Goal: Task Accomplishment & Management: Complete application form

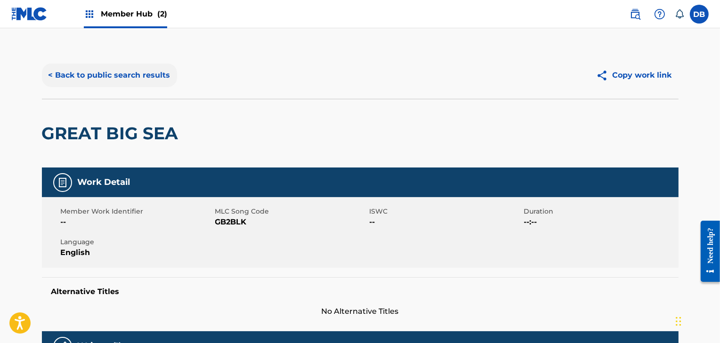
click at [70, 79] on button "< Back to public search results" at bounding box center [109, 76] width 135 height 24
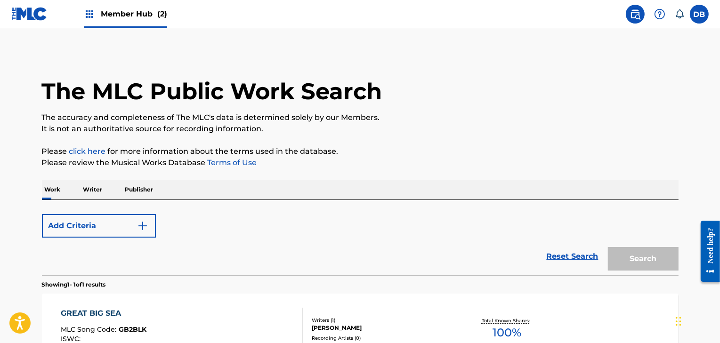
scroll to position [115, 0]
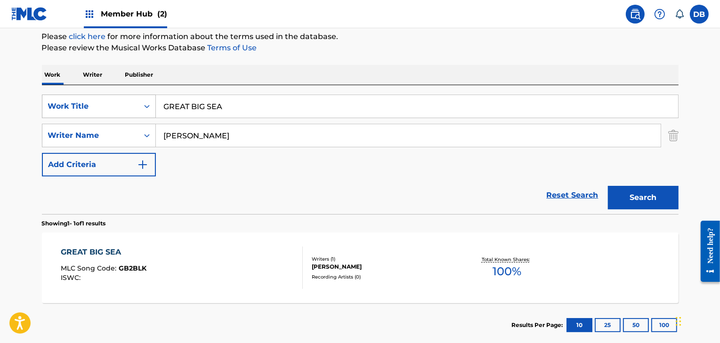
drag, startPoint x: 249, startPoint y: 110, endPoint x: 78, endPoint y: 95, distance: 171.2
click at [83, 95] on div "SearchWithCriteriaf6e4deeb-a25c-4da7-8581-ee6e0e3c49f5 Work Title GREAT BIG SEA" at bounding box center [360, 107] width 637 height 24
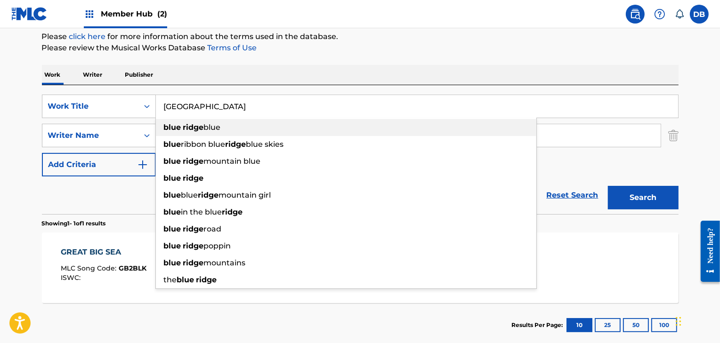
click at [170, 128] on strong "blue" at bounding box center [172, 127] width 17 height 9
type input "blue ridge blue"
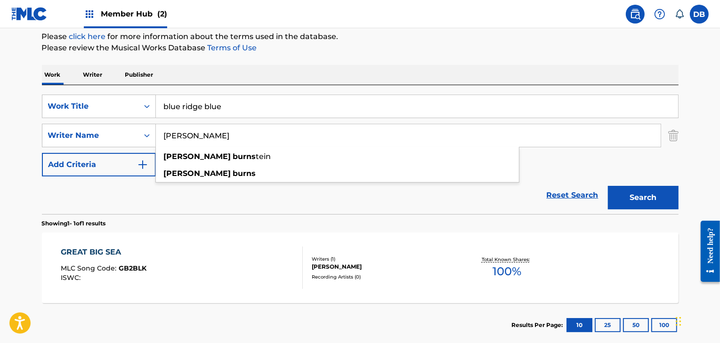
drag, startPoint x: 221, startPoint y: 141, endPoint x: 171, endPoint y: 124, distance: 52.7
click at [173, 125] on input "[PERSON_NAME]" at bounding box center [408, 135] width 505 height 23
type input "D"
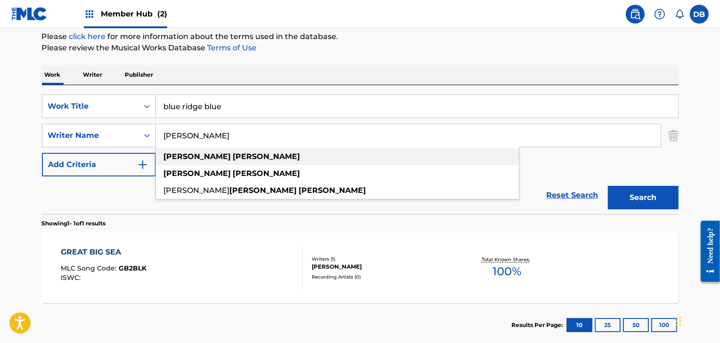
click at [233, 160] on strong "[PERSON_NAME]" at bounding box center [266, 156] width 67 height 9
type input "[PERSON_NAME]"
click at [233, 157] on strong "[PERSON_NAME]" at bounding box center [266, 156] width 67 height 9
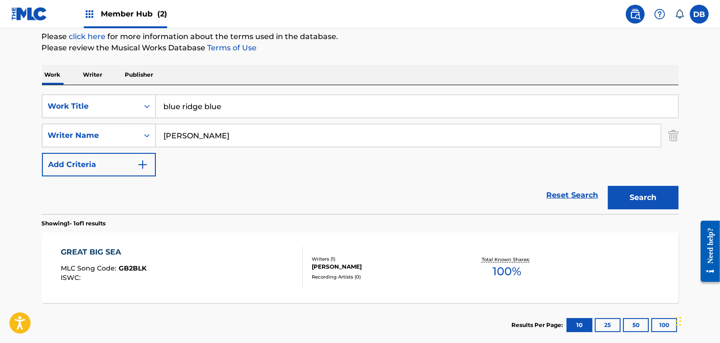
click at [195, 157] on div "SearchWithCriteriaf6e4deeb-a25c-4da7-8581-ee6e0e3c49f5 Work Title blue ridge bl…" at bounding box center [360, 136] width 637 height 82
click at [146, 164] on img "Search Form" at bounding box center [142, 164] width 11 height 11
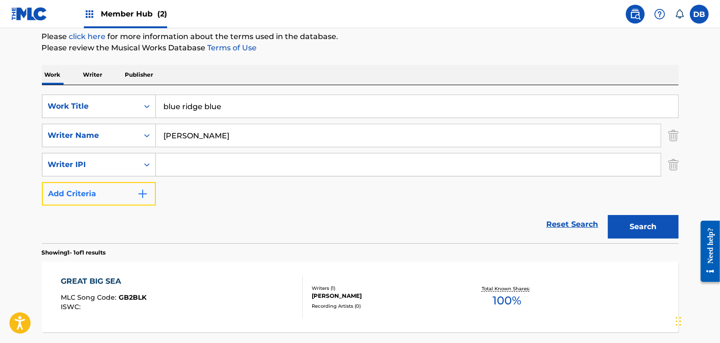
click at [147, 190] on img "Search Form" at bounding box center [142, 193] width 11 height 11
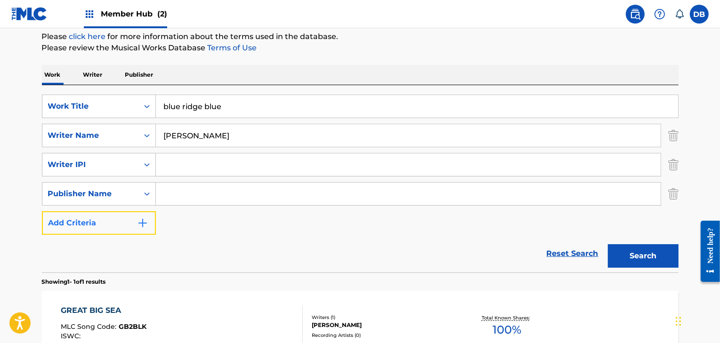
click at [142, 221] on img "Search Form" at bounding box center [142, 223] width 11 height 11
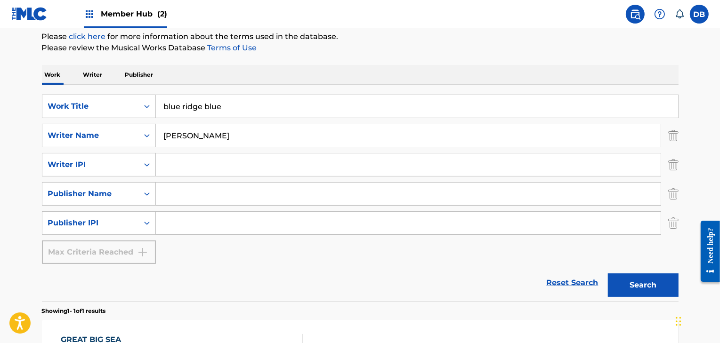
click at [172, 198] on input "Search Form" at bounding box center [408, 194] width 505 height 23
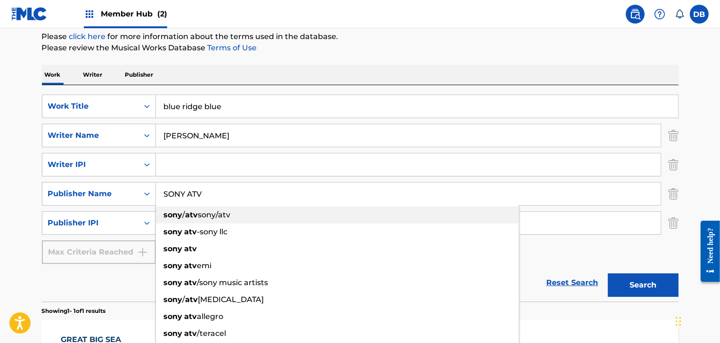
click at [198, 217] on span "sony/atv" at bounding box center [214, 214] width 32 height 9
type input "sony/atv sony/atv"
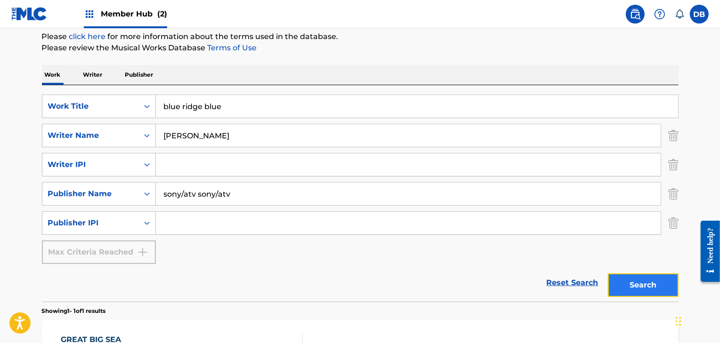
click at [623, 281] on button "Search" at bounding box center [643, 286] width 71 height 24
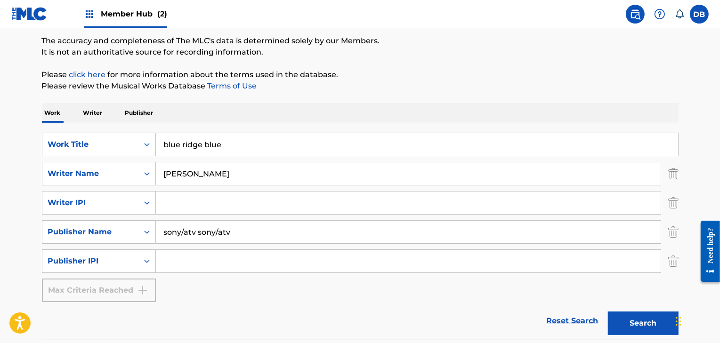
scroll to position [73, 0]
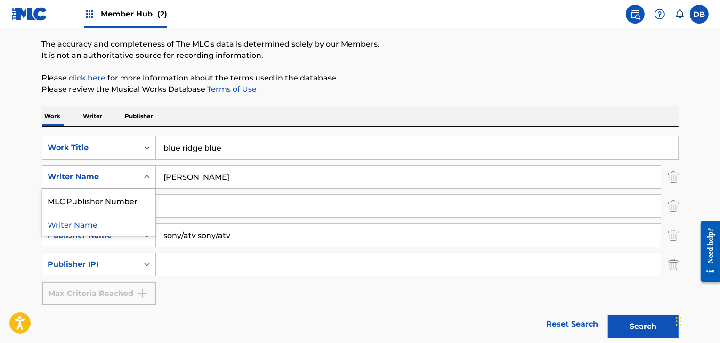
click at [145, 178] on icon "Search Form" at bounding box center [147, 176] width 6 height 3
click at [88, 223] on div "Writer Name" at bounding box center [98, 224] width 113 height 24
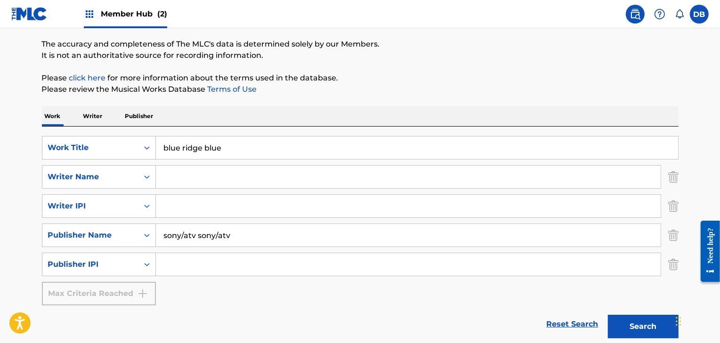
click at [191, 174] on input "Search Form" at bounding box center [408, 177] width 505 height 23
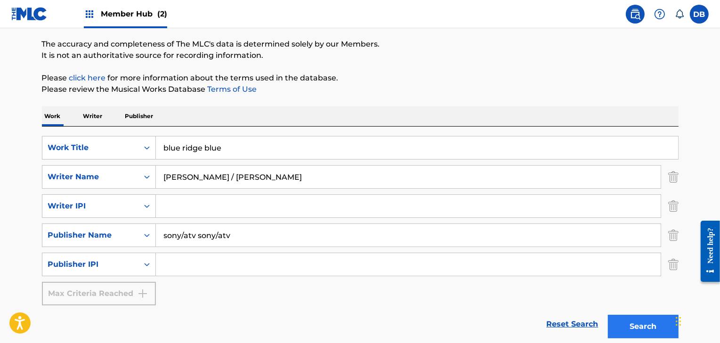
type input "[PERSON_NAME] / [PERSON_NAME]"
click at [663, 322] on button "Search" at bounding box center [643, 327] width 71 height 24
click at [94, 115] on p "Writer" at bounding box center [93, 116] width 25 height 20
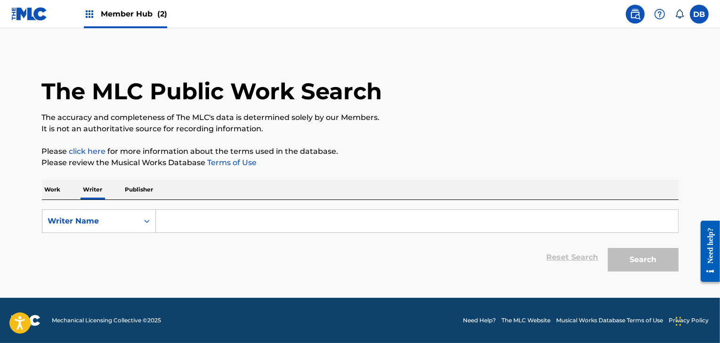
click at [196, 226] on input "Search Form" at bounding box center [417, 221] width 522 height 23
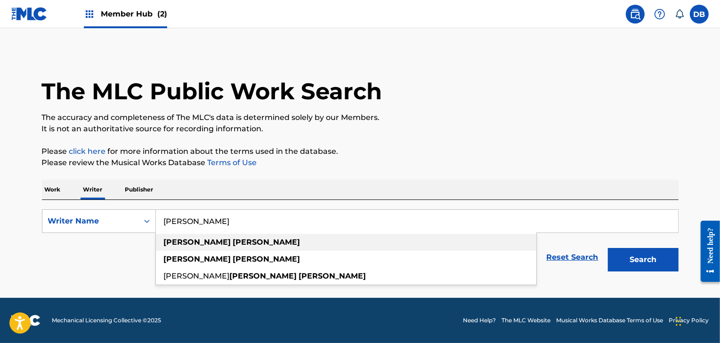
click at [233, 243] on strong "[PERSON_NAME]" at bounding box center [266, 242] width 67 height 9
type input "[PERSON_NAME]"
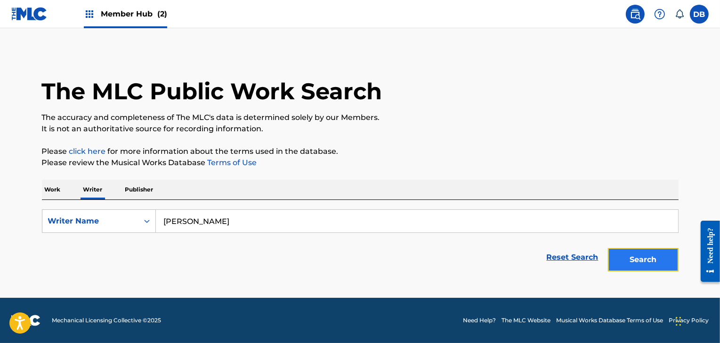
click at [646, 263] on button "Search" at bounding box center [643, 260] width 71 height 24
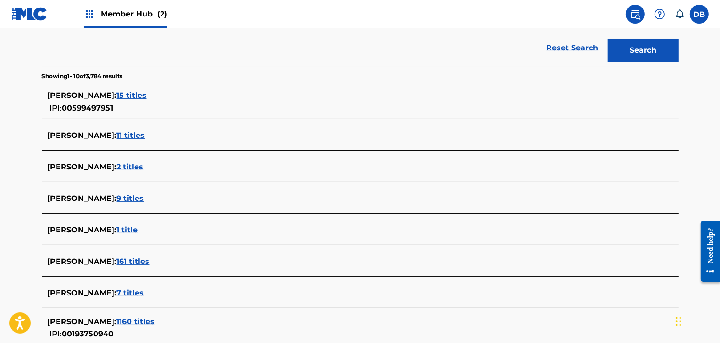
scroll to position [218, 0]
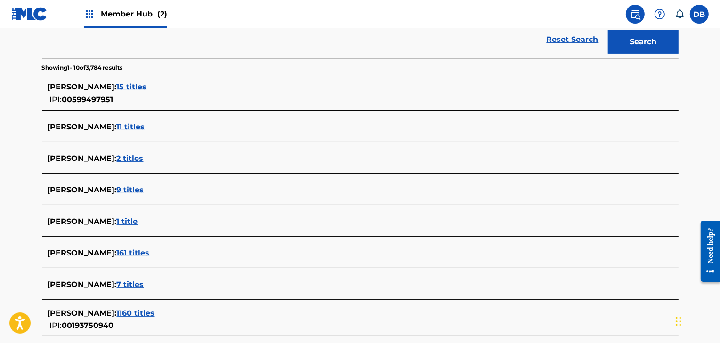
click at [119, 312] on span "1160 titles" at bounding box center [136, 313] width 38 height 9
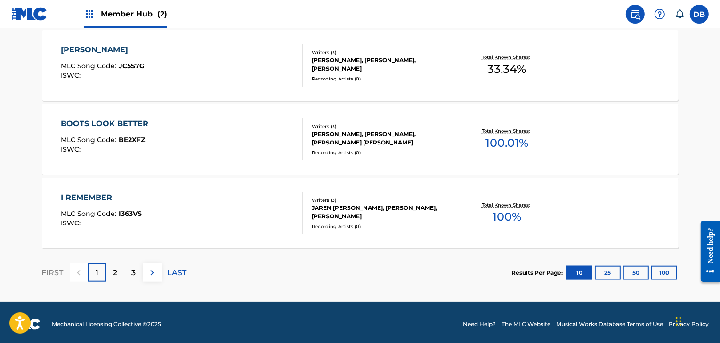
scroll to position [809, 0]
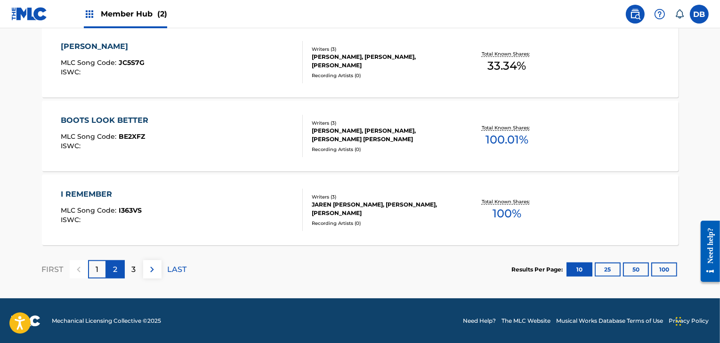
click at [113, 274] on div "2" at bounding box center [115, 269] width 18 height 18
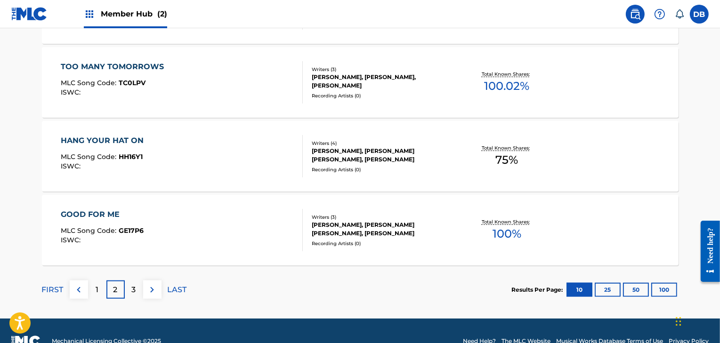
scroll to position [789, 0]
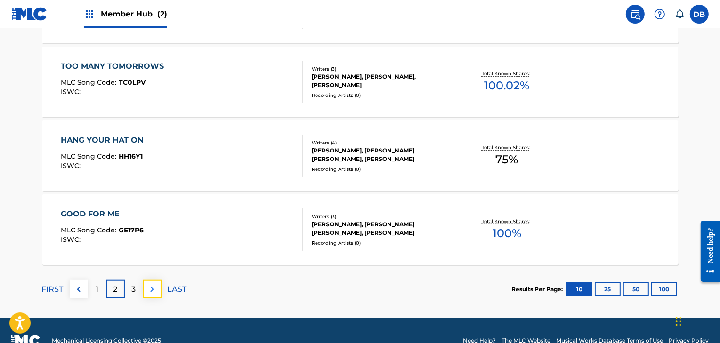
click at [152, 294] on img at bounding box center [151, 289] width 11 height 11
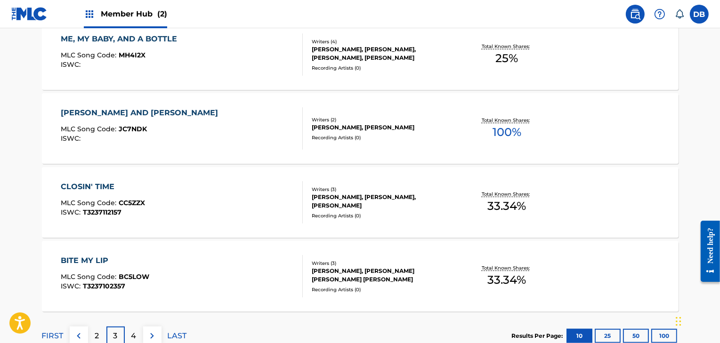
scroll to position [809, 0]
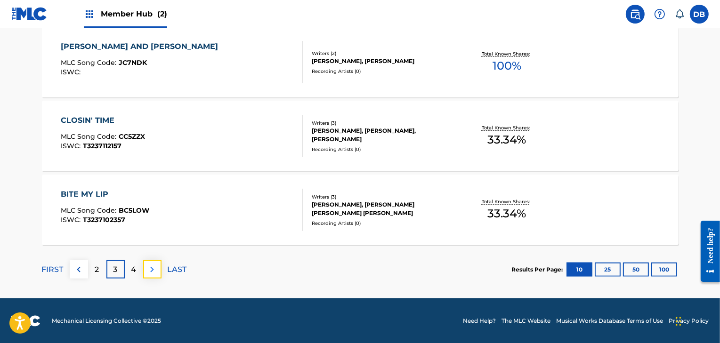
click at [153, 271] on img at bounding box center [151, 269] width 11 height 11
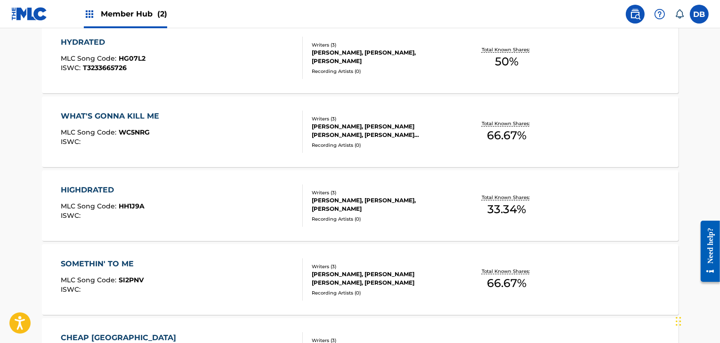
scroll to position [299, 0]
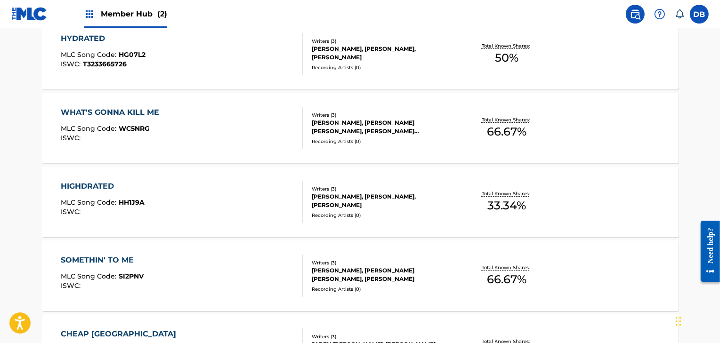
click at [28, 234] on main "The MLC Public Work Search The accuracy and completeness of The MLC's data is d…" at bounding box center [360, 268] width 720 height 1079
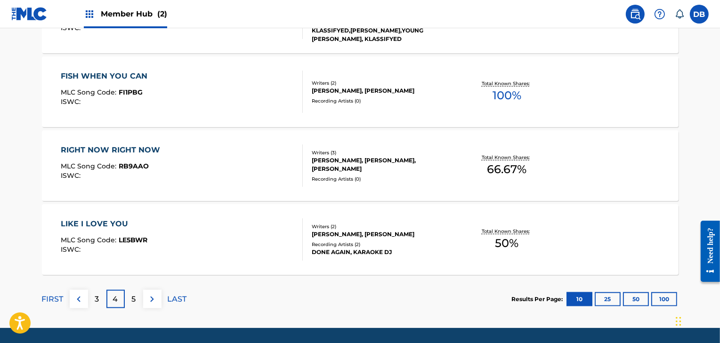
scroll to position [780, 0]
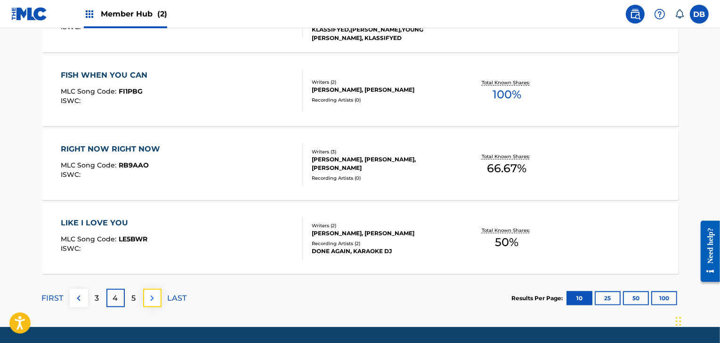
click at [155, 296] on img at bounding box center [151, 298] width 11 height 11
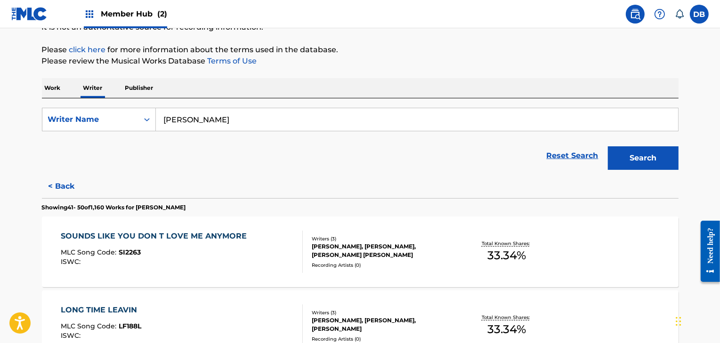
scroll to position [101, 0]
click at [141, 89] on p "Publisher" at bounding box center [139, 89] width 34 height 20
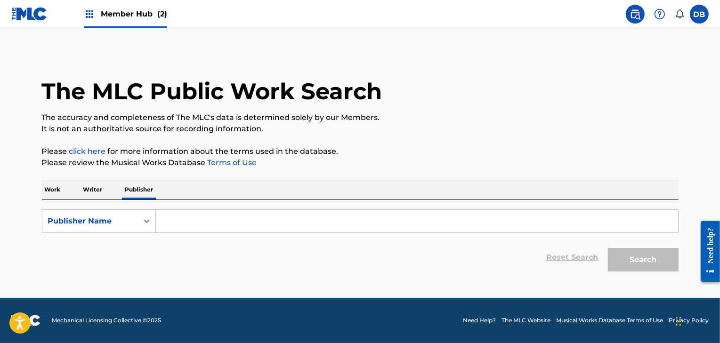
click at [180, 221] on input "Search Form" at bounding box center [417, 221] width 522 height 23
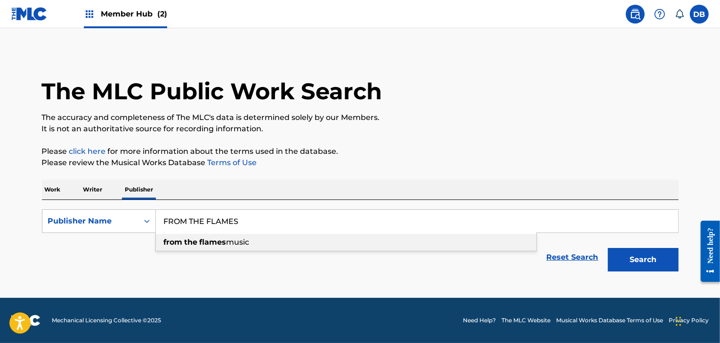
click at [189, 248] on div "from the flames music" at bounding box center [346, 242] width 380 height 17
type input "from the flames music"
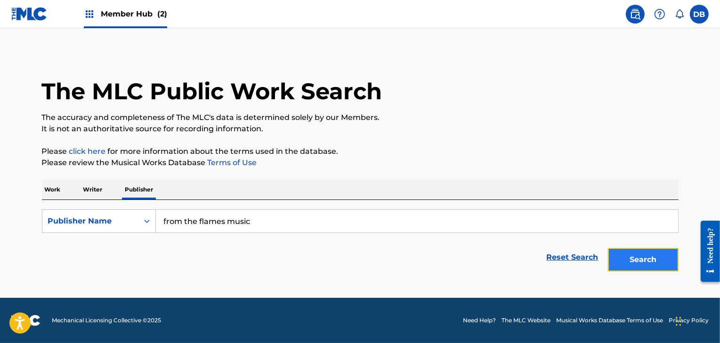
click at [654, 262] on button "Search" at bounding box center [643, 260] width 71 height 24
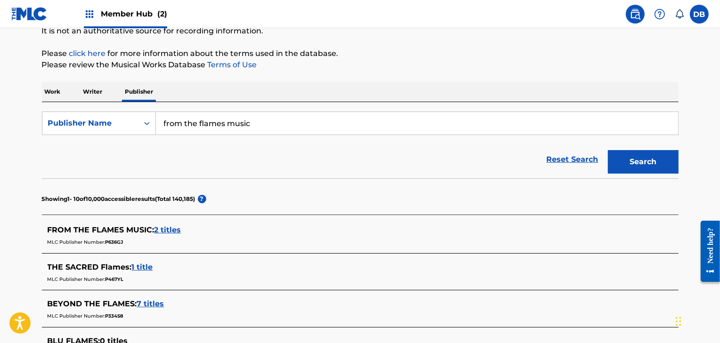
scroll to position [98, 0]
click at [172, 229] on span "2 titles" at bounding box center [167, 229] width 27 height 9
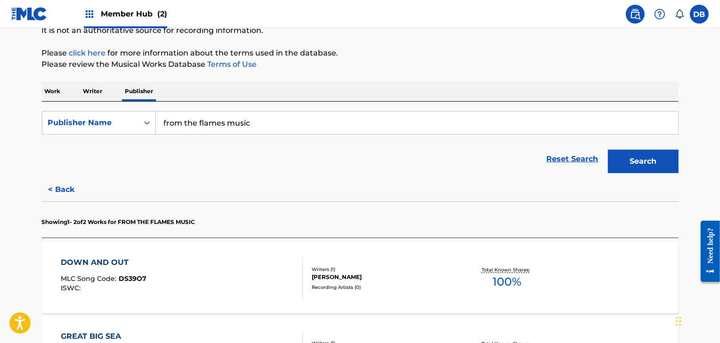
scroll to position [182, 0]
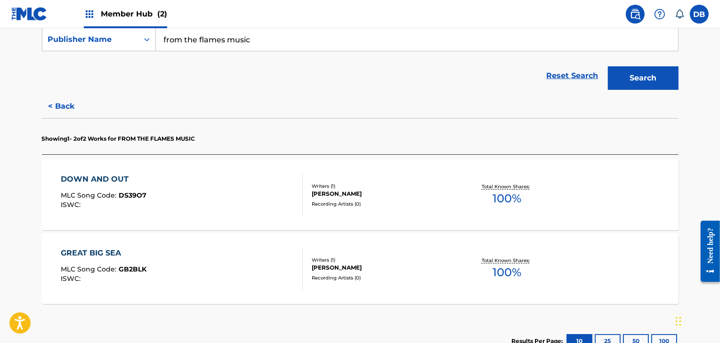
click at [108, 251] on div "GREAT BIG SEA" at bounding box center [104, 253] width 86 height 11
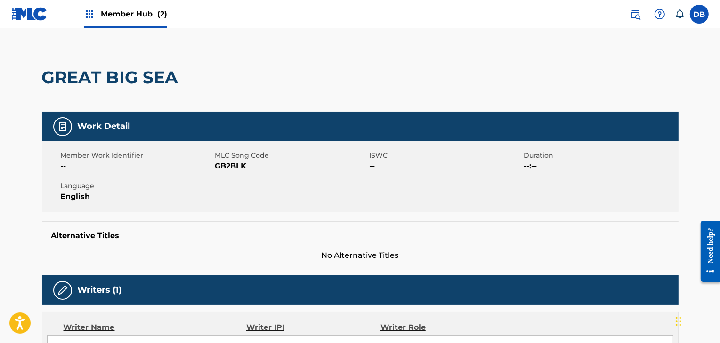
scroll to position [35, 0]
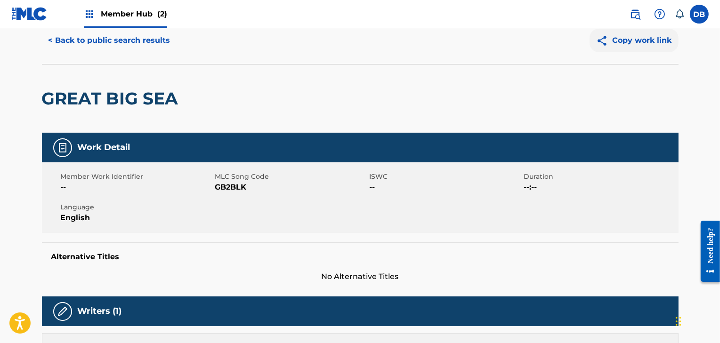
click at [642, 41] on button "Copy work link" at bounding box center [634, 41] width 89 height 24
click at [54, 38] on button "< Back to public search results" at bounding box center [109, 41] width 135 height 24
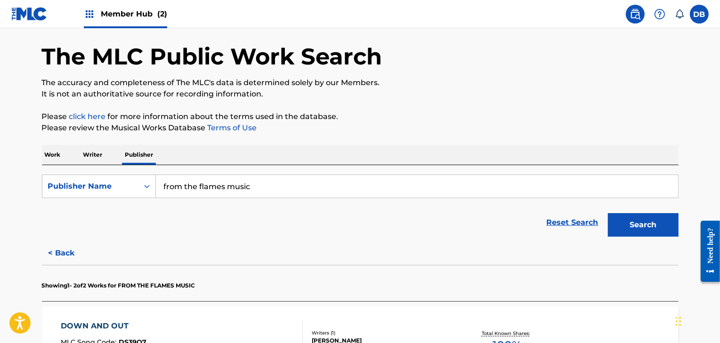
click at [89, 16] on img at bounding box center [89, 13] width 11 height 11
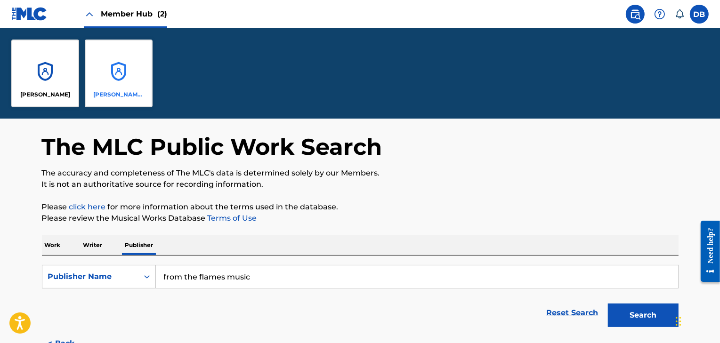
click at [100, 82] on div "[PERSON_NAME] [PERSON_NAME]" at bounding box center [119, 74] width 68 height 68
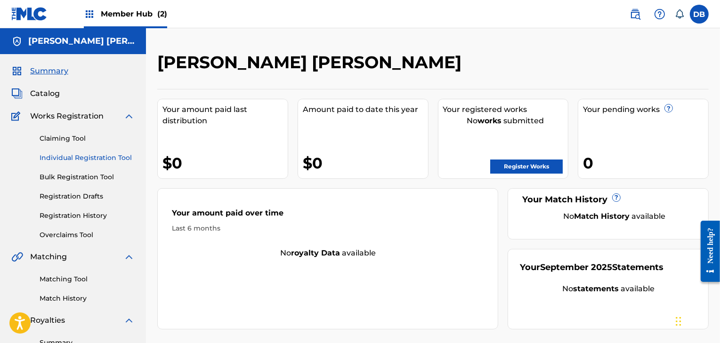
click at [62, 158] on link "Individual Registration Tool" at bounding box center [87, 158] width 95 height 10
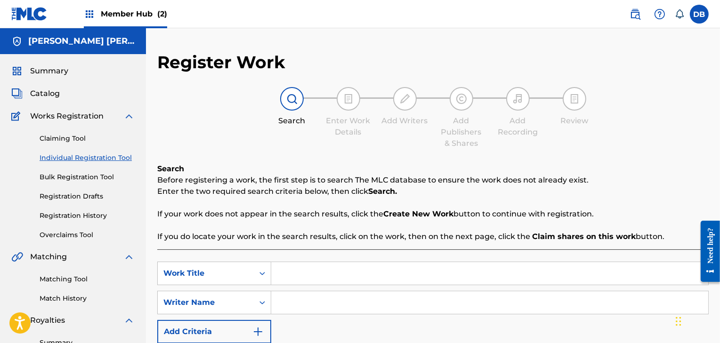
click at [285, 274] on input "Search Form" at bounding box center [489, 273] width 437 height 23
paste input "[URL][DOMAIN_NAME]"
type input "[URL][DOMAIN_NAME]"
drag, startPoint x: 454, startPoint y: 272, endPoint x: 210, endPoint y: 235, distance: 247.1
click at [216, 236] on div "Search Before registering a work, the first step is to search The MLC database …" at bounding box center [432, 283] width 551 height 241
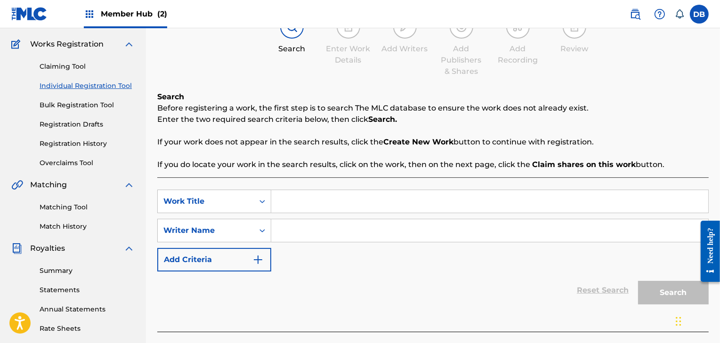
scroll to position [130, 0]
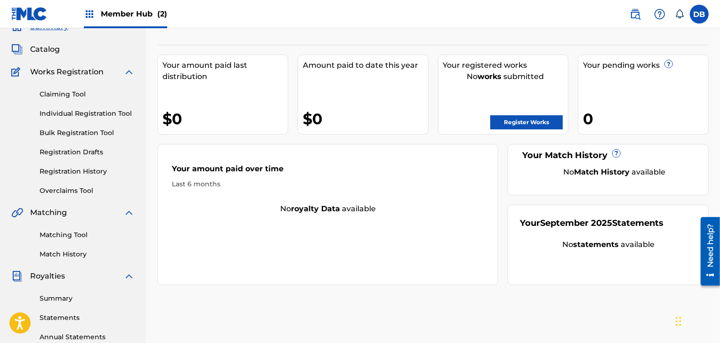
scroll to position [44, 0]
click at [77, 99] on div "Claiming Tool Individual Registration Tool Bulk Registration Tool Registration …" at bounding box center [72, 137] width 123 height 118
click at [77, 96] on link "Claiming Tool" at bounding box center [87, 95] width 95 height 10
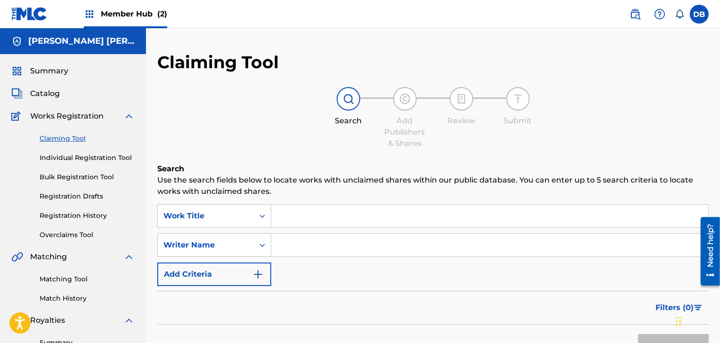
click at [329, 218] on input "Search Form" at bounding box center [489, 216] width 437 height 23
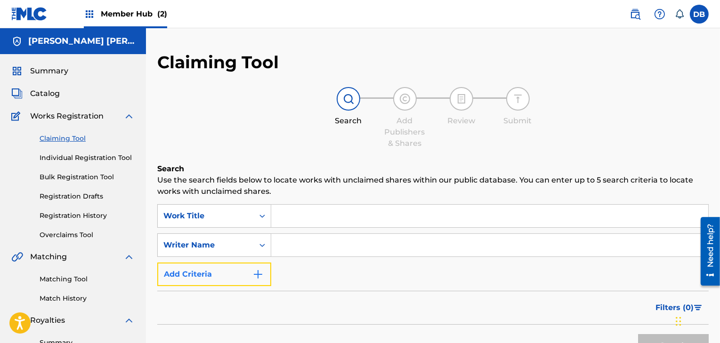
click at [261, 277] on img "Search Form" at bounding box center [257, 274] width 11 height 11
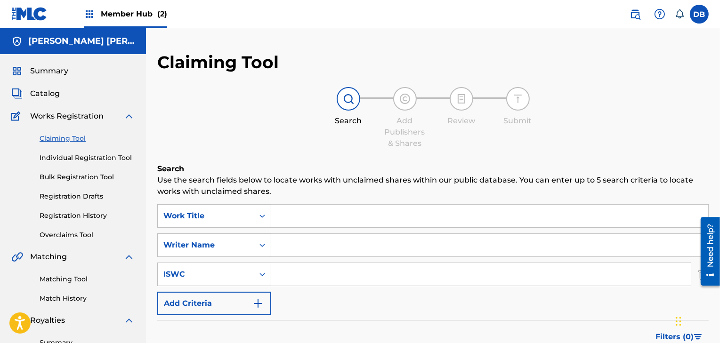
click at [296, 276] on input "Search Form" at bounding box center [481, 274] width 420 height 23
paste input "USWHN1801635"
type input "USWHN1801635"
click at [308, 214] on input "Search Form" at bounding box center [489, 216] width 437 height 23
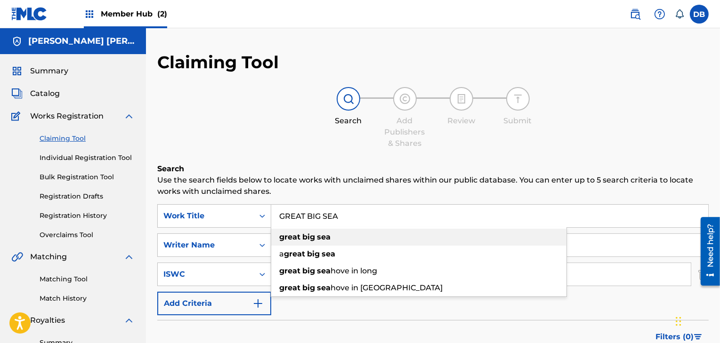
click at [315, 234] on span "Search Form" at bounding box center [316, 237] width 2 height 9
type input "great big sea"
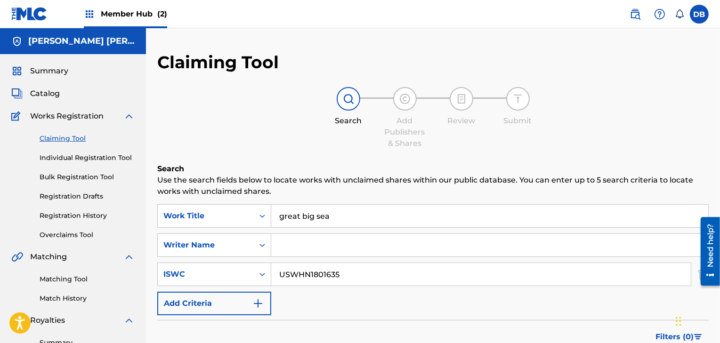
click at [305, 242] on input "Search Form" at bounding box center [489, 245] width 437 height 23
type input "[PERSON_NAME]"
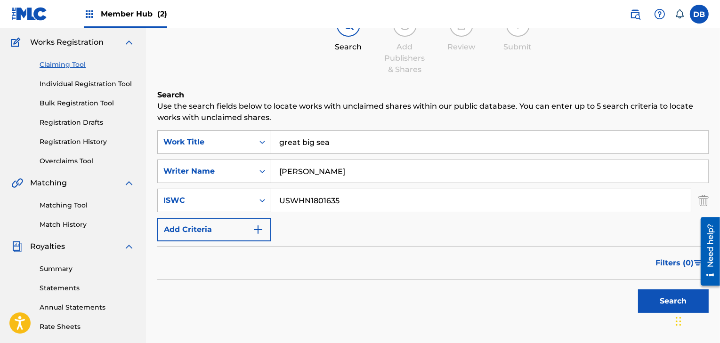
scroll to position [73, 0]
click at [653, 305] on button "Search" at bounding box center [673, 303] width 71 height 24
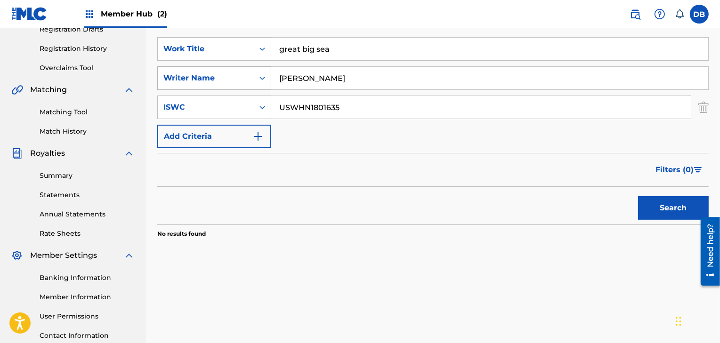
drag, startPoint x: 345, startPoint y: 105, endPoint x: 250, endPoint y: 89, distance: 96.4
click at [250, 89] on div "SearchWithCriteria909164b5-f898-4547-ba33-c02c5faac9d3 Work Title great big sea…" at bounding box center [432, 92] width 551 height 111
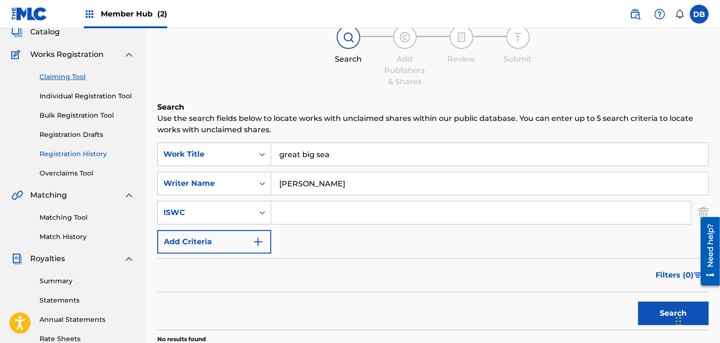
scroll to position [56, 0]
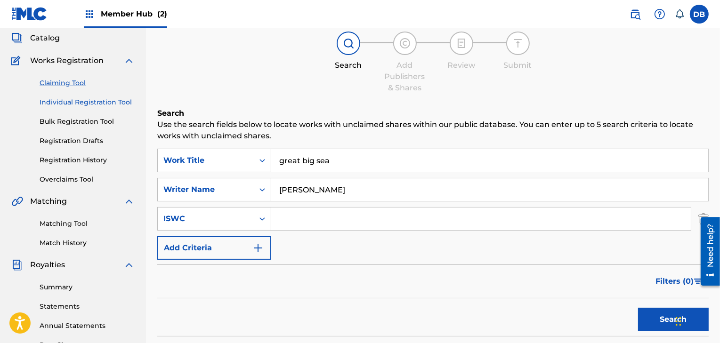
click at [80, 103] on link "Individual Registration Tool" at bounding box center [87, 102] width 95 height 10
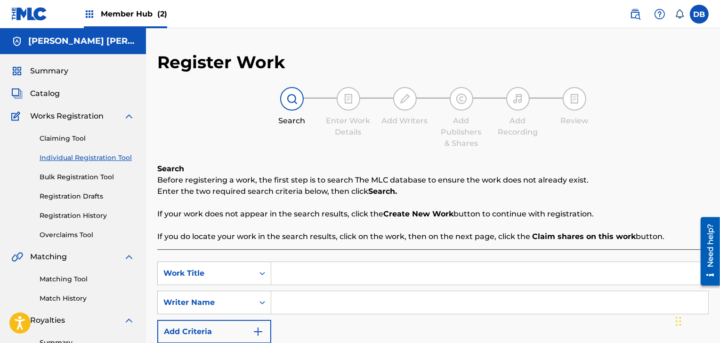
click at [355, 272] on input "Search Form" at bounding box center [489, 273] width 437 height 23
type input "HUMAN HEART"
click at [336, 301] on input "Search Form" at bounding box center [489, 302] width 437 height 23
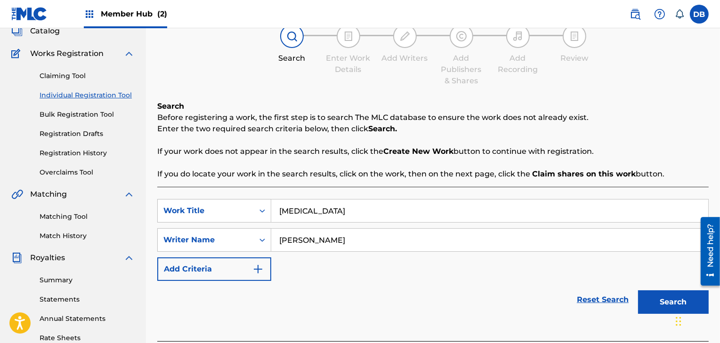
scroll to position [67, 0]
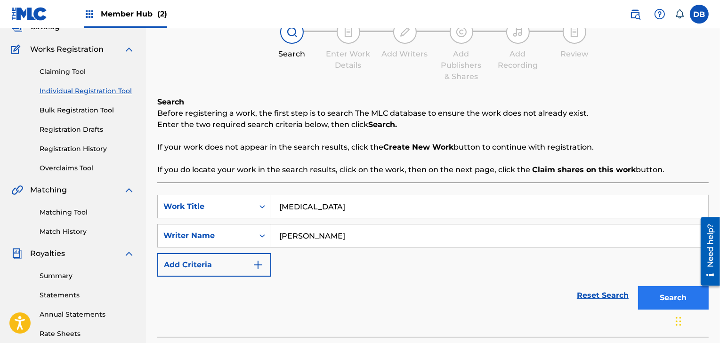
type input "[PERSON_NAME]"
click at [670, 305] on button "Search" at bounding box center [673, 298] width 71 height 24
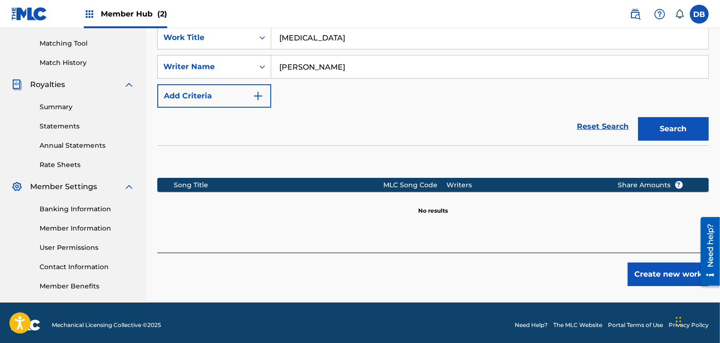
scroll to position [240, 0]
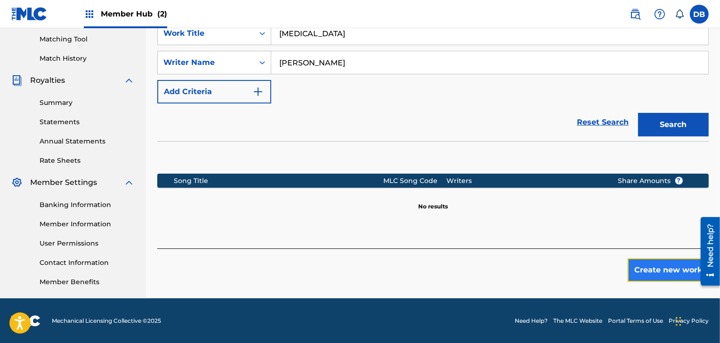
click at [657, 272] on button "Create new work" at bounding box center [668, 270] width 81 height 24
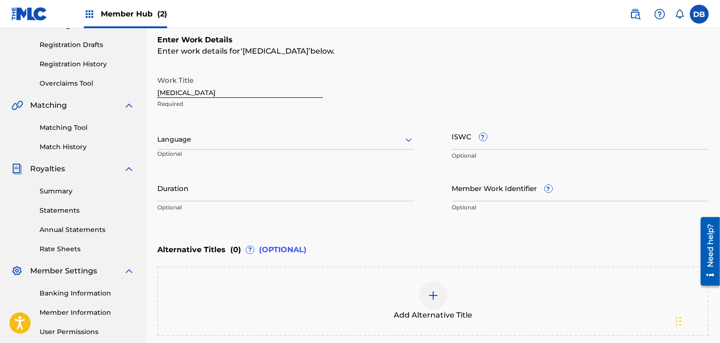
scroll to position [151, 0]
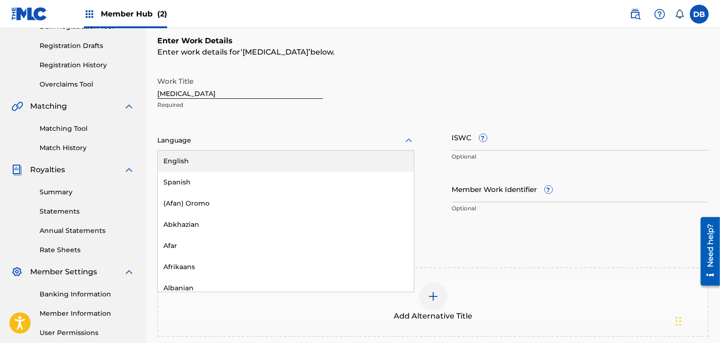
click at [221, 145] on div at bounding box center [285, 141] width 257 height 12
click at [220, 159] on div "English" at bounding box center [286, 161] width 256 height 21
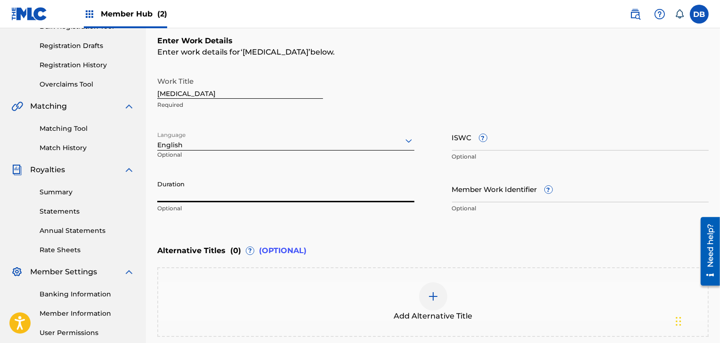
click at [235, 194] on input "Duration" at bounding box center [285, 189] width 257 height 27
type input "03:01"
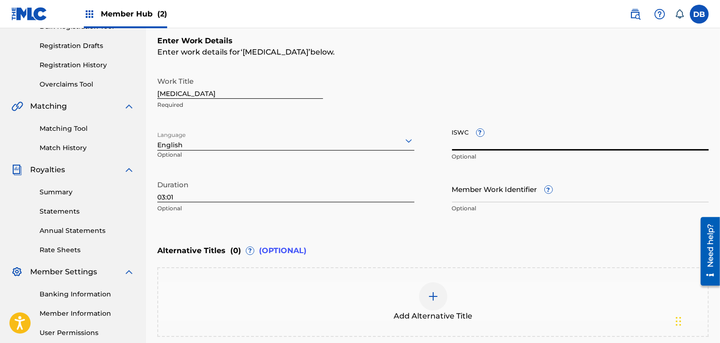
click at [488, 140] on input "ISWC ?" at bounding box center [580, 137] width 257 height 27
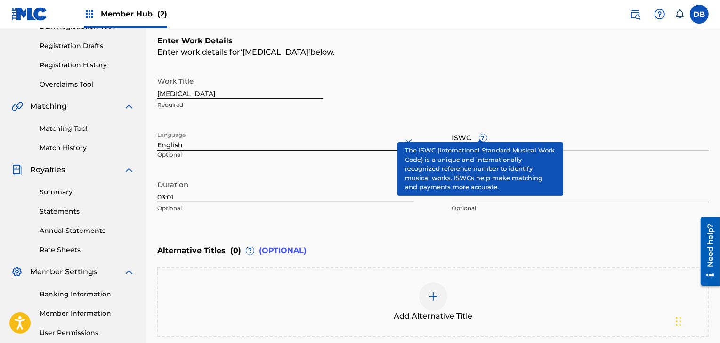
click at [478, 130] on div "ISWC ? Optional" at bounding box center [580, 145] width 257 height 42
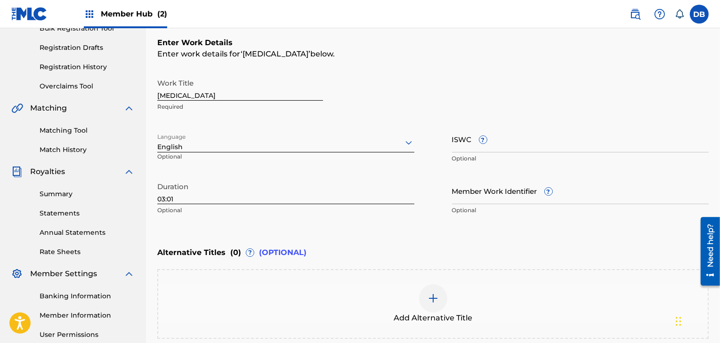
scroll to position [140, 0]
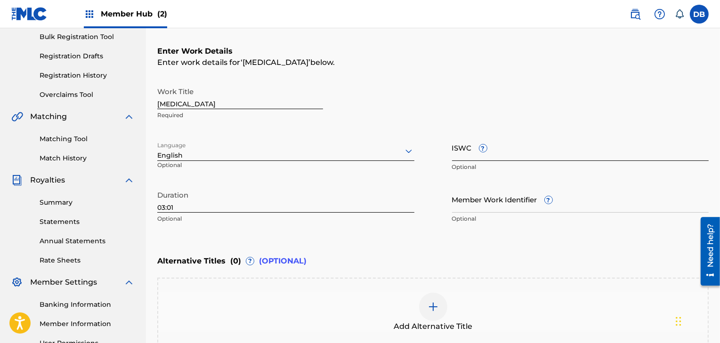
click at [467, 149] on input "ISWC ?" at bounding box center [580, 147] width 257 height 27
paste input "T9271683706"
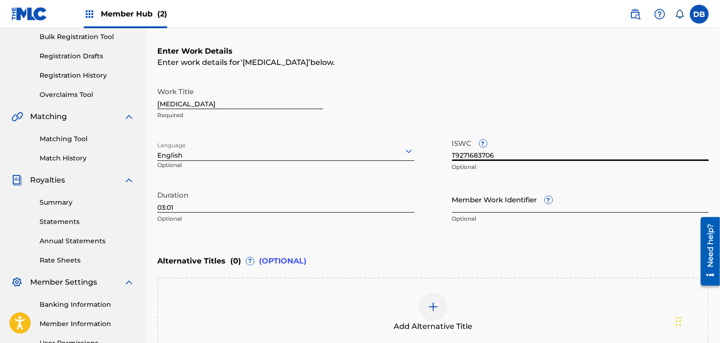
type input "T9271683706"
click at [484, 202] on input "Member Work Identifier ?" at bounding box center [580, 199] width 257 height 27
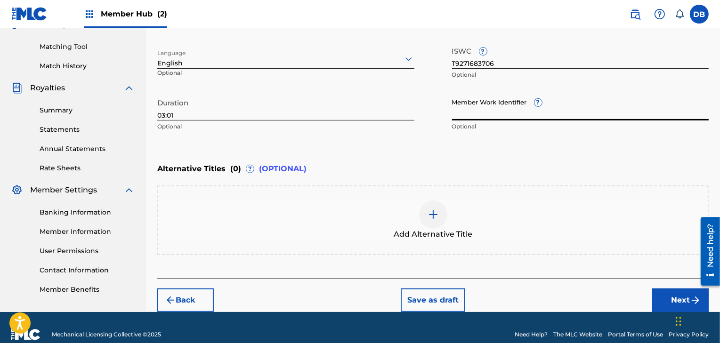
scroll to position [234, 0]
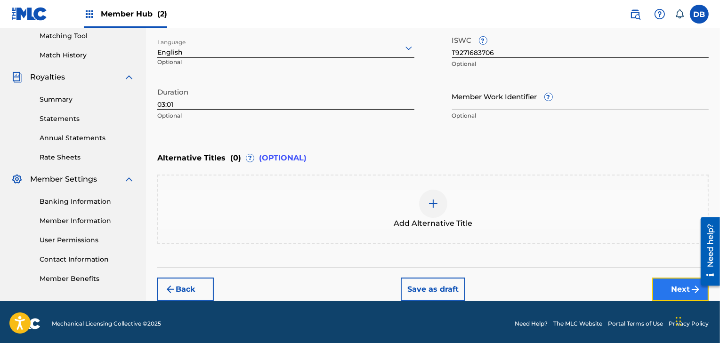
click at [672, 288] on button "Next" at bounding box center [680, 290] width 57 height 24
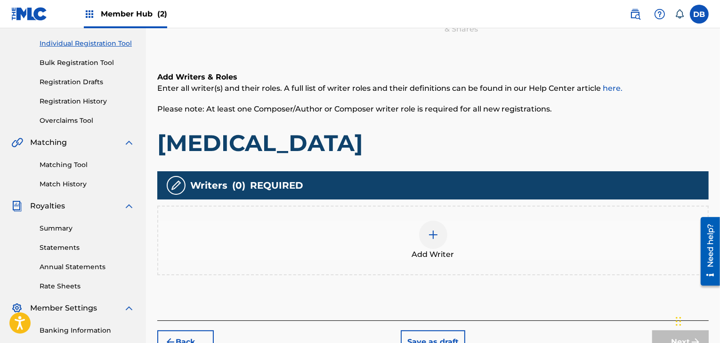
scroll to position [115, 0]
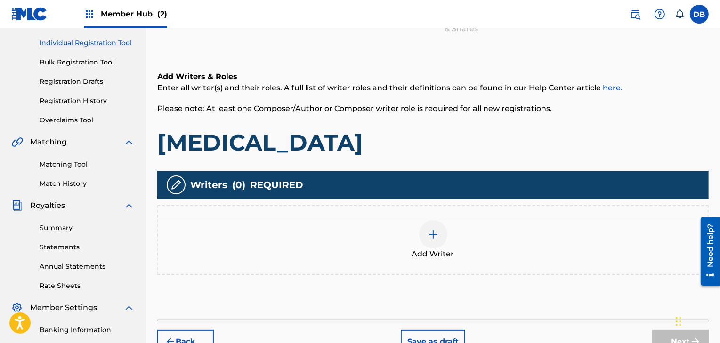
click at [432, 242] on div at bounding box center [433, 234] width 28 height 28
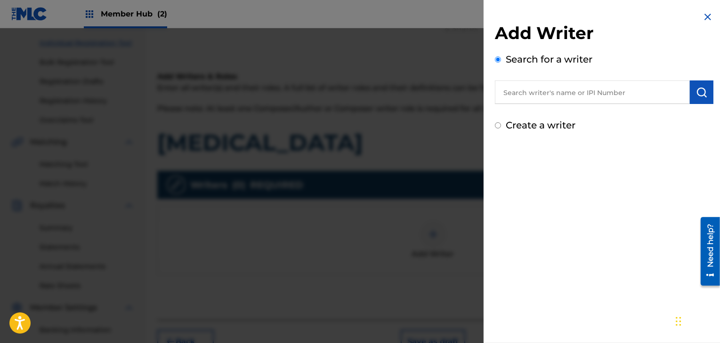
click at [557, 92] on input "text" at bounding box center [592, 93] width 195 height 24
paste input "674188412"
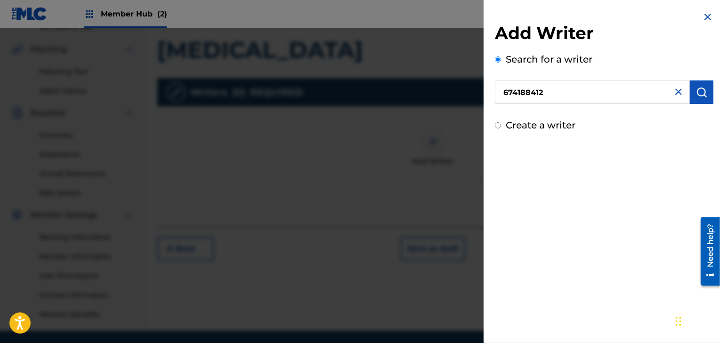
scroll to position [209, 0]
type input "674188412"
click at [701, 86] on button "submit" at bounding box center [702, 93] width 24 height 24
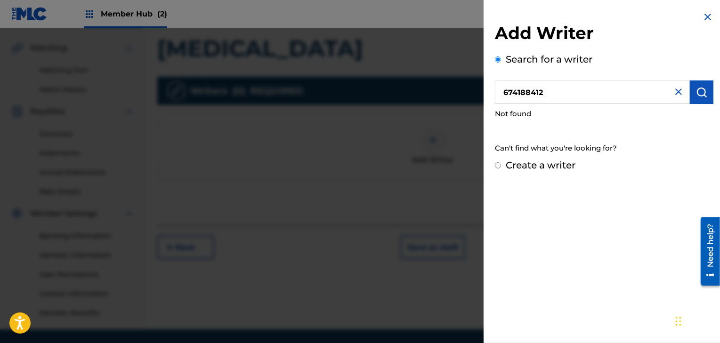
drag, startPoint x: 552, startPoint y: 93, endPoint x: 428, endPoint y: 88, distance: 123.5
click at [428, 90] on div "Add Writer Search for a writer 674188412 Not found Can't find what you're looki…" at bounding box center [360, 185] width 720 height 315
type input "DANIEL PATRICK BURNS"
drag, startPoint x: 602, startPoint y: 91, endPoint x: 423, endPoint y: 75, distance: 179.6
click at [430, 79] on div "Add Writer Search for a writer DANIEL PATRICK BURNS Not found Can't find what y…" at bounding box center [360, 185] width 720 height 315
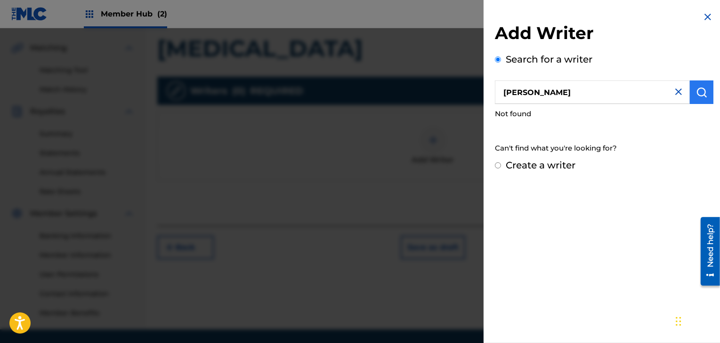
type input "BURNS, DANIEL P"
click at [707, 103] on button "submit" at bounding box center [702, 93] width 24 height 24
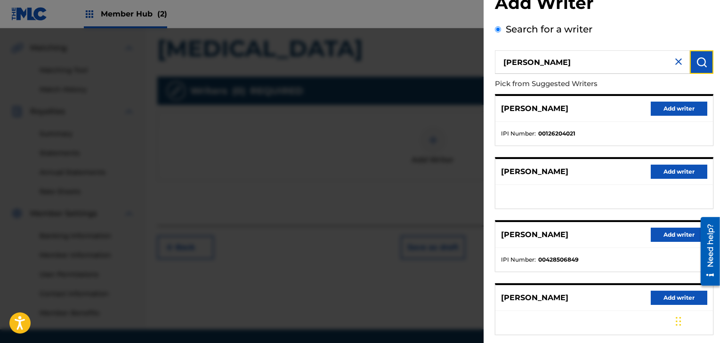
scroll to position [0, 0]
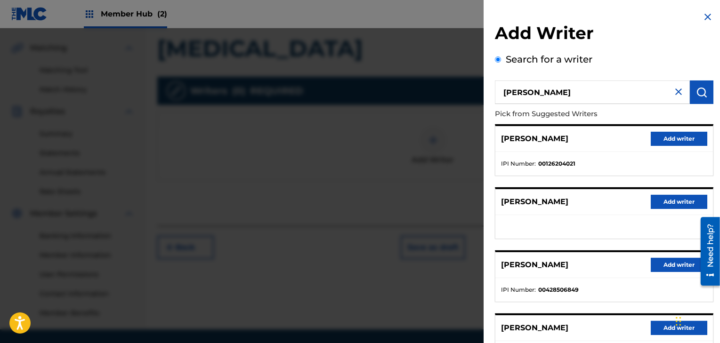
drag, startPoint x: 587, startPoint y: 95, endPoint x: 461, endPoint y: 83, distance: 125.8
click at [463, 83] on div "Add Writer Search for a writer BURNS, DANIEL P Pick from Suggested Writers DANI…" at bounding box center [360, 185] width 720 height 315
paste input "674188412"
type input "674188412"
click at [698, 95] on img "submit" at bounding box center [701, 92] width 11 height 11
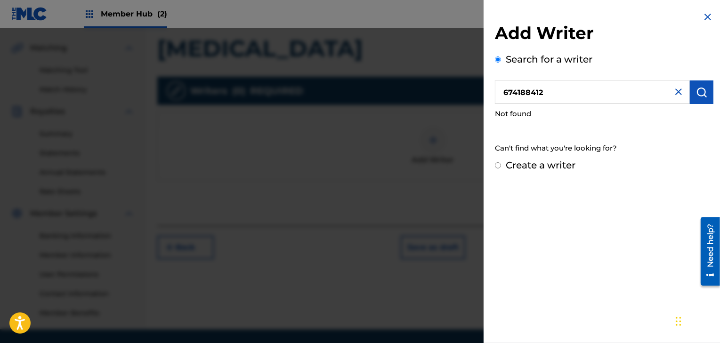
click at [495, 164] on input "Create a writer" at bounding box center [498, 165] width 6 height 6
radio input "false"
radio input "true"
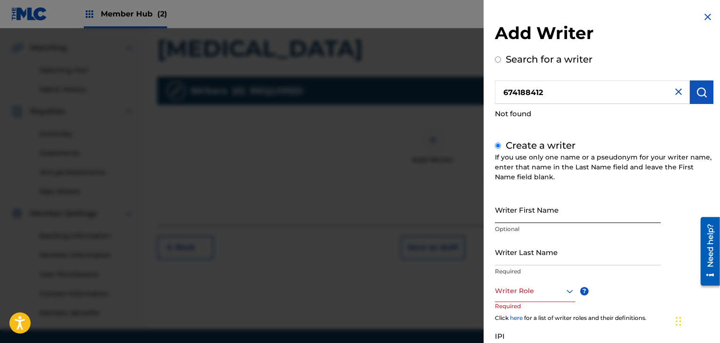
click at [527, 215] on input "Writer First Name" at bounding box center [578, 209] width 166 height 27
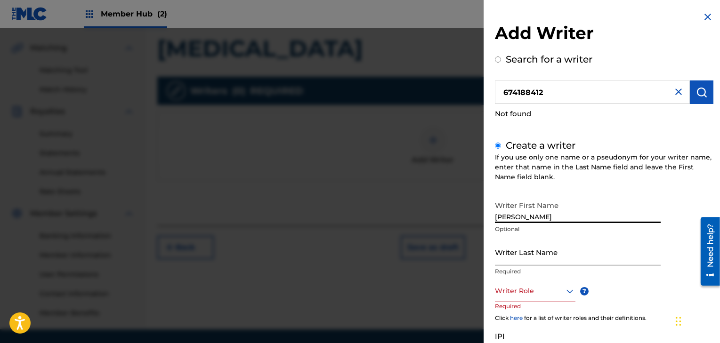
type input "DANIEL"
click at [514, 255] on input "Writer Last Name" at bounding box center [578, 252] width 166 height 27
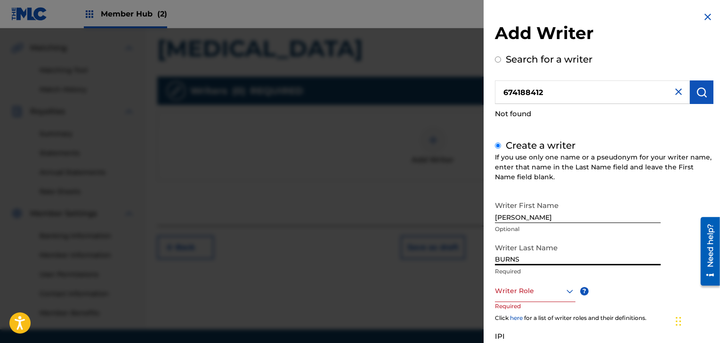
scroll to position [75, 0]
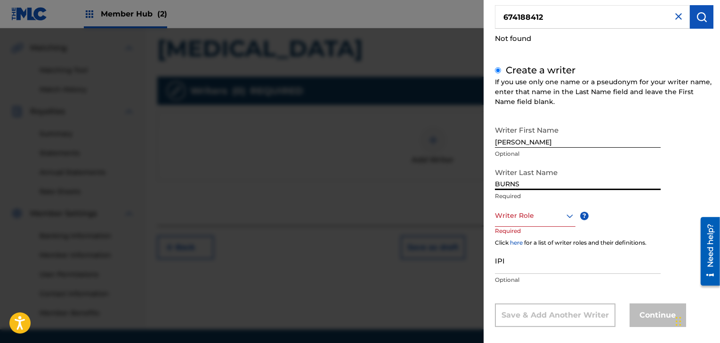
type input "BURNS"
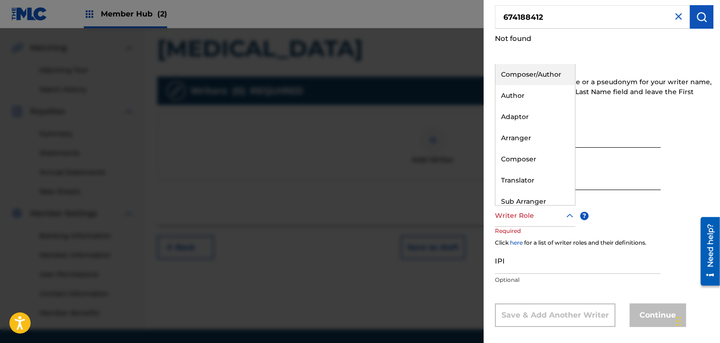
click at [516, 220] on div at bounding box center [535, 216] width 81 height 12
click at [525, 68] on div "Composer/Author" at bounding box center [535, 74] width 80 height 21
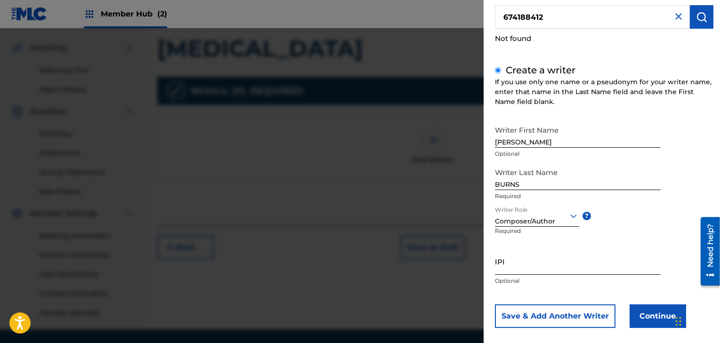
click at [522, 260] on input "IPI" at bounding box center [578, 261] width 166 height 27
paste input "674188412"
type input "674188412"
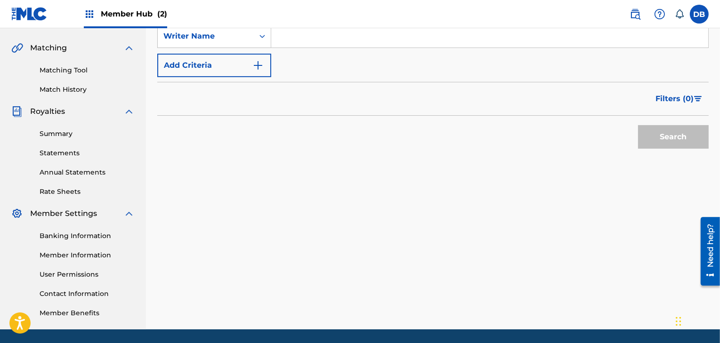
scroll to position [56, 0]
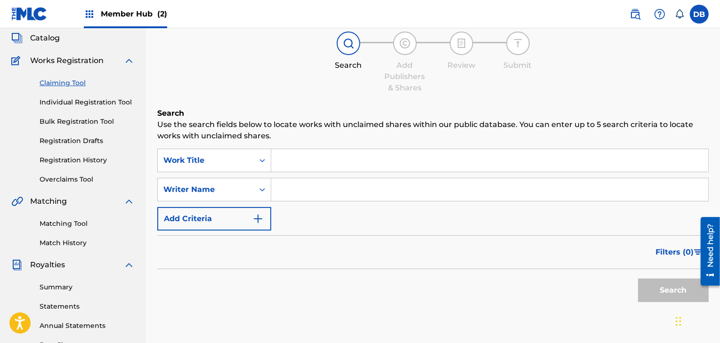
click at [324, 159] on input "Search Form" at bounding box center [489, 160] width 437 height 23
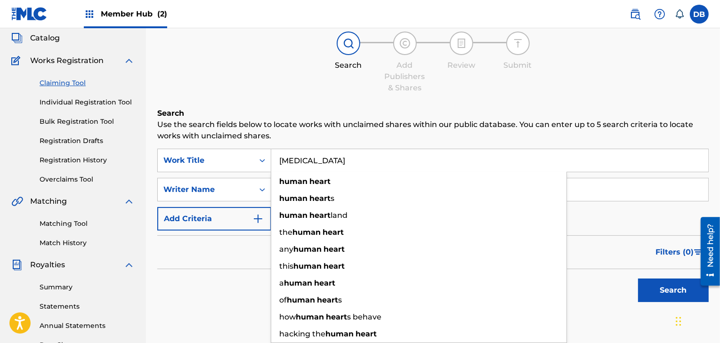
type input "HUMAN HEART"
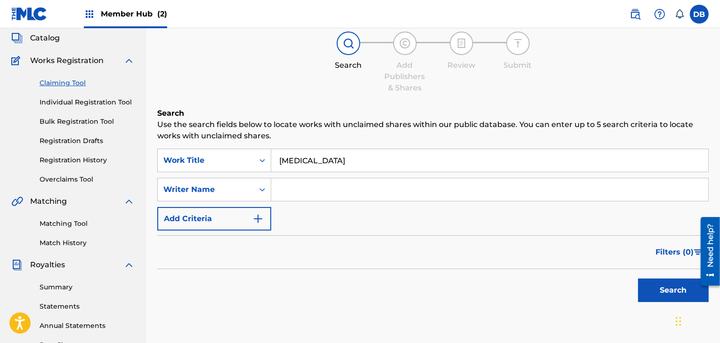
click at [247, 277] on div "Search" at bounding box center [432, 288] width 551 height 38
click at [311, 187] on input "Search Form" at bounding box center [489, 189] width 437 height 23
type input "[PERSON_NAME]"
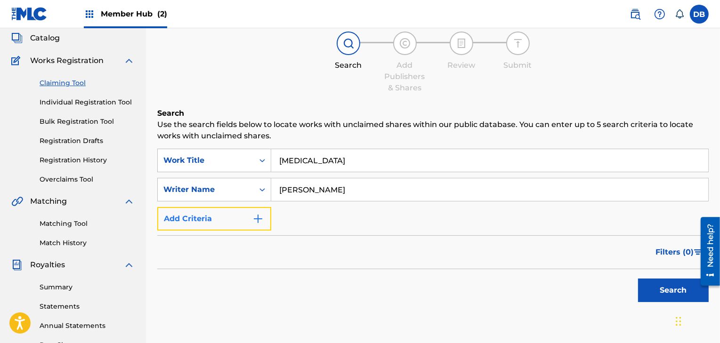
click at [260, 220] on img "Search Form" at bounding box center [257, 218] width 11 height 11
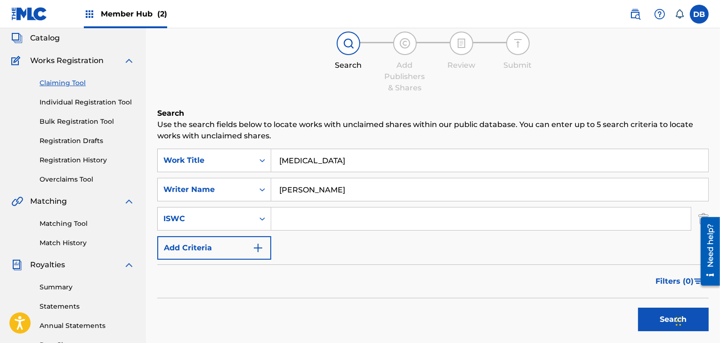
click at [310, 220] on input "Search Form" at bounding box center [481, 219] width 420 height 23
paste input "T9271683706"
type input "T9271683706"
click at [258, 247] on img "Search Form" at bounding box center [257, 247] width 11 height 11
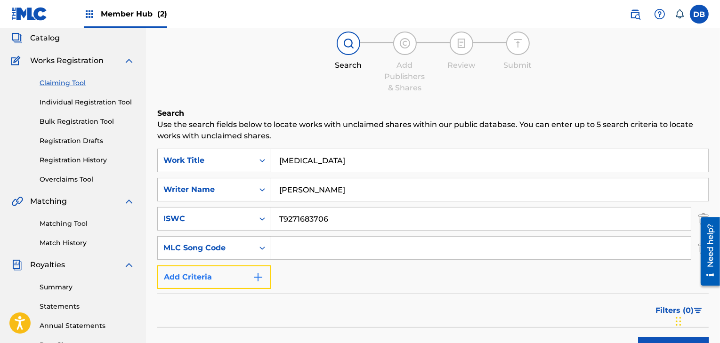
click at [261, 276] on img "Search Form" at bounding box center [257, 277] width 11 height 11
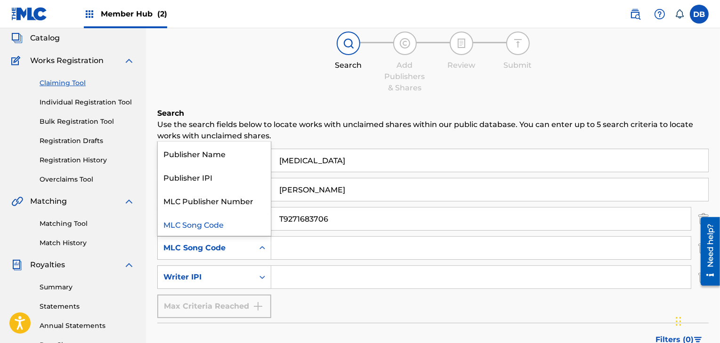
click at [261, 250] on icon "Search Form" at bounding box center [262, 247] width 9 height 9
click at [247, 151] on div "Publisher Name" at bounding box center [214, 154] width 113 height 24
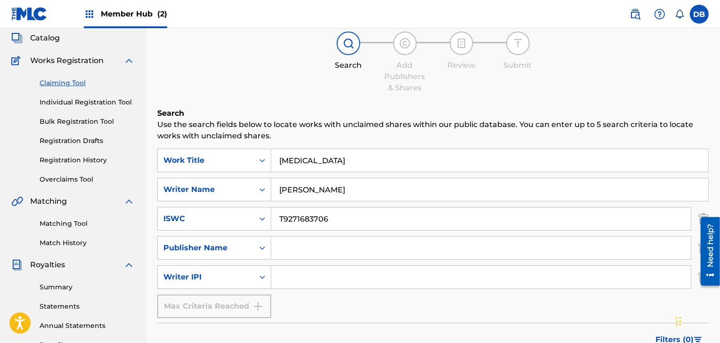
click at [291, 247] on input "Search Form" at bounding box center [481, 248] width 420 height 23
type input "FROM THE FLAMES MUSIC"
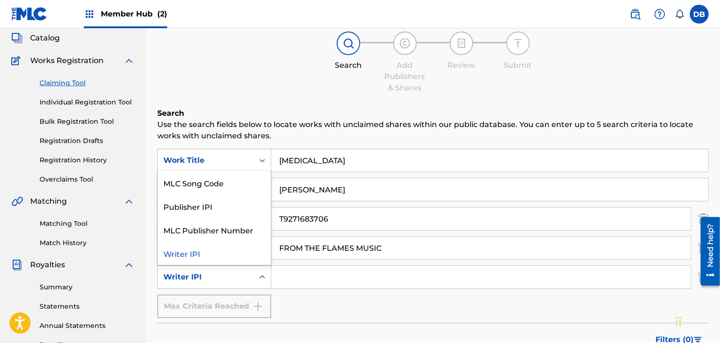
click at [256, 281] on div "Search Form" at bounding box center [262, 277] width 17 height 17
click at [251, 254] on div "Writer IPI" at bounding box center [214, 254] width 113 height 24
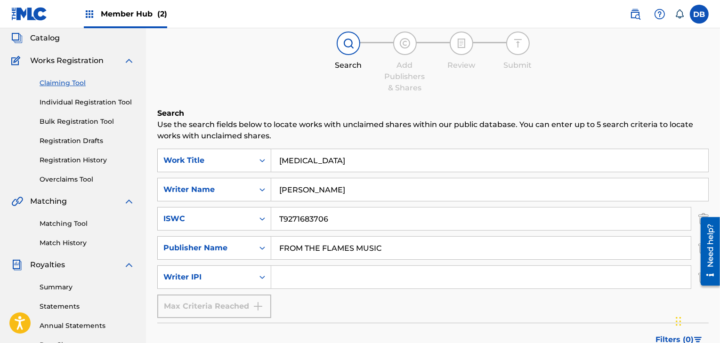
click at [300, 276] on input "Search Form" at bounding box center [481, 277] width 420 height 23
paste input "674188412"
type input "674188412"
click at [395, 309] on div "SearchWithCriteria909164b5-f898-4547-ba33-c02c5faac9d3 Work Title HUMAN HEART S…" at bounding box center [432, 234] width 551 height 170
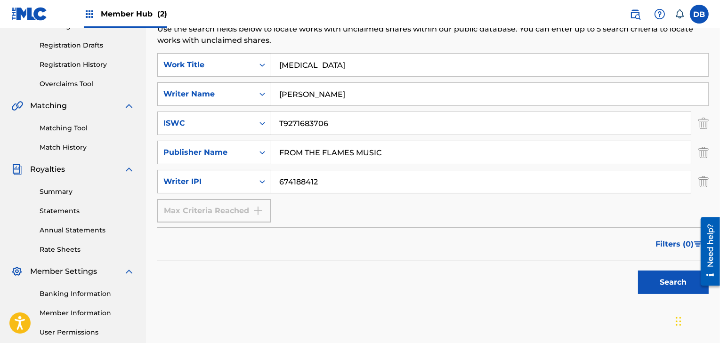
scroll to position [152, 0]
click at [649, 284] on button "Search" at bounding box center [673, 282] width 71 height 24
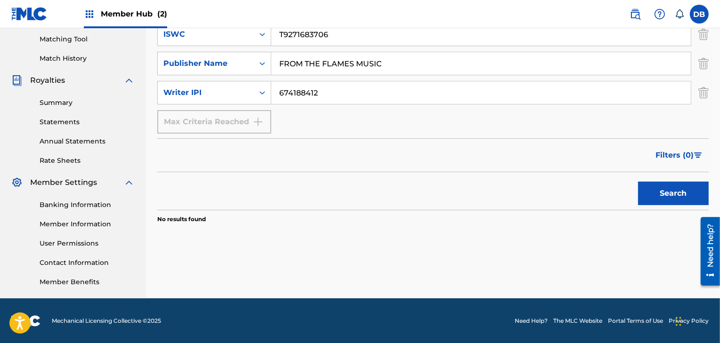
scroll to position [0, 0]
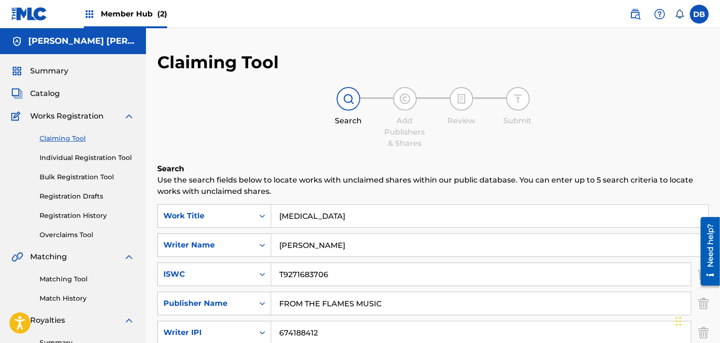
click at [66, 116] on span "Works Registration" at bounding box center [66, 116] width 73 height 11
click at [71, 159] on link "Individual Registration Tool" at bounding box center [87, 158] width 95 height 10
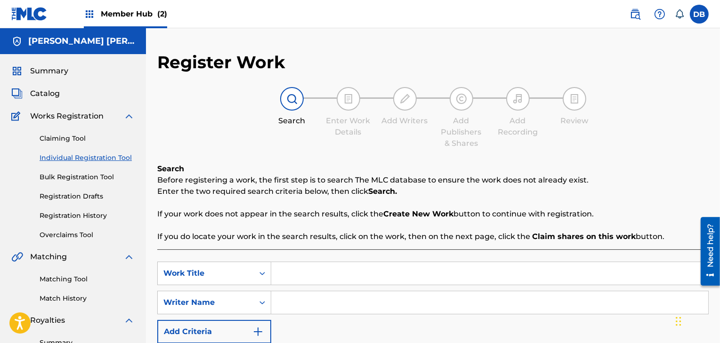
click at [294, 271] on input "Search Form" at bounding box center [489, 273] width 437 height 23
type input "HUMAN HEART"
click at [290, 300] on input "Search Form" at bounding box center [489, 302] width 437 height 23
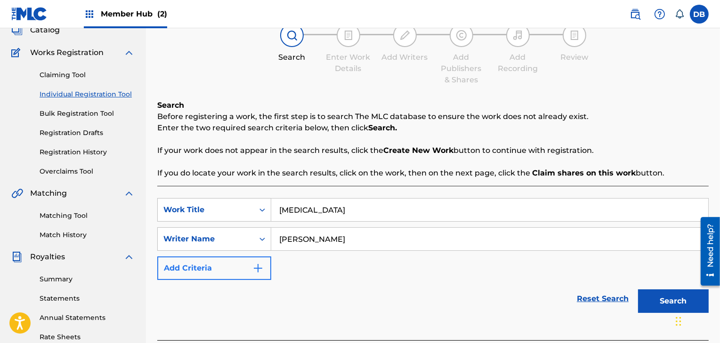
type input "[PERSON_NAME]"
click at [256, 270] on img "Search Form" at bounding box center [257, 268] width 11 height 11
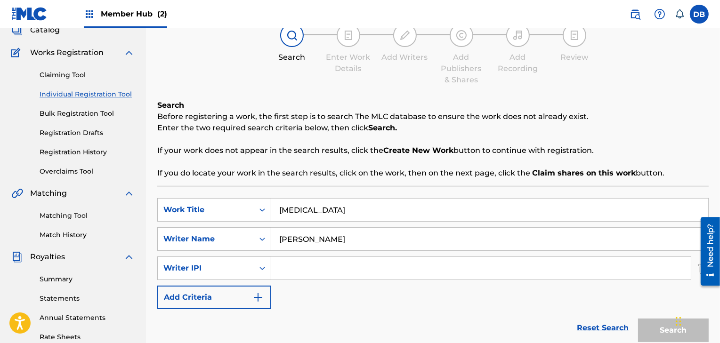
click at [286, 270] on input "Search Form" at bounding box center [481, 268] width 420 height 23
paste input "674188412"
type input "674188412"
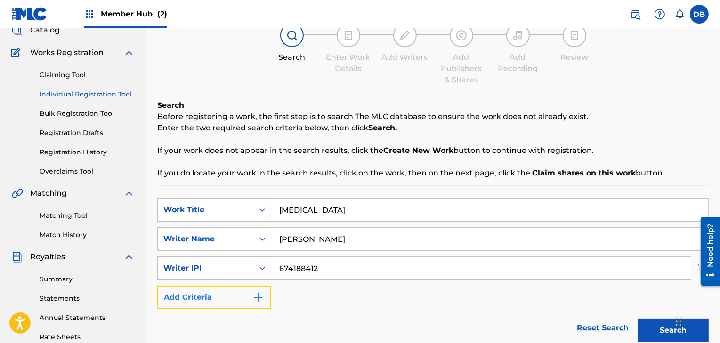
click at [258, 295] on img "Search Form" at bounding box center [257, 297] width 11 height 11
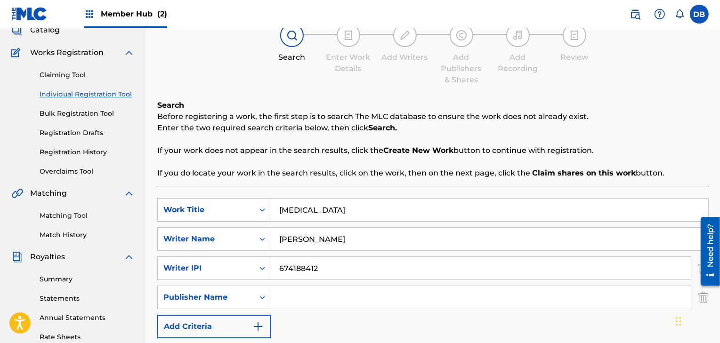
click at [292, 299] on input "Search Form" at bounding box center [481, 297] width 420 height 23
type input "FROM THE FLAMES MUSIC"
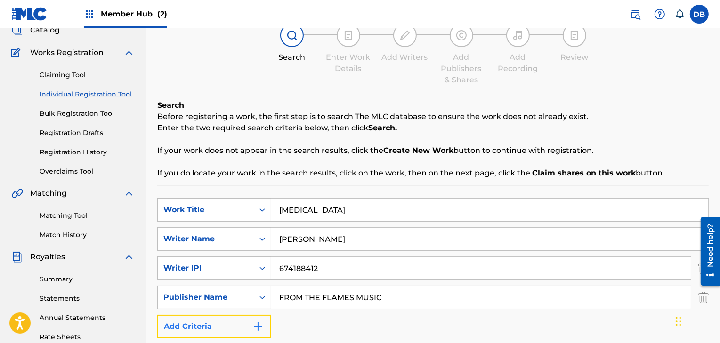
click at [253, 338] on button "Add Criteria" at bounding box center [214, 327] width 114 height 24
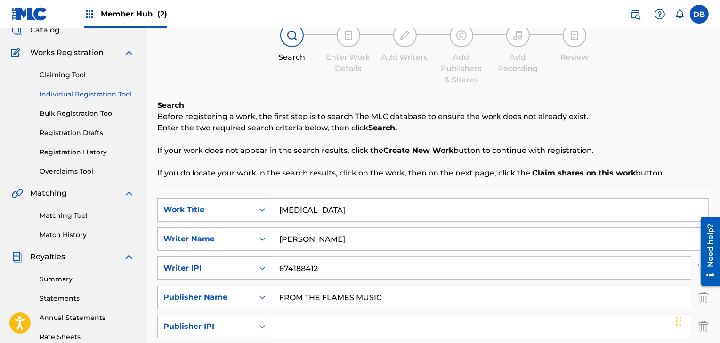
scroll to position [113, 0]
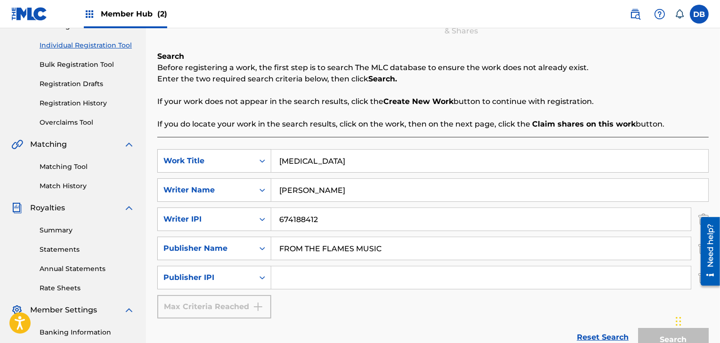
click at [324, 283] on input "Search Form" at bounding box center [481, 278] width 420 height 23
paste input "757887273"
type input "757887273"
click at [518, 332] on div "Reset Search Search" at bounding box center [432, 338] width 551 height 38
click at [648, 336] on button "Search" at bounding box center [673, 340] width 71 height 24
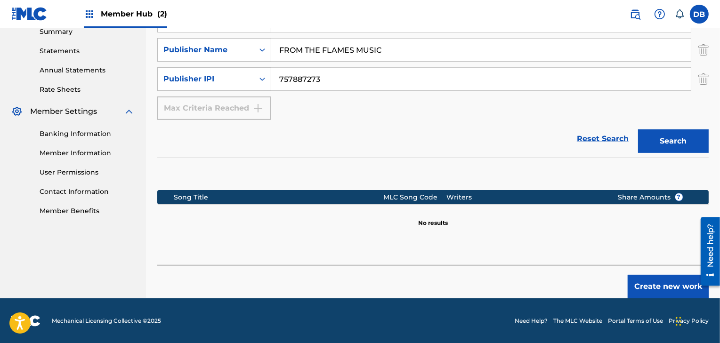
scroll to position [310, 0]
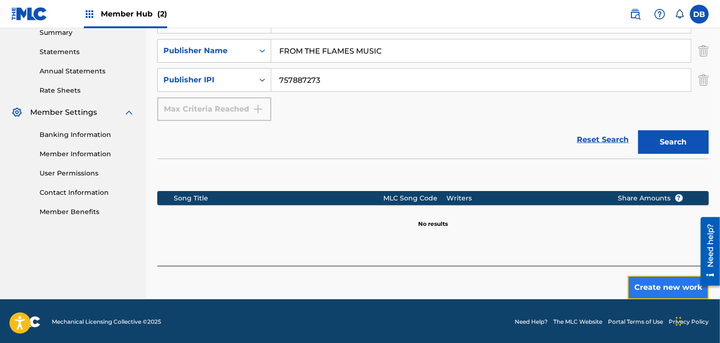
click at [663, 288] on button "Create new work" at bounding box center [668, 288] width 81 height 24
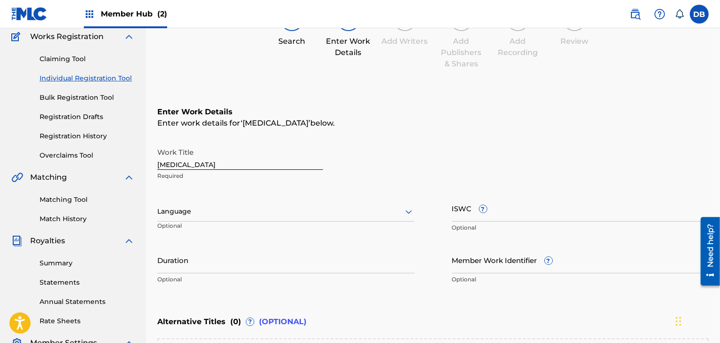
scroll to position [79, 0]
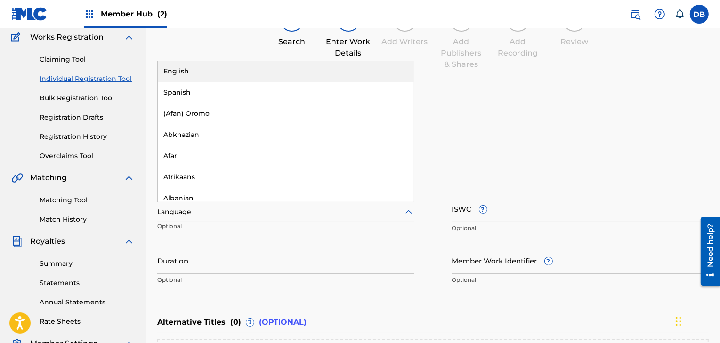
click at [352, 215] on div at bounding box center [285, 212] width 257 height 12
click at [254, 68] on div "English" at bounding box center [286, 71] width 256 height 21
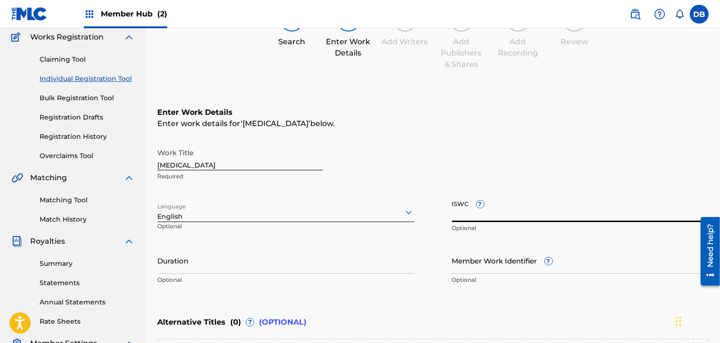
click at [471, 210] on input "ISWC ?" at bounding box center [580, 208] width 257 height 27
paste input "T9271683706"
type input "T9271683706"
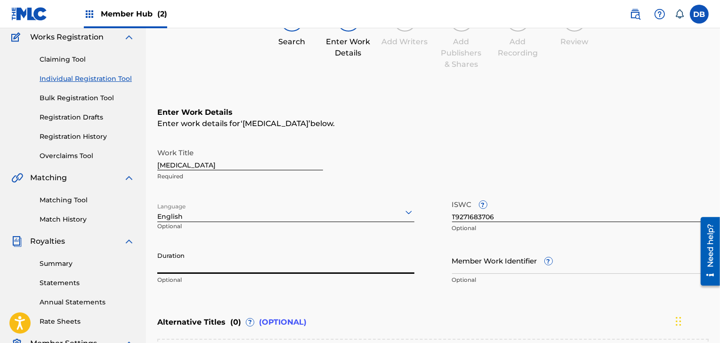
click at [192, 262] on input "Duration" at bounding box center [285, 260] width 257 height 27
click at [494, 261] on input "Member Work Identifier ?" at bounding box center [580, 260] width 257 height 27
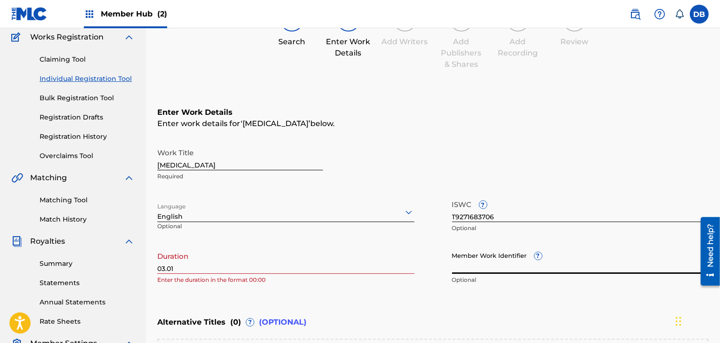
click at [546, 126] on div "Enter work details for ‘ HUMAN HEART ’ below." at bounding box center [432, 123] width 551 height 11
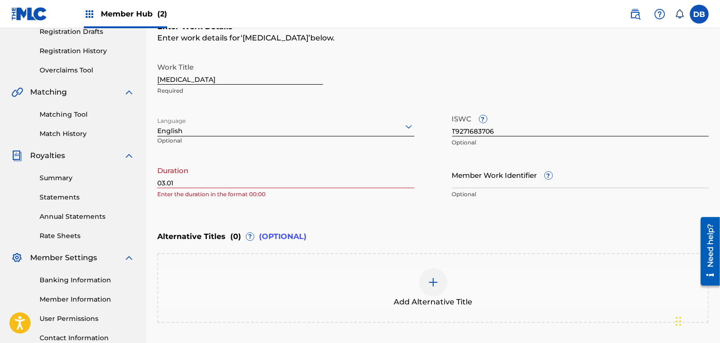
scroll to position [245, 0]
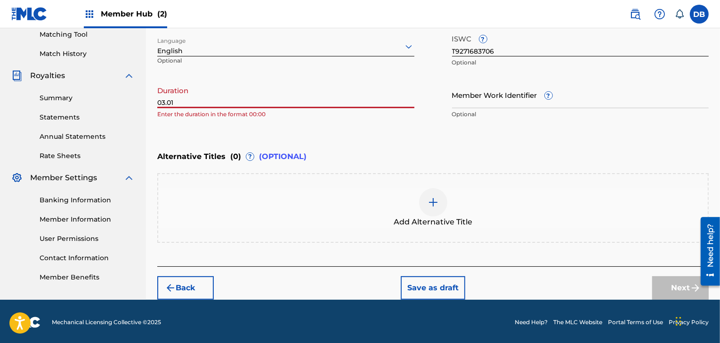
click at [166, 101] on input "03.01" at bounding box center [285, 94] width 257 height 27
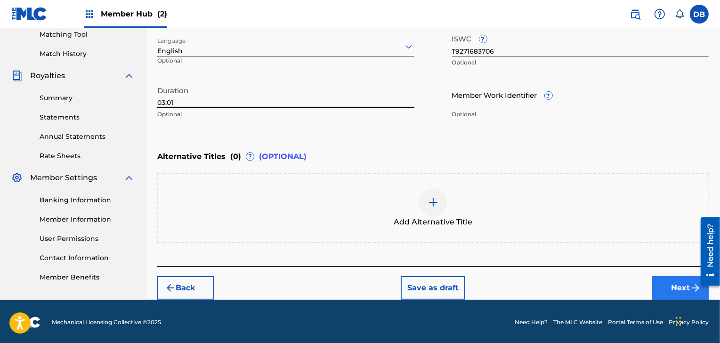
type input "03:01"
click at [687, 293] on button "Next" at bounding box center [680, 288] width 57 height 24
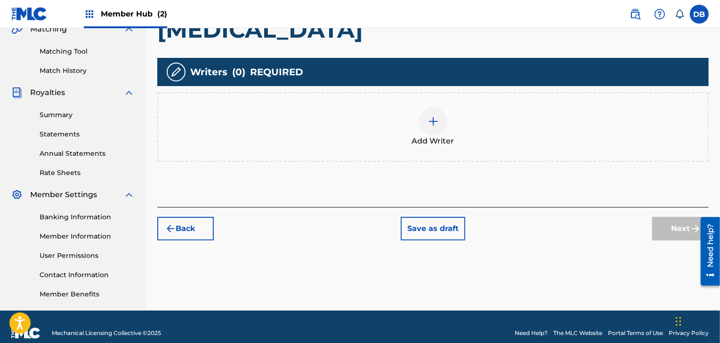
scroll to position [165, 0]
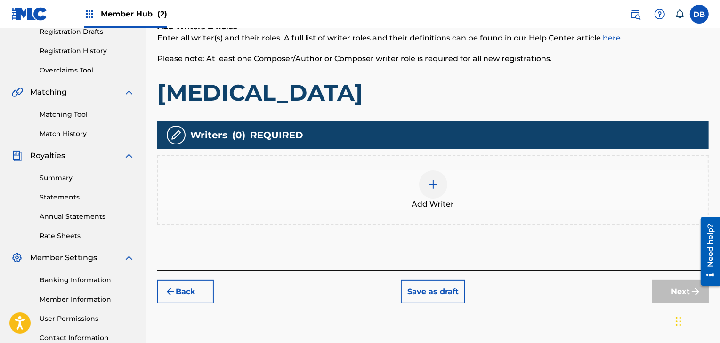
click at [428, 180] on img at bounding box center [433, 184] width 11 height 11
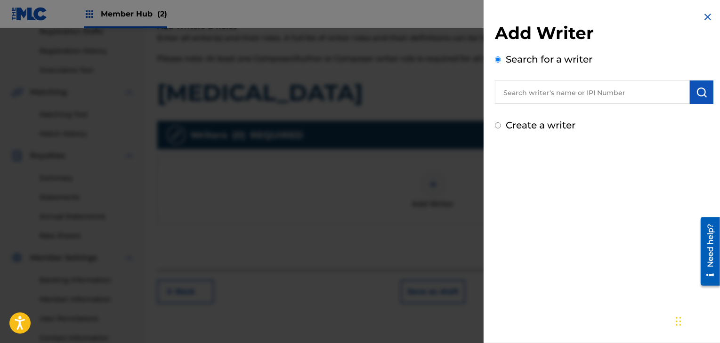
click at [553, 100] on input "text" at bounding box center [592, 93] width 195 height 24
paste input "674188412"
type input "674188412"
click at [700, 93] on img "submit" at bounding box center [701, 92] width 11 height 11
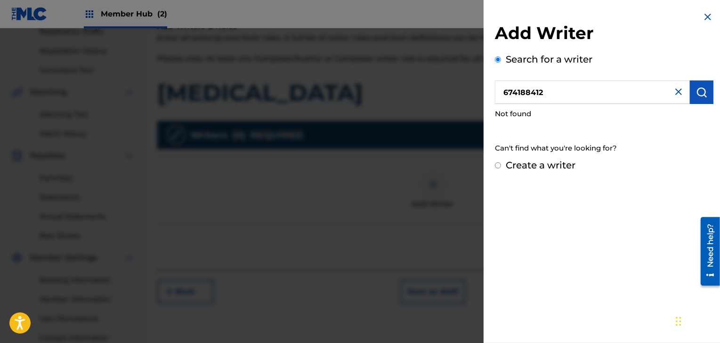
click at [497, 163] on input "Create a writer" at bounding box center [498, 165] width 6 height 6
radio input "false"
radio input "true"
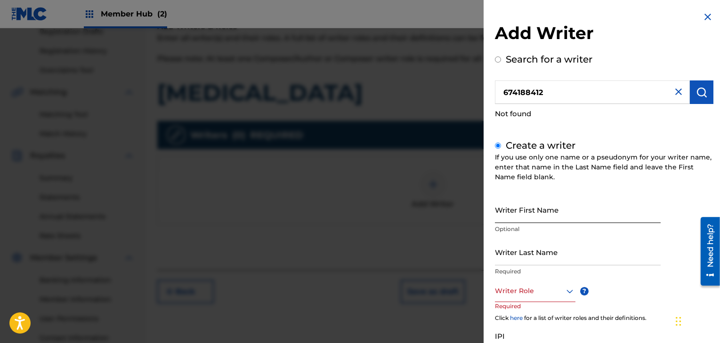
click at [530, 215] on input "Writer First Name" at bounding box center [578, 209] width 166 height 27
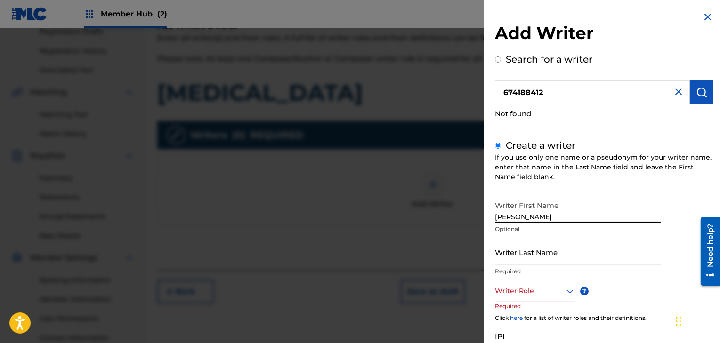
type input "DANIEL"
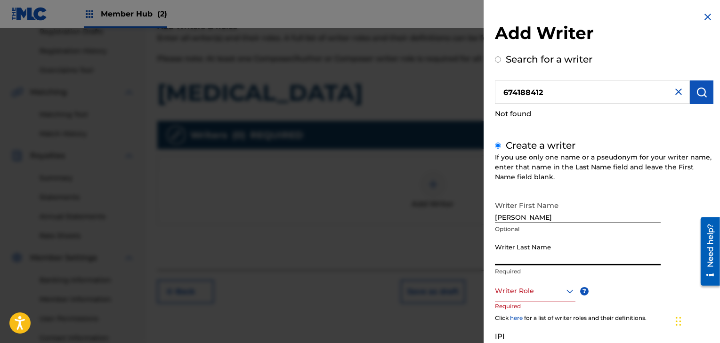
click at [516, 247] on input "Writer Last Name" at bounding box center [578, 252] width 166 height 27
type input "BURNS"
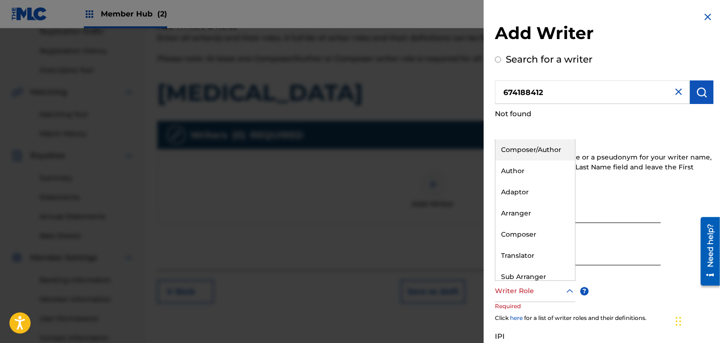
click at [522, 291] on div at bounding box center [535, 291] width 81 height 12
click at [533, 144] on div "Composer/Author" at bounding box center [535, 149] width 80 height 21
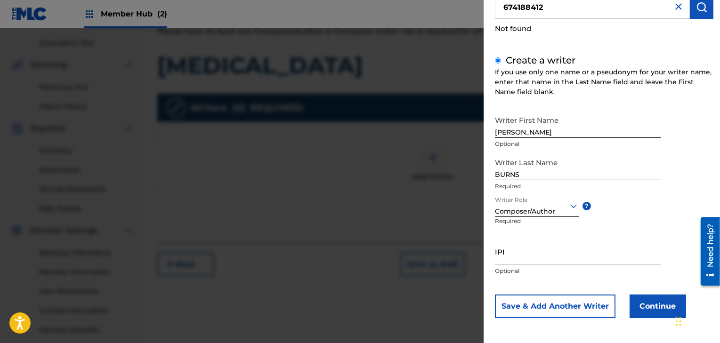
scroll to position [197, 0]
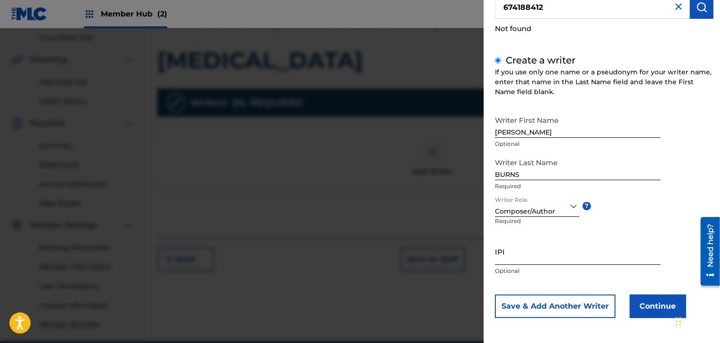
click at [524, 254] on input "IPI" at bounding box center [578, 251] width 166 height 27
paste input "674188412"
type input "674188412"
click at [646, 312] on button "Continue" at bounding box center [658, 307] width 57 height 24
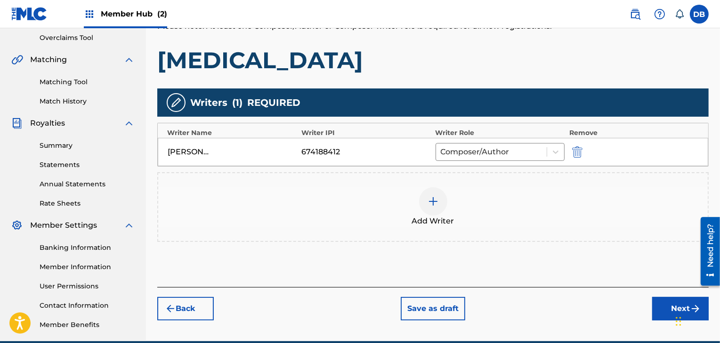
scroll to position [240, 0]
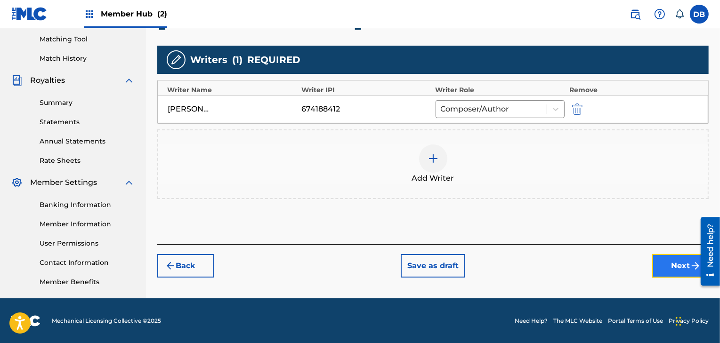
click at [670, 268] on button "Next" at bounding box center [680, 266] width 57 height 24
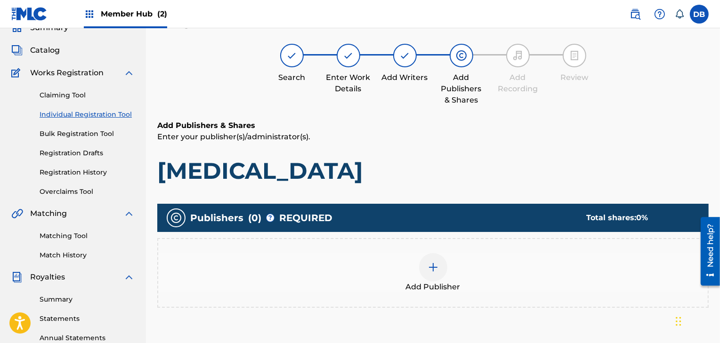
scroll to position [42, 0]
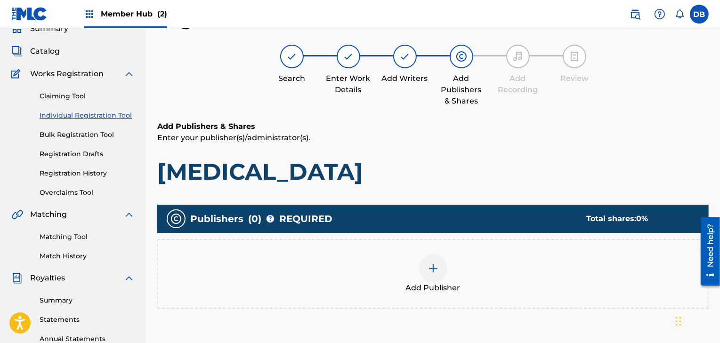
click at [436, 270] on img at bounding box center [433, 268] width 11 height 11
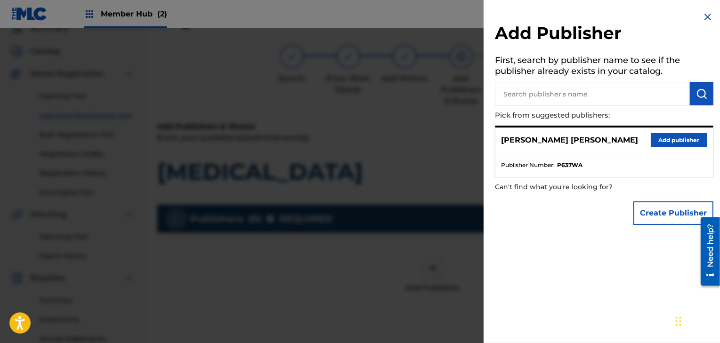
click at [586, 97] on input "text" at bounding box center [592, 94] width 195 height 24
type input "FROM THE FLAMES MUSIC"
click at [696, 91] on img "submit" at bounding box center [701, 93] width 11 height 11
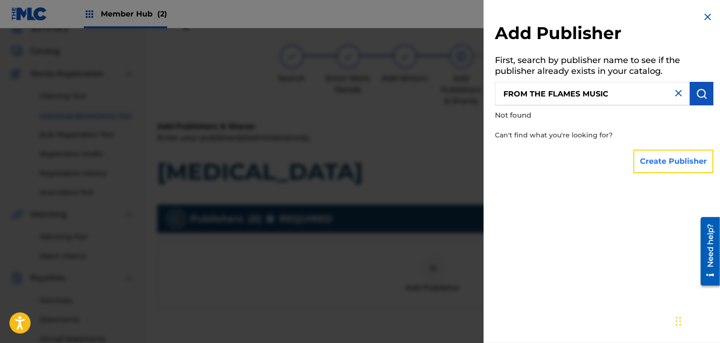
click at [661, 160] on button "Create Publisher" at bounding box center [673, 162] width 80 height 24
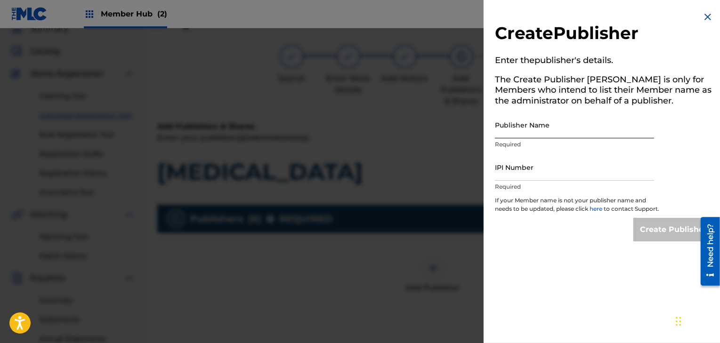
click at [553, 131] on input "Publisher Name" at bounding box center [574, 125] width 159 height 27
type input "FROM THE FLAMES MUSIC"
click at [541, 172] on input "IPI Number" at bounding box center [574, 167] width 159 height 27
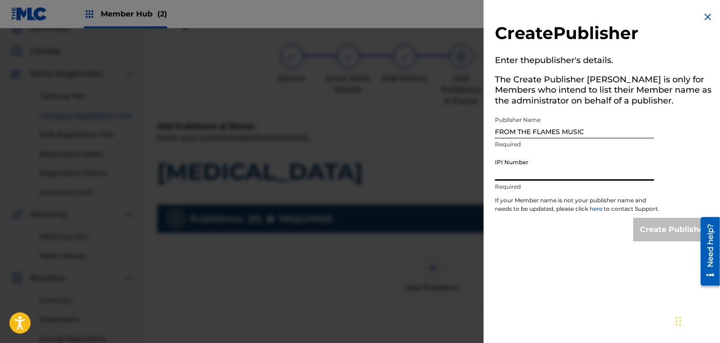
paste input "757887273"
type input "757887273"
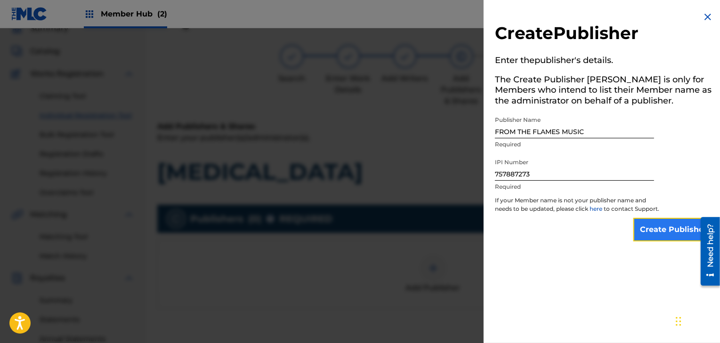
click at [672, 239] on input "Create Publisher" at bounding box center [673, 230] width 80 height 24
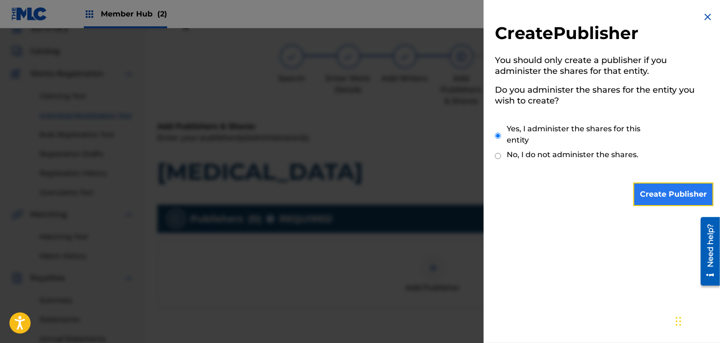
click at [669, 195] on input "Create Publisher" at bounding box center [673, 195] width 80 height 24
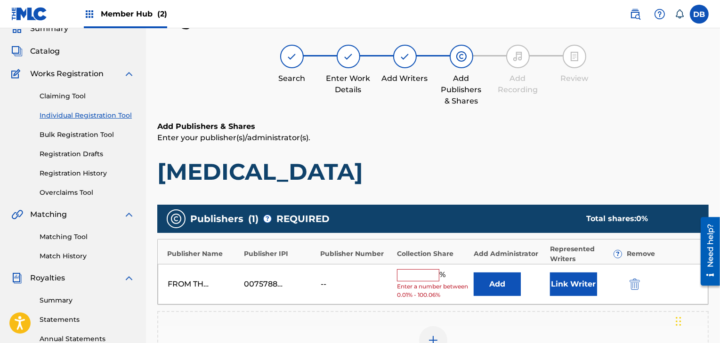
click at [410, 275] on input "text" at bounding box center [418, 275] width 42 height 12
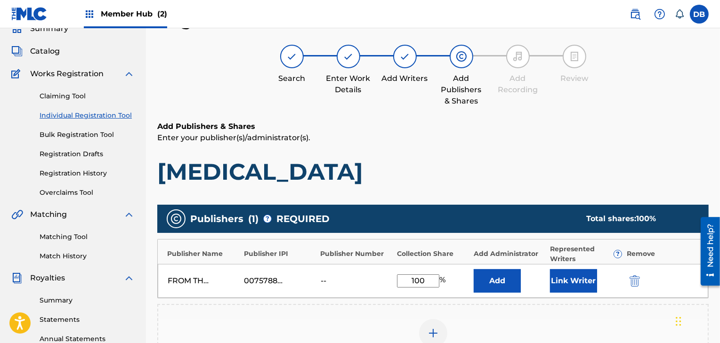
type input "100"
click at [524, 311] on div "Add Publisher" at bounding box center [432, 339] width 551 height 70
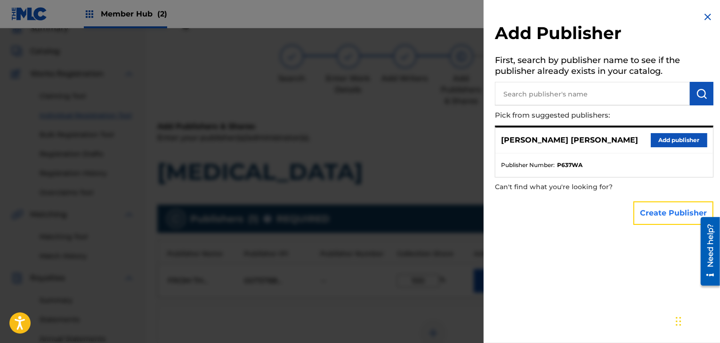
click at [656, 216] on button "Create Publisher" at bounding box center [673, 214] width 80 height 24
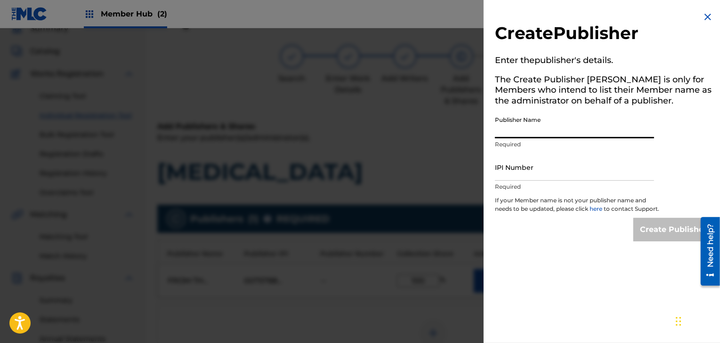
click at [554, 124] on input "Publisher Name" at bounding box center [574, 125] width 159 height 27
type input "FROM THE FLAMES MUSIC"
click at [540, 169] on input "IPI Number" at bounding box center [574, 167] width 159 height 27
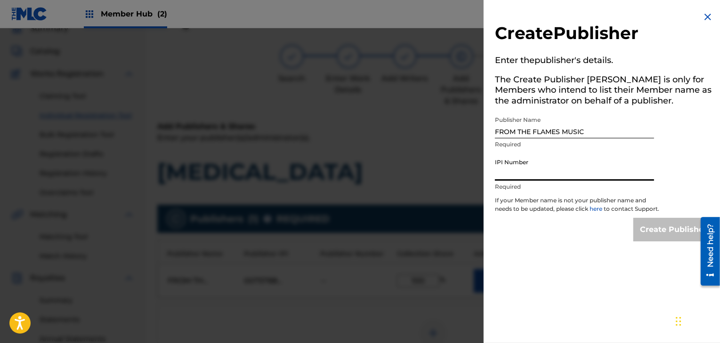
paste input "757887273"
type input "757887273"
click at [648, 232] on input "Create Publisher" at bounding box center [673, 230] width 80 height 24
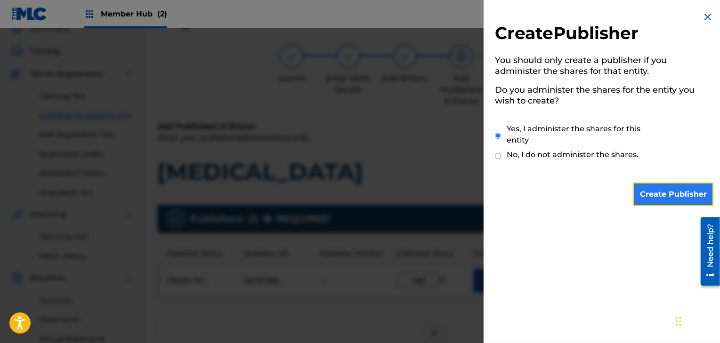
click at [644, 197] on input "Create Publisher" at bounding box center [673, 195] width 80 height 24
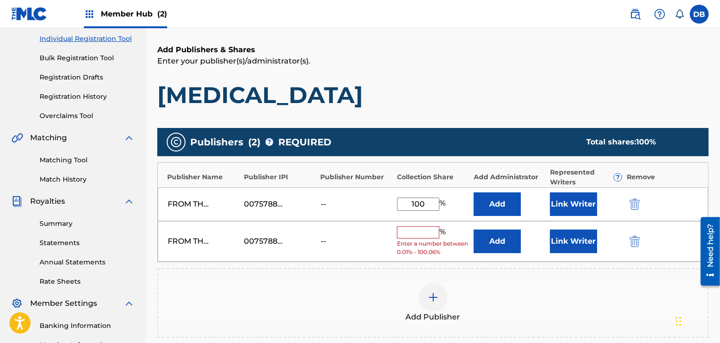
scroll to position [120, 0]
click at [636, 240] on img "submit" at bounding box center [635, 240] width 10 height 11
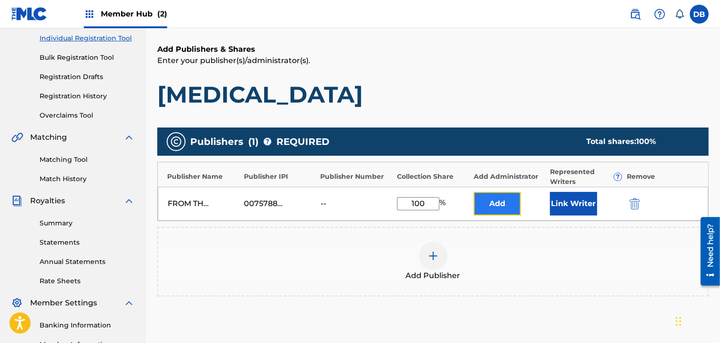
click at [507, 210] on button "Add" at bounding box center [497, 204] width 47 height 24
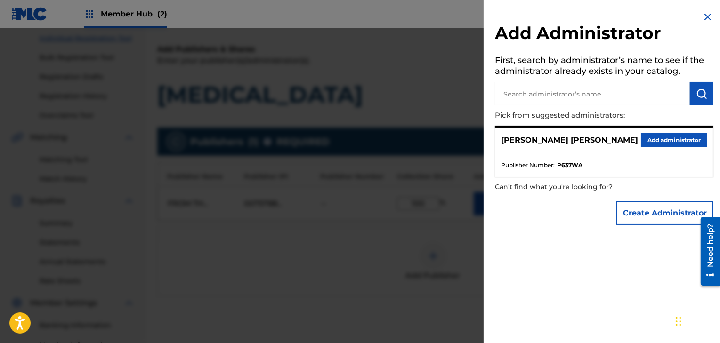
click at [586, 97] on input "text" at bounding box center [592, 94] width 195 height 24
type input "BURNS, DANIEL P"
click at [699, 96] on img "submit" at bounding box center [701, 93] width 11 height 11
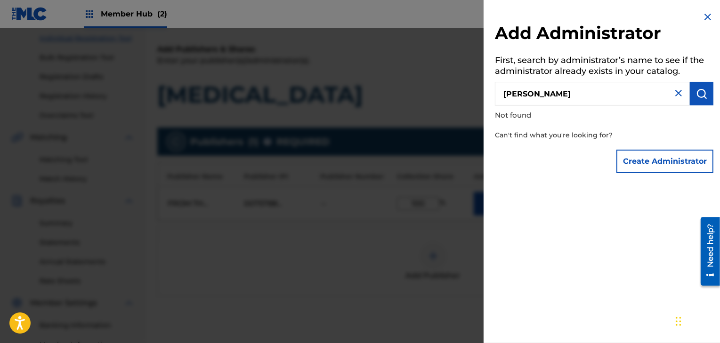
click at [703, 18] on img at bounding box center [707, 16] width 11 height 11
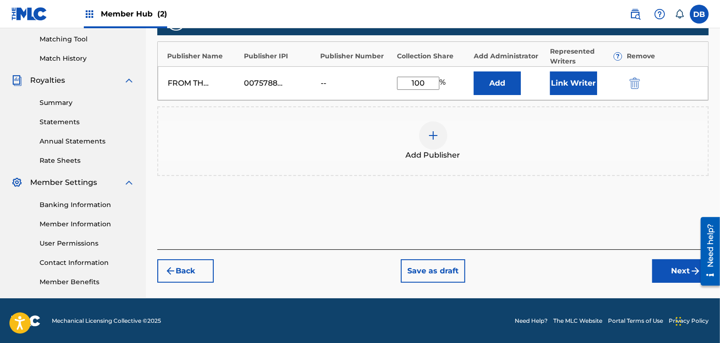
scroll to position [240, 0]
click at [509, 90] on button "Add" at bounding box center [497, 84] width 47 height 24
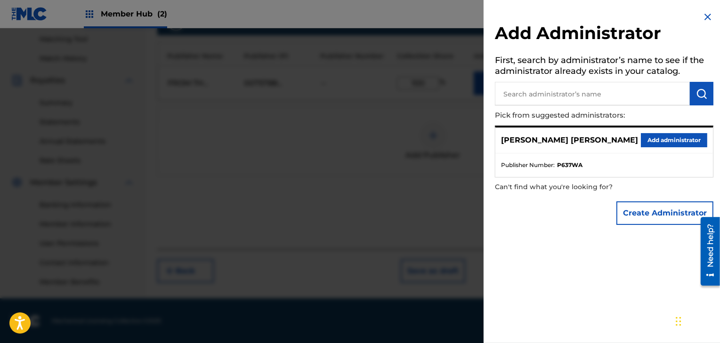
click at [509, 89] on input "text" at bounding box center [592, 94] width 195 height 24
type input "[PERSON_NAME]"
click at [699, 91] on img "submit" at bounding box center [701, 93] width 11 height 11
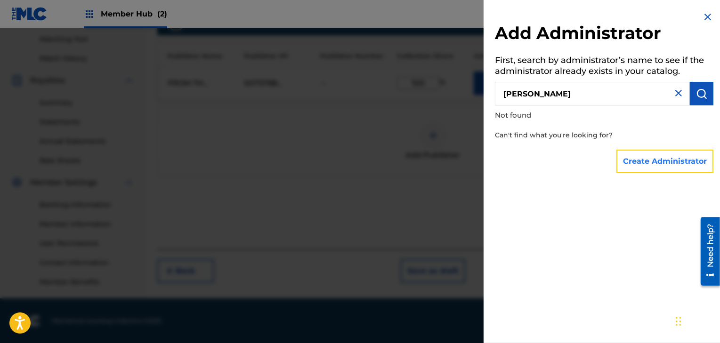
click at [647, 162] on button "Create Administrator" at bounding box center [664, 162] width 97 height 24
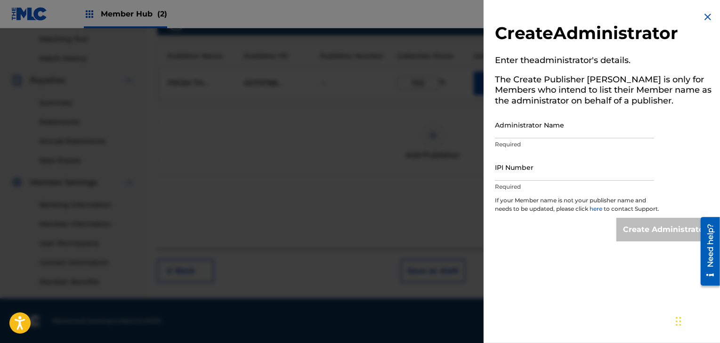
click at [706, 18] on img at bounding box center [707, 16] width 11 height 11
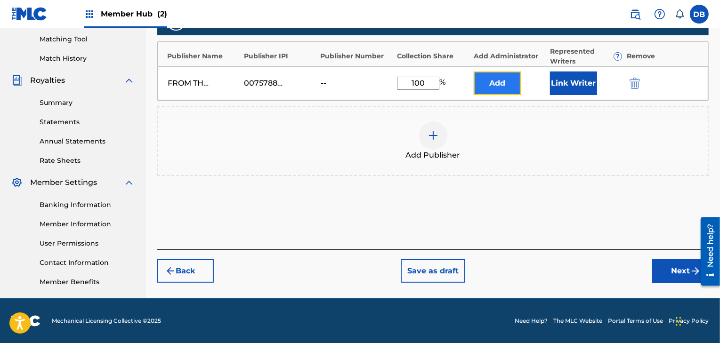
click at [509, 82] on button "Add" at bounding box center [497, 84] width 47 height 24
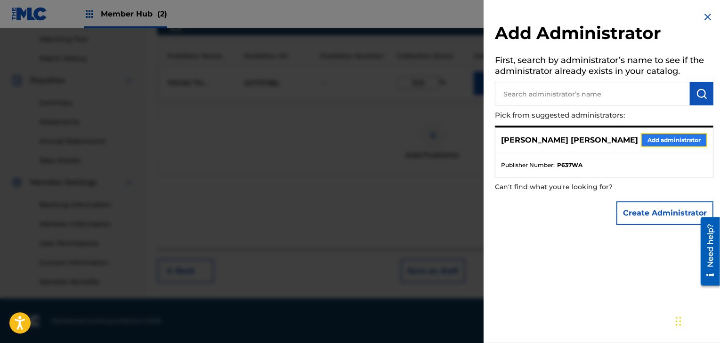
click at [646, 140] on button "Add administrator" at bounding box center [674, 140] width 66 height 14
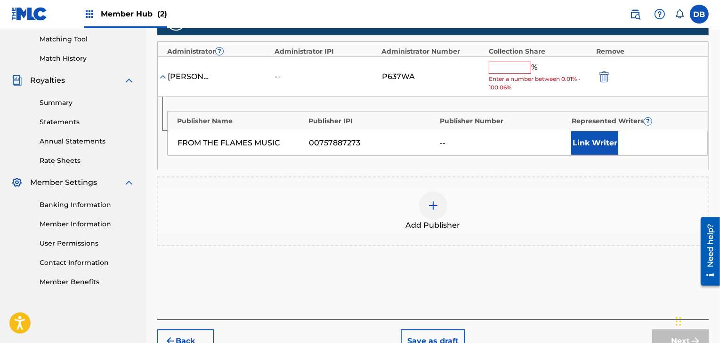
click at [522, 66] on input "text" at bounding box center [510, 68] width 42 height 12
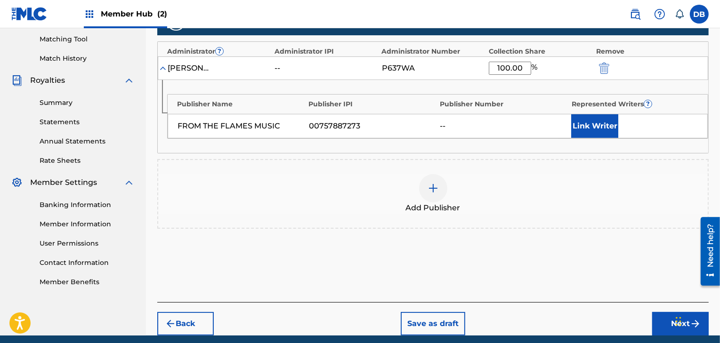
type input "100.00"
click at [542, 250] on div "Publishers ( 1 ) ? REQUIRED Total shares: 100 % Administrator ? Administrator I…" at bounding box center [432, 131] width 551 height 258
click at [660, 322] on button "Next" at bounding box center [680, 324] width 57 height 24
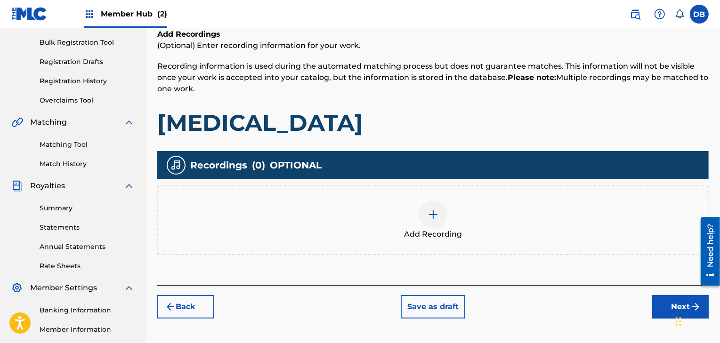
scroll to position [135, 0]
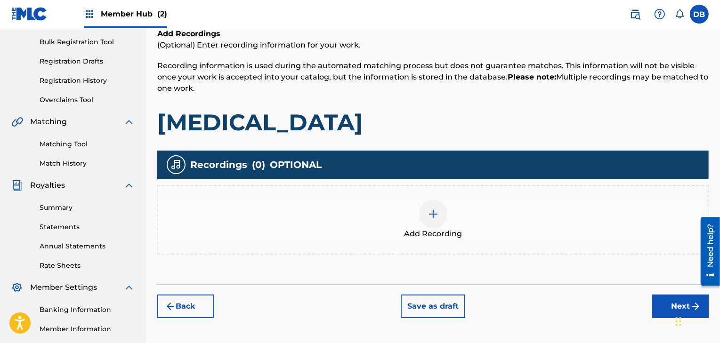
click at [435, 212] on img at bounding box center [433, 214] width 11 height 11
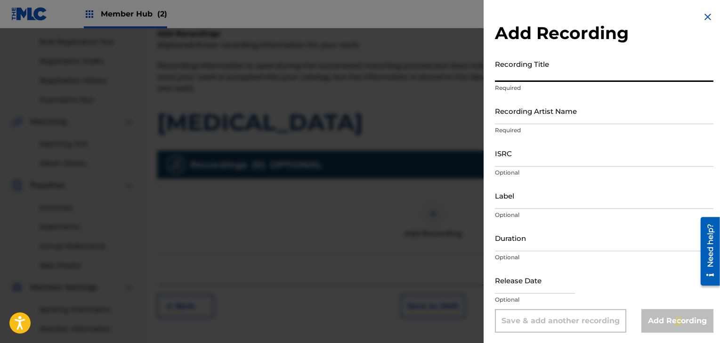
click at [524, 71] on input "Recording Title" at bounding box center [604, 68] width 218 height 27
type input "HUMAN HEART"
click at [521, 116] on input "Recording Artist Name" at bounding box center [604, 110] width 218 height 27
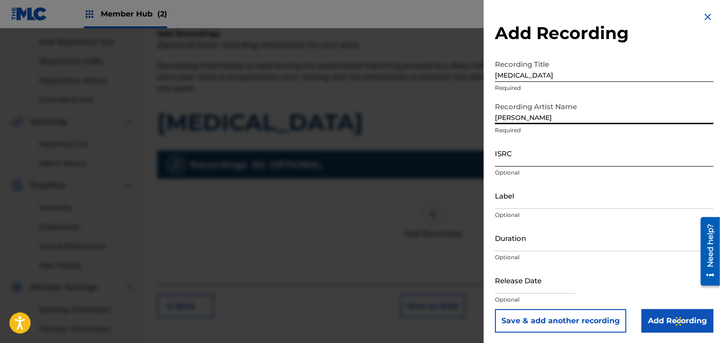
type input "[PERSON_NAME]"
click at [519, 162] on input "ISRC" at bounding box center [604, 153] width 218 height 27
paste input "USWHN1801640"
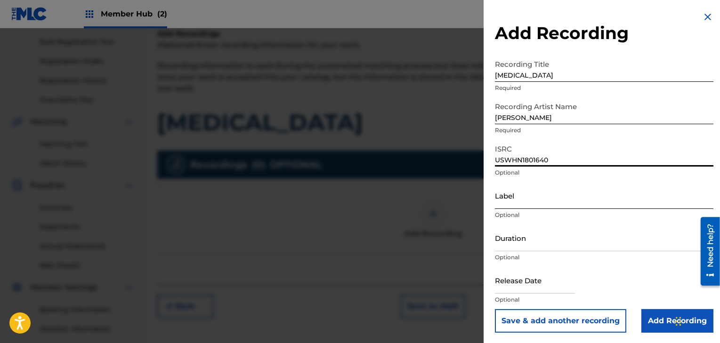
type input "USWHN1801640"
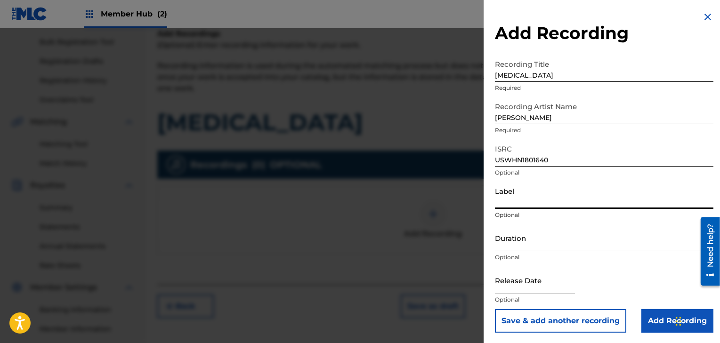
click at [512, 200] on input "Label" at bounding box center [604, 195] width 218 height 27
click at [598, 202] on input "BONFIRE RECORDING COMAPNY" at bounding box center [604, 195] width 218 height 27
type input "BONFIRE RECORDING COMPANY"
click at [520, 244] on input "Duration" at bounding box center [604, 238] width 218 height 27
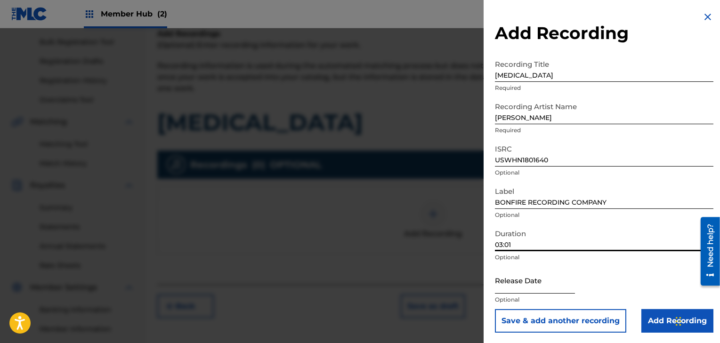
type input "03:01"
click at [534, 282] on input "text" at bounding box center [535, 280] width 80 height 27
select select "8"
select select "2025"
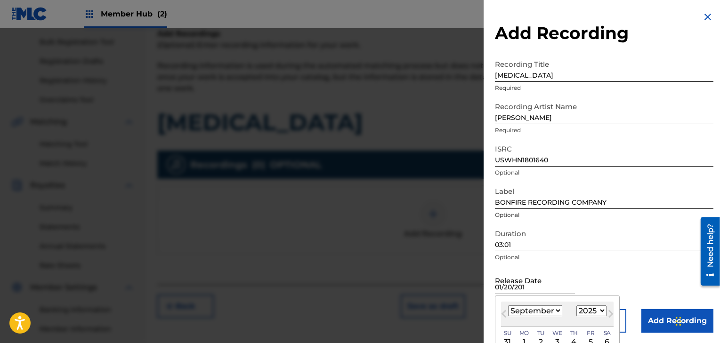
type input "01/20/2019"
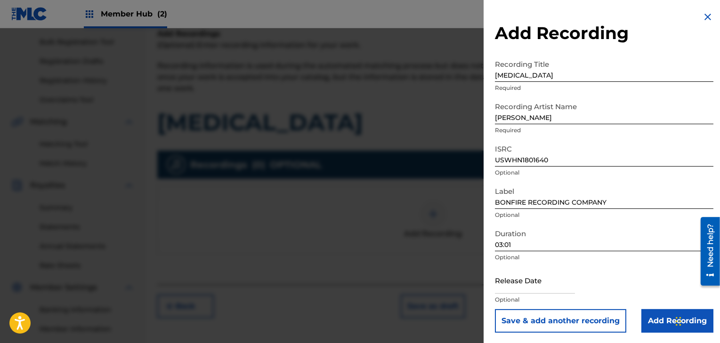
click at [653, 271] on div "Release Date Optional" at bounding box center [604, 288] width 218 height 42
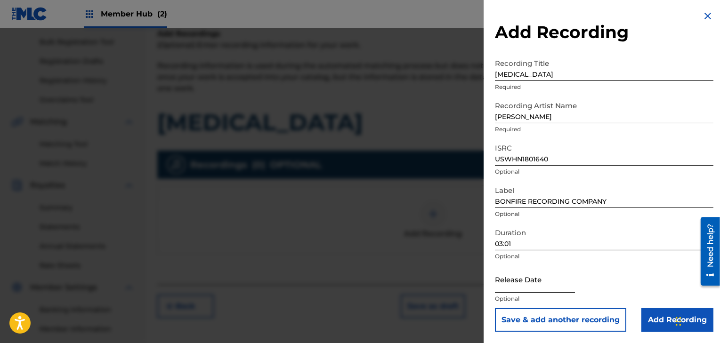
select select "8"
select select "2025"
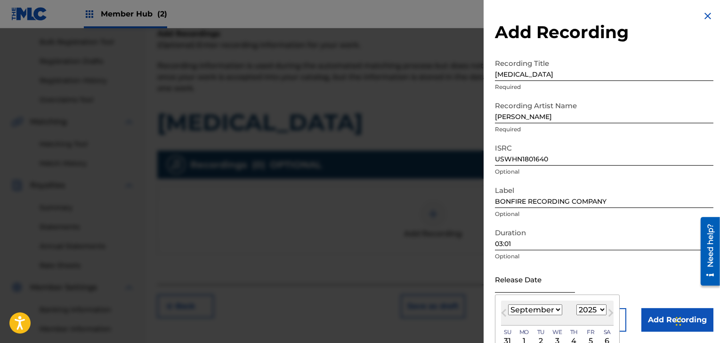
click at [549, 285] on input "text" at bounding box center [535, 279] width 80 height 27
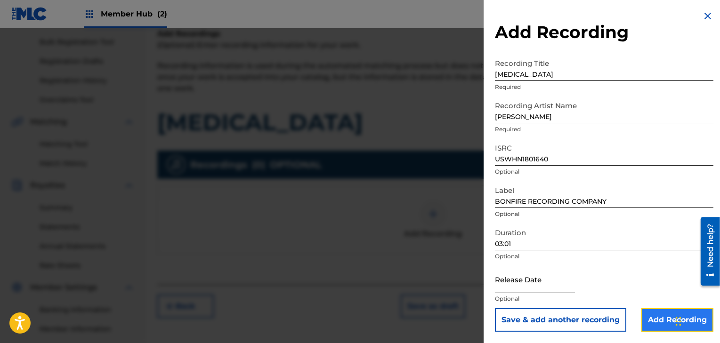
click at [658, 317] on input "Add Recording" at bounding box center [677, 320] width 72 height 24
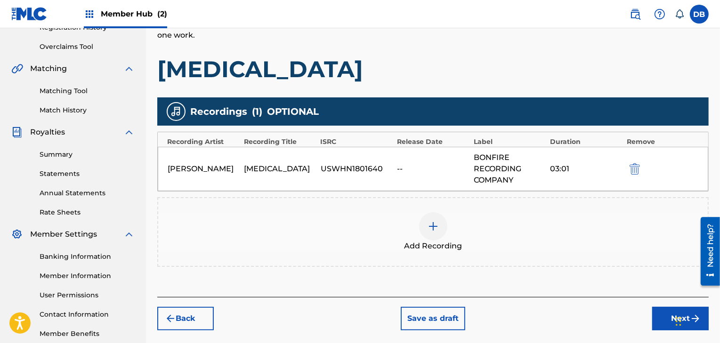
scroll to position [203, 0]
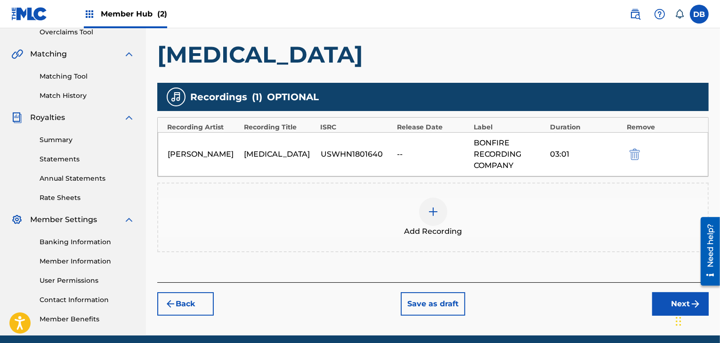
click at [437, 205] on div at bounding box center [433, 212] width 28 height 28
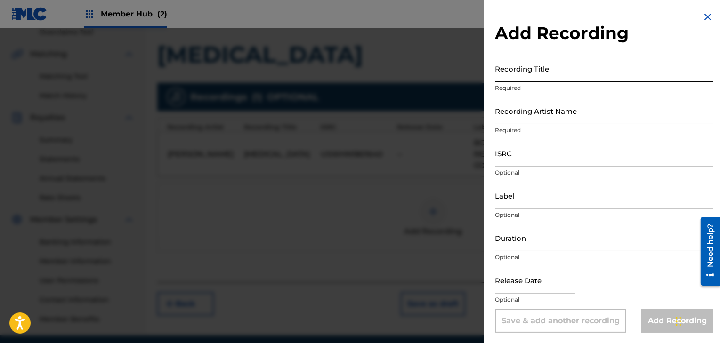
click at [541, 70] on input "Recording Title" at bounding box center [604, 68] width 218 height 27
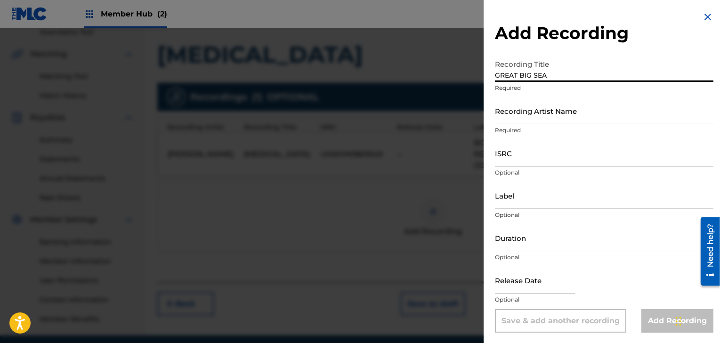
type input "GREAT BIG SEA"
click at [527, 115] on input "Recording Artist Name" at bounding box center [604, 110] width 218 height 27
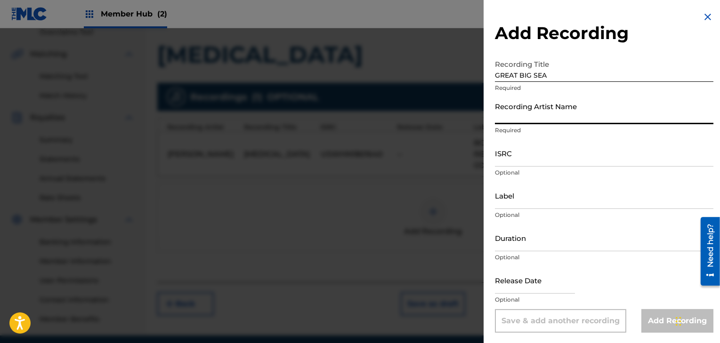
type input "[PERSON_NAME]"
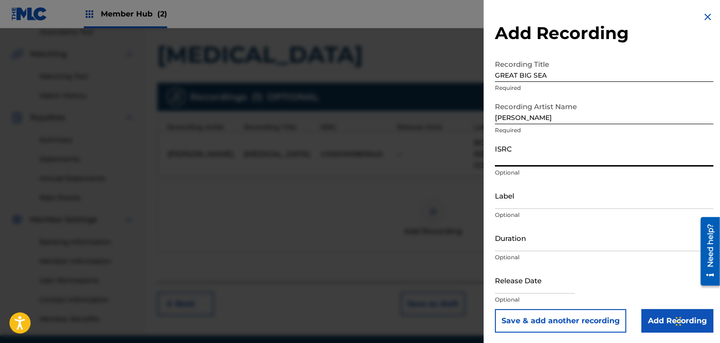
click at [509, 150] on input "ISRC" at bounding box center [604, 153] width 218 height 27
paste input "USWHN1801635"
type input "USWHN1801635"
click at [509, 196] on input "Label" at bounding box center [604, 195] width 218 height 27
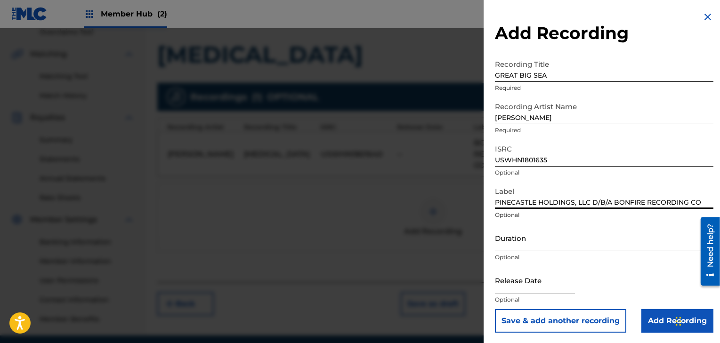
type input "PINECASTLE HOLDINGS, LLC D/B/A BONFIRE RECORDING CO"
click at [511, 244] on input "Duration" at bounding box center [604, 238] width 218 height 27
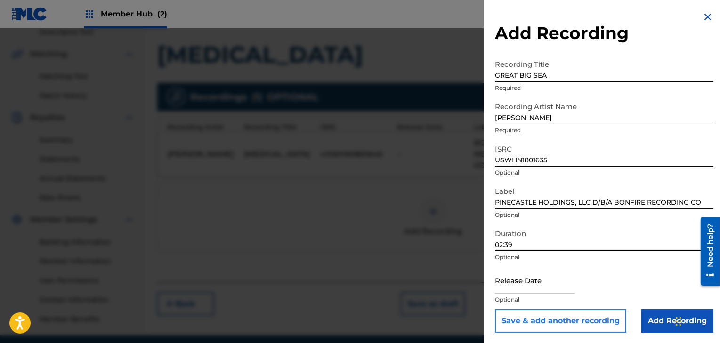
type input "02:39"
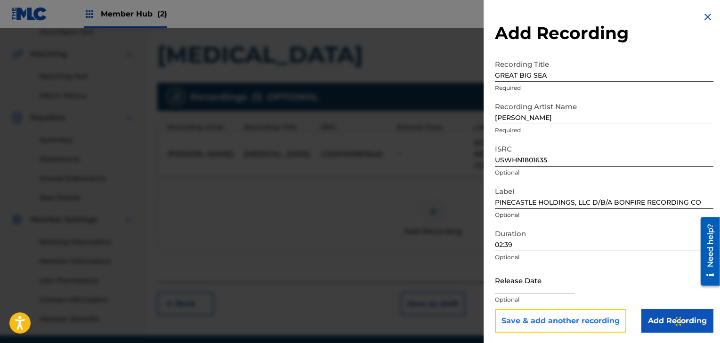
click at [598, 323] on button "Save & add another recording" at bounding box center [560, 321] width 131 height 24
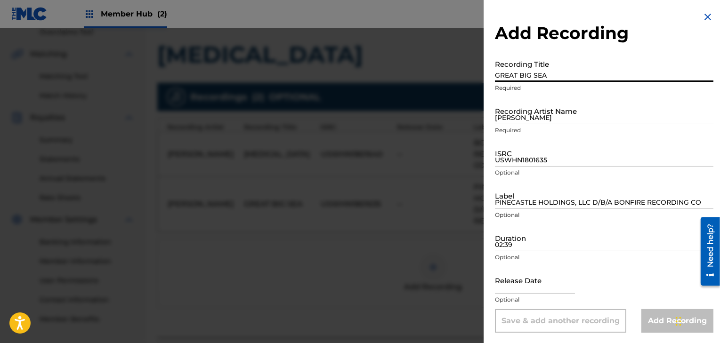
click at [544, 69] on input "GREAT BIG SEA" at bounding box center [604, 68] width 218 height 27
type input "DARLING ROISIN"
click at [515, 115] on input "[PERSON_NAME]" at bounding box center [604, 110] width 218 height 27
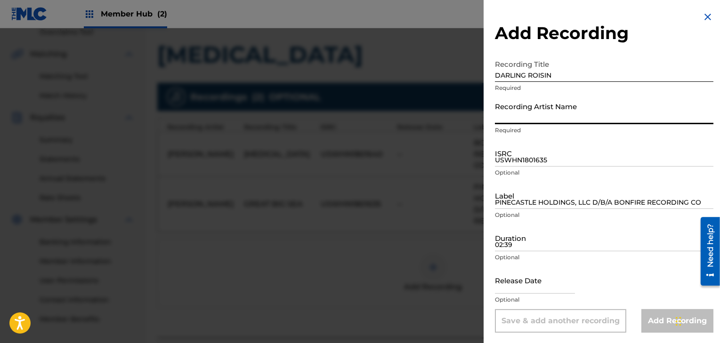
type input "[PERSON_NAME]"
click at [537, 161] on input "USWHN1801635" at bounding box center [604, 153] width 218 height 27
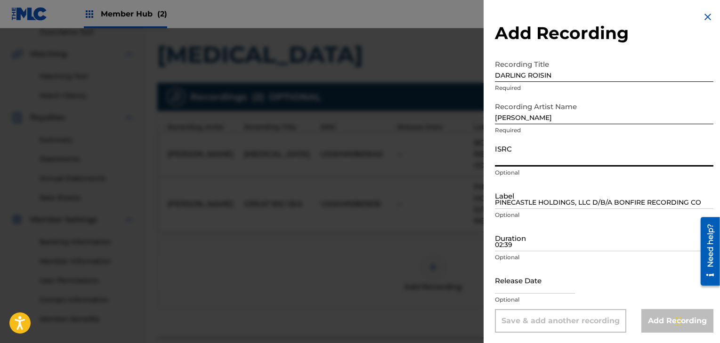
paste input "USWHN1801641"
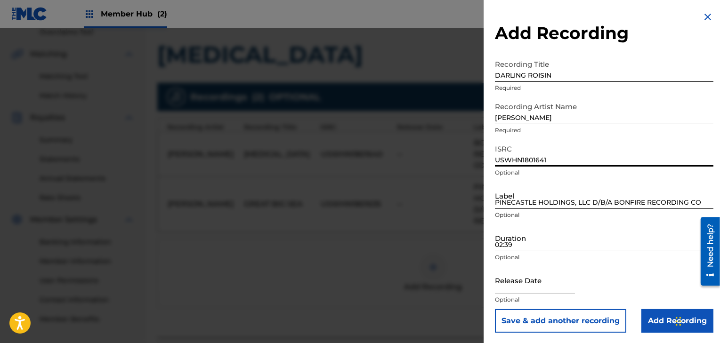
type input "USWHN1801641"
click at [510, 205] on input "PINECASTLE HOLDINGS, LLC D/B/A BONFIRE RECORDING CO" at bounding box center [604, 195] width 218 height 27
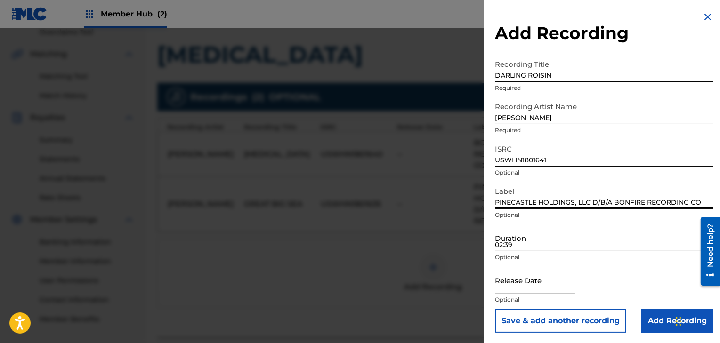
type input "PINECASTLE HOLDINGS, LLC D/B/A BONFIRE RECORDING CO"
click at [506, 241] on input "02:39" at bounding box center [604, 238] width 218 height 27
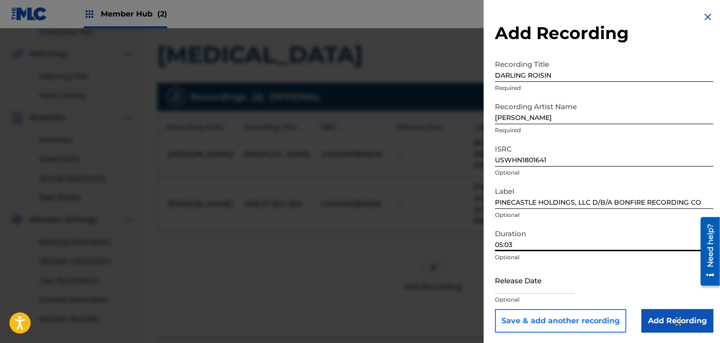
type input "05:03"
drag, startPoint x: 599, startPoint y: 321, endPoint x: 629, endPoint y: 274, distance: 55.9
click at [629, 274] on div "Release Date Optional" at bounding box center [604, 288] width 218 height 42
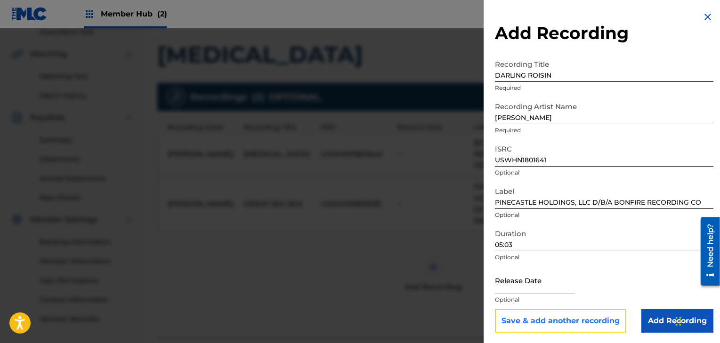
click at [592, 311] on button "Save & add another recording" at bounding box center [560, 321] width 131 height 24
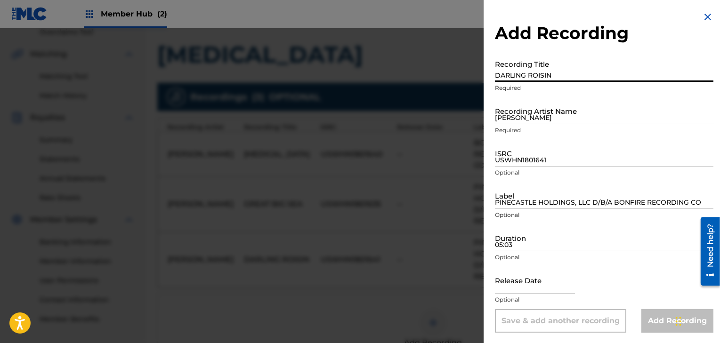
click at [510, 69] on input "DARLING ROISIN" at bounding box center [604, 68] width 218 height 27
type input "LOOK IN TO HER EYES"
click at [529, 112] on input "[PERSON_NAME]" at bounding box center [604, 110] width 218 height 27
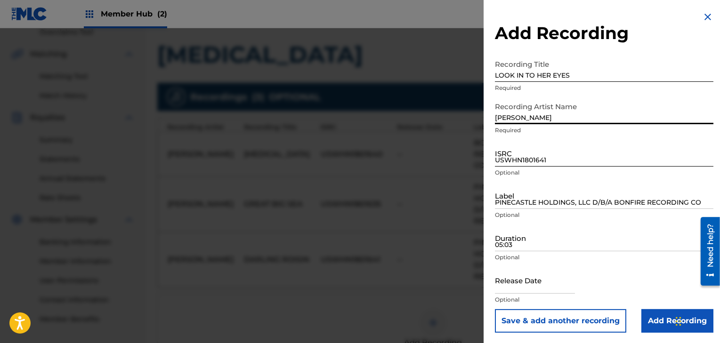
type input "[PERSON_NAME]"
click at [503, 158] on input "USWHN1801641" at bounding box center [604, 153] width 218 height 27
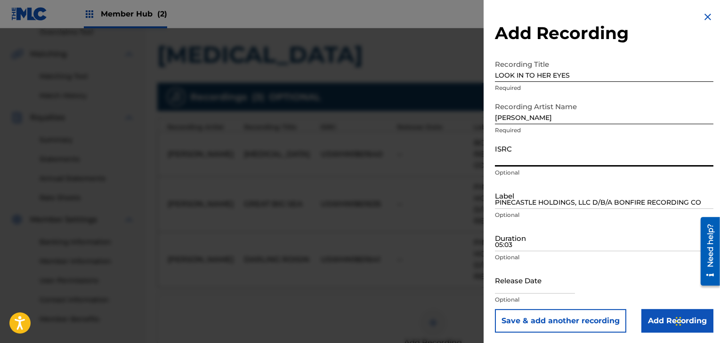
paste input "USWHN1801637"
type input "USWHN1801637"
click at [510, 203] on input "PINECASTLE HOLDINGS, LLC D/B/A BONFIRE RECORDING CO" at bounding box center [604, 195] width 218 height 27
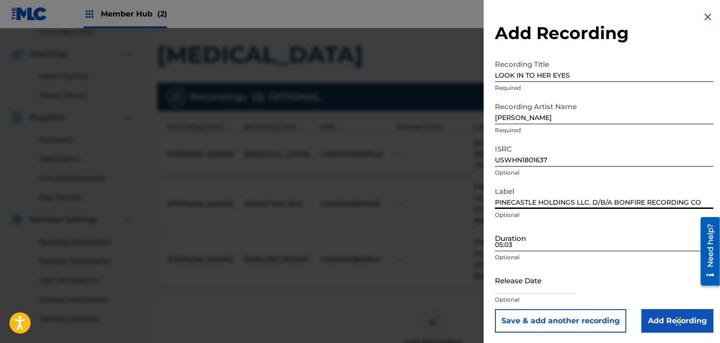
type input "PINECASTLE HOLDINGS LLC. D/B/A BONFIRE RECORDING CO"
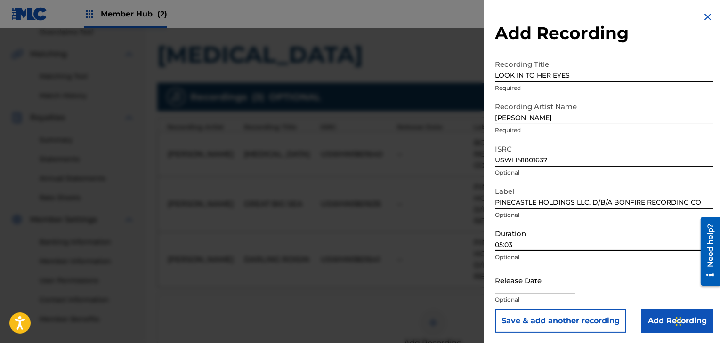
click at [499, 235] on input "05:03" at bounding box center [604, 238] width 218 height 27
type input "03:06"
drag, startPoint x: 564, startPoint y: 320, endPoint x: 557, endPoint y: 316, distance: 8.0
click at [557, 316] on button "Save & add another recording" at bounding box center [560, 321] width 131 height 24
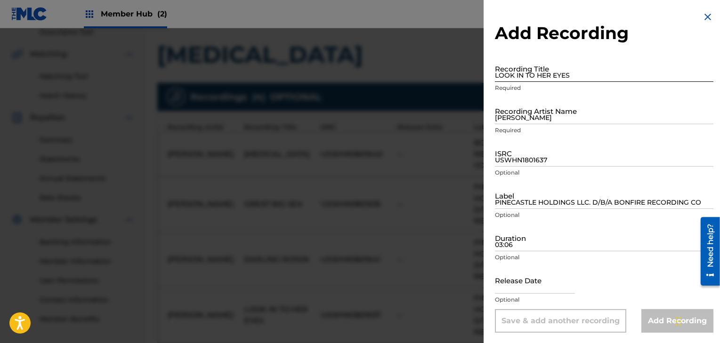
click at [544, 74] on input "LOOK IN TO HER EYES" at bounding box center [604, 68] width 218 height 27
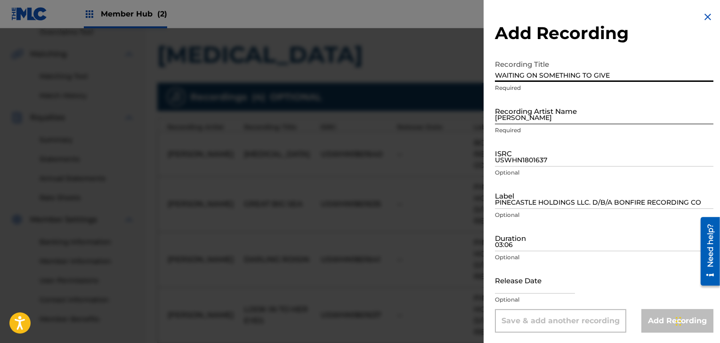
type input "WAITING ON SOMETHING TO GIVE"
click at [552, 119] on input "[PERSON_NAME]" at bounding box center [604, 110] width 218 height 27
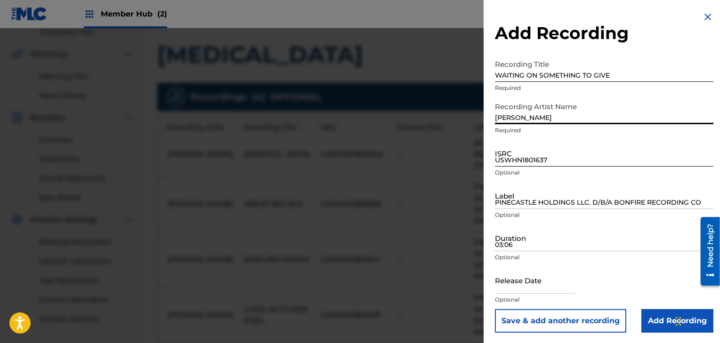
type input "[PERSON_NAME]"
click at [522, 162] on input "USWHN1801637" at bounding box center [604, 153] width 218 height 27
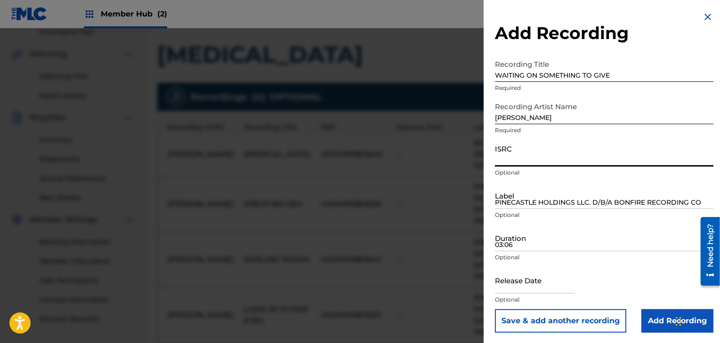
paste input "Benefits Search on ASCAP.com Music Creators Music Users Repertory News and Even…"
type input "Benefits Search on ASCAP.com Music Creators Music Users Repertory News and Even…"
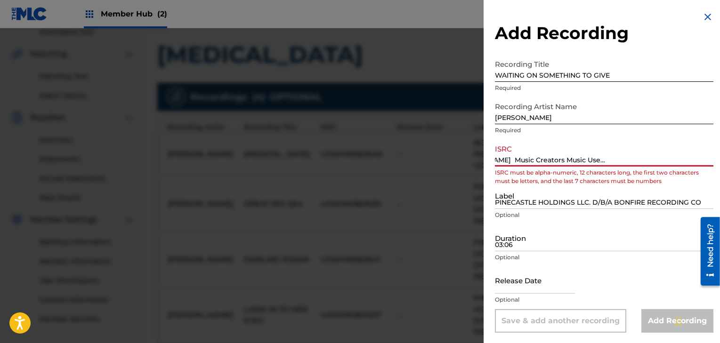
scroll to position [0, 0]
drag, startPoint x: 709, startPoint y: 158, endPoint x: 480, endPoint y: 167, distance: 229.0
click at [480, 167] on div "Add Recording Recording Title WAITING ON SOMETHING TO GIVE Required Recording A…" at bounding box center [360, 185] width 720 height 315
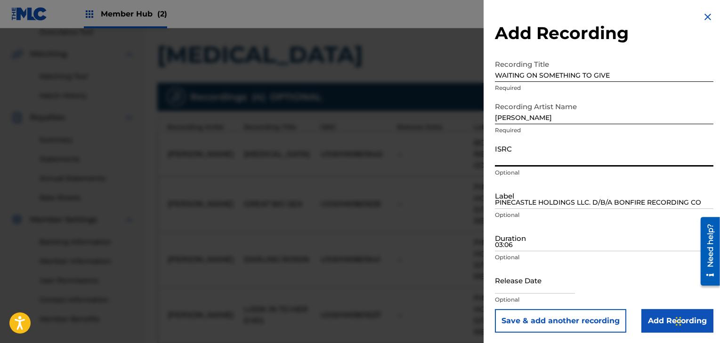
paste input "USWHN1801634"
type input "USWHN1801634"
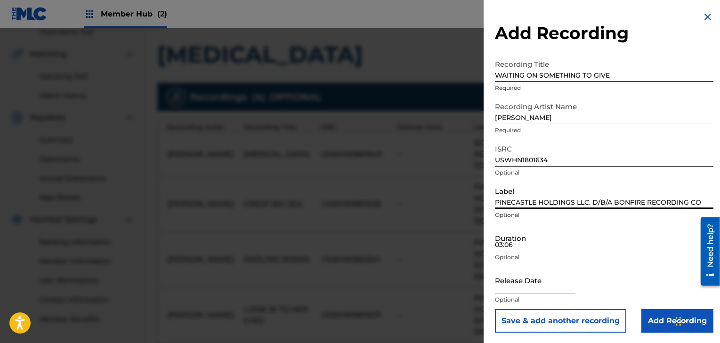
click at [531, 198] on input "PINECASTLE HOLDINGS LLC. D/B/A BONFIRE RECORDING CO" at bounding box center [604, 195] width 218 height 27
type input "PINECASTLE HOLDINGS, LLC D/B/A BONFIRE RECORDING CO"
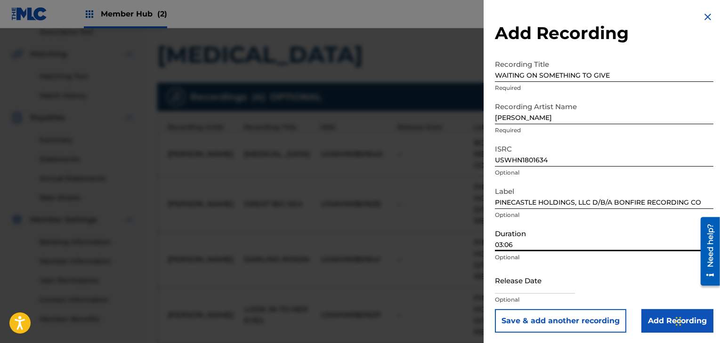
click at [518, 247] on input "03:06" at bounding box center [604, 238] width 218 height 27
type input "03:33"
click at [565, 327] on button "Save & add another recording" at bounding box center [560, 321] width 131 height 24
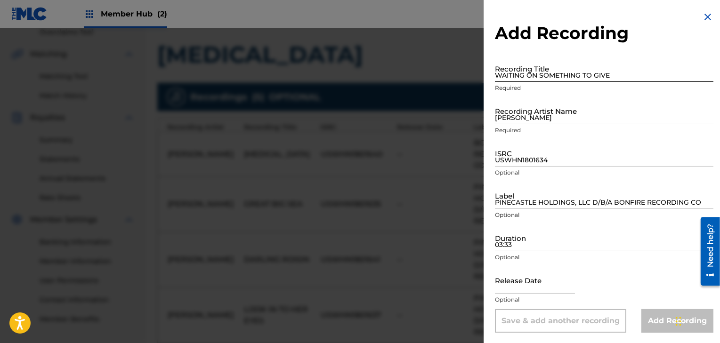
click at [535, 73] on input "WAITING ON SOMETHING TO GIVE" at bounding box center [604, 68] width 218 height 27
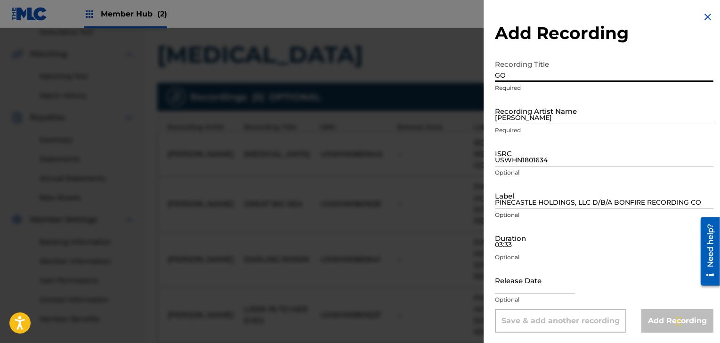
type input "G"
type input "T"
type input "LIPS ON FIRE"
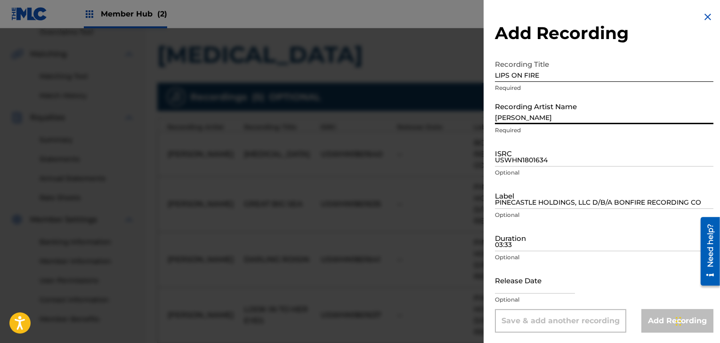
click at [510, 115] on input "[PERSON_NAME]" at bounding box center [604, 110] width 218 height 27
type input "[PERSON_NAME]"
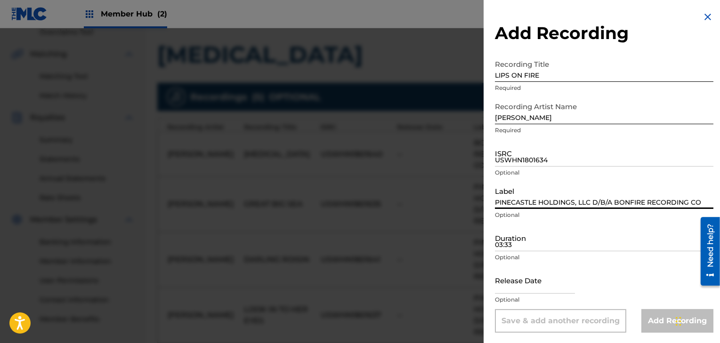
click at [528, 203] on input "PINECASTLE HOLDINGS, LLC D/B/A BONFIRE RECORDING CO" at bounding box center [604, 195] width 218 height 27
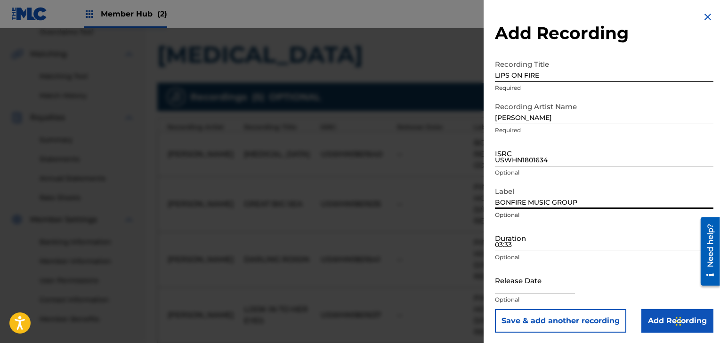
type input "BONFIRE MUSIC GROUP"
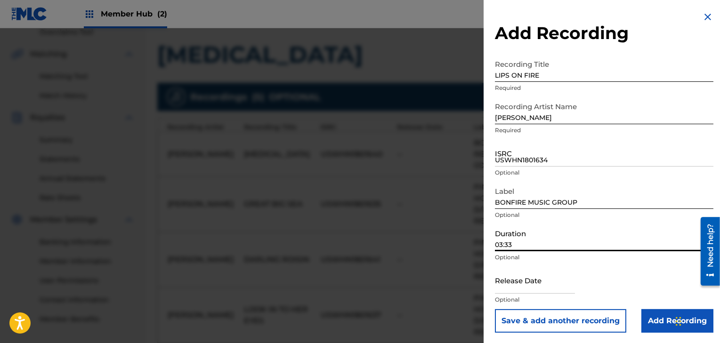
click at [516, 239] on input "03:33" at bounding box center [604, 238] width 218 height 27
type input "03:26"
click at [516, 284] on input "text" at bounding box center [535, 280] width 80 height 27
select select "8"
select select "2025"
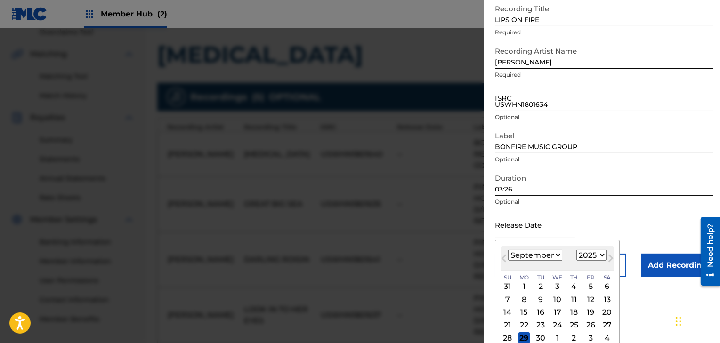
scroll to position [60, 0]
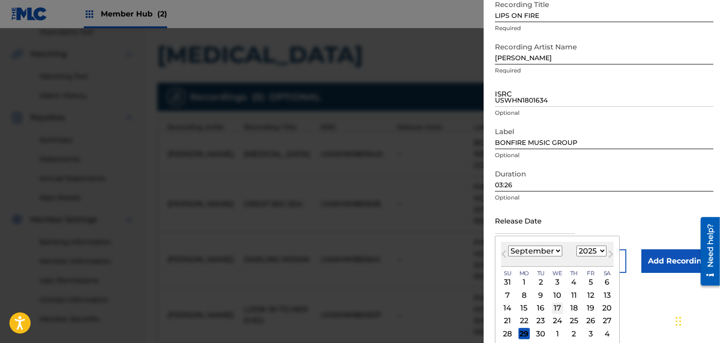
click at [557, 308] on div "17" at bounding box center [557, 308] width 11 height 11
type input "September 17 2025"
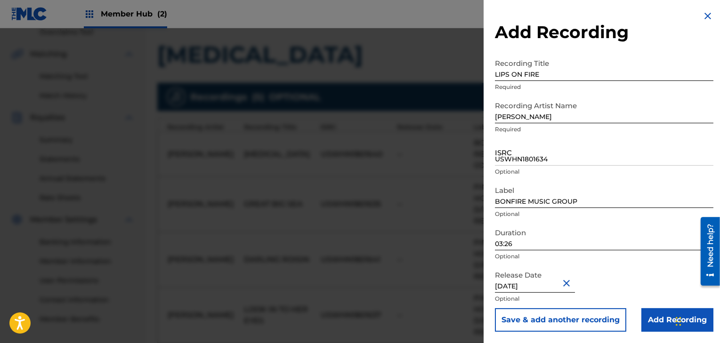
scroll to position [1, 0]
drag, startPoint x: 559, startPoint y: 323, endPoint x: 526, endPoint y: 323, distance: 33.0
click at [526, 323] on button "Save & add another recording" at bounding box center [560, 320] width 131 height 24
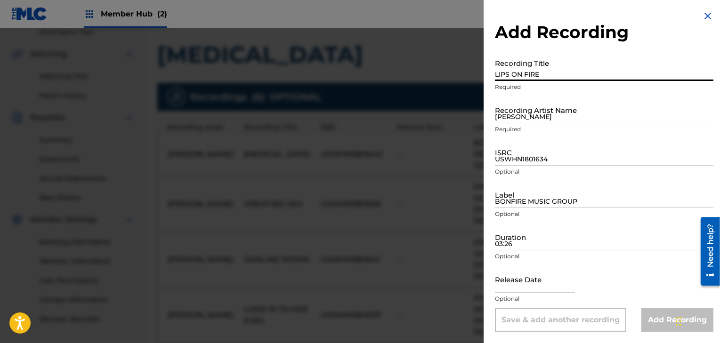
click at [527, 75] on input "LIPS ON FIRE" at bounding box center [604, 67] width 218 height 27
type input "SOUTHERN SKY"
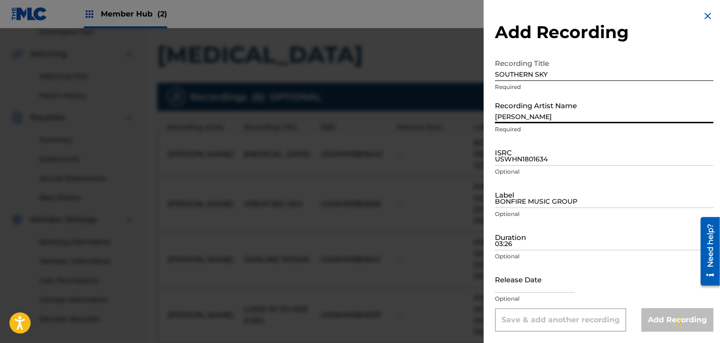
click at [529, 114] on input "[PERSON_NAME]" at bounding box center [604, 110] width 218 height 27
type input "[PERSON_NAME]"
click at [552, 149] on input "USWHN1801634" at bounding box center [604, 152] width 218 height 27
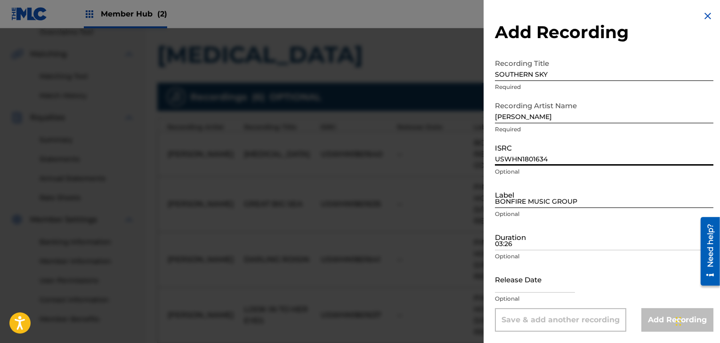
click at [515, 202] on input "BONFIRE MUSIC GROUP" at bounding box center [604, 194] width 218 height 27
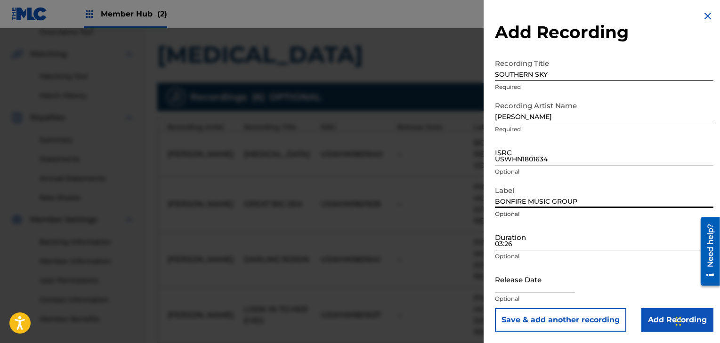
type input "BONFIRE MUSIC GROUP"
click at [509, 240] on input "03:26" at bounding box center [604, 237] width 218 height 27
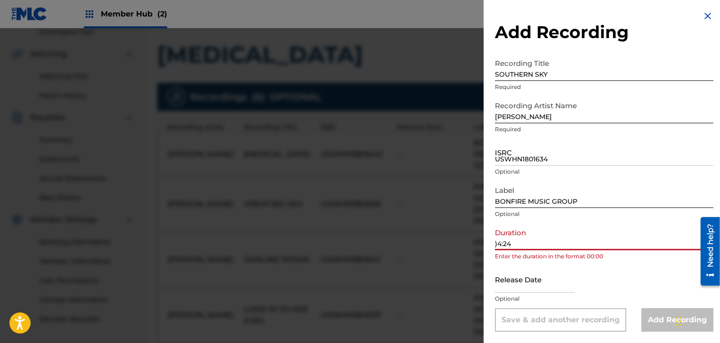
click at [498, 246] on input ")4:24" at bounding box center [604, 237] width 218 height 27
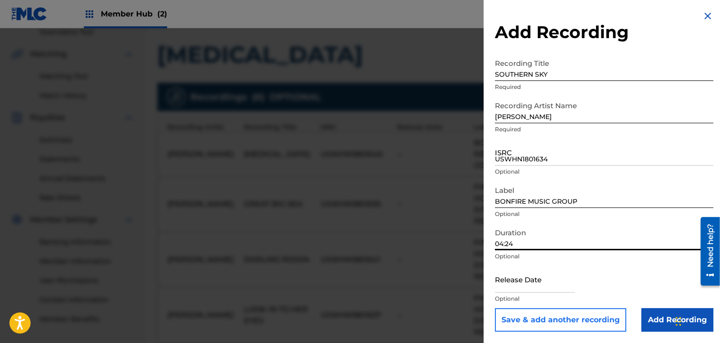
type input "04:24"
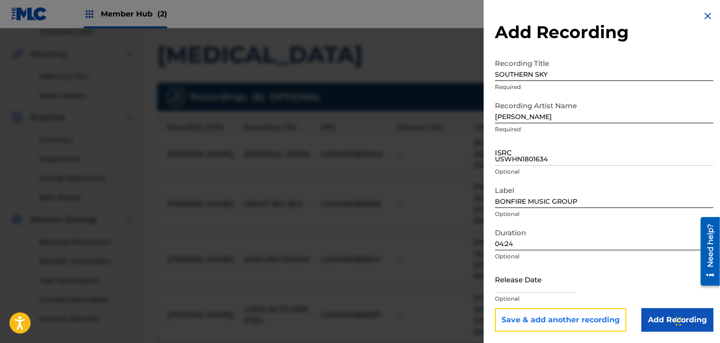
click at [551, 322] on button "Save & add another recording" at bounding box center [560, 320] width 131 height 24
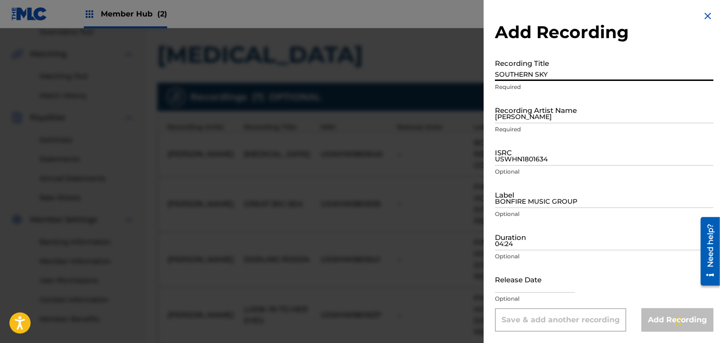
click at [541, 73] on input "SOUTHERN SKY" at bounding box center [604, 67] width 218 height 27
type input "THE LOVE YOU BRING"
click at [520, 120] on input "[PERSON_NAME]" at bounding box center [604, 110] width 218 height 27
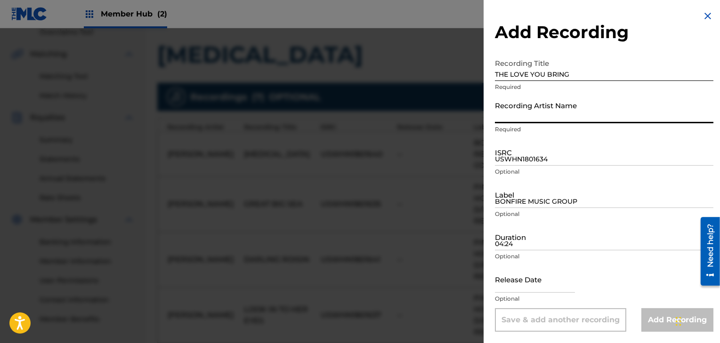
type input "[PERSON_NAME]"
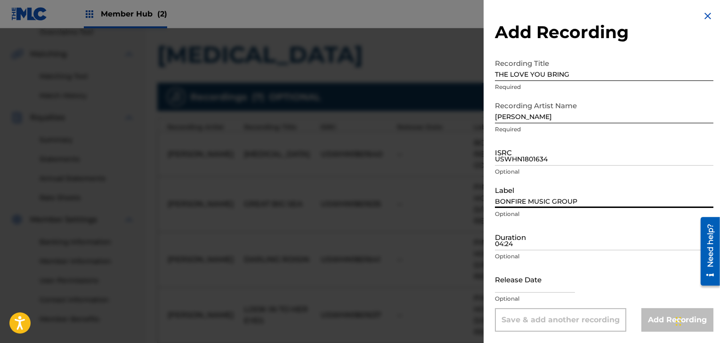
click at [524, 200] on input "BONFIRE MUSIC GROUP" at bounding box center [604, 194] width 218 height 27
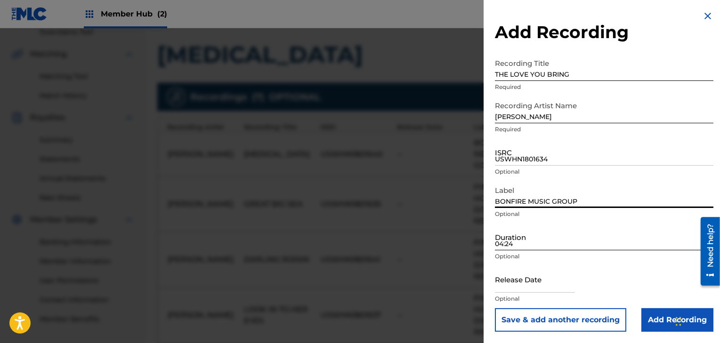
type input "BONFIRE MUSIC GROUP"
click at [514, 240] on input "04:24" at bounding box center [604, 237] width 218 height 27
type input ")"
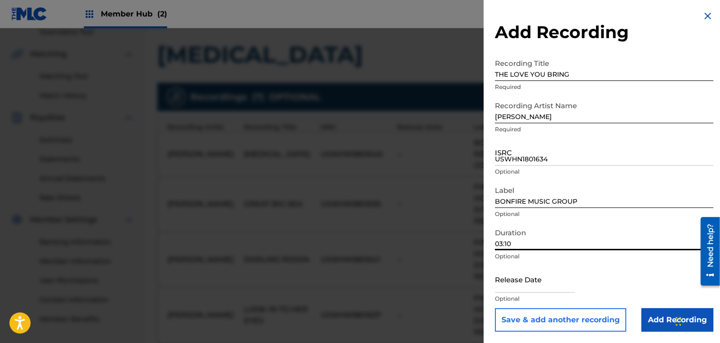
type input "03:10"
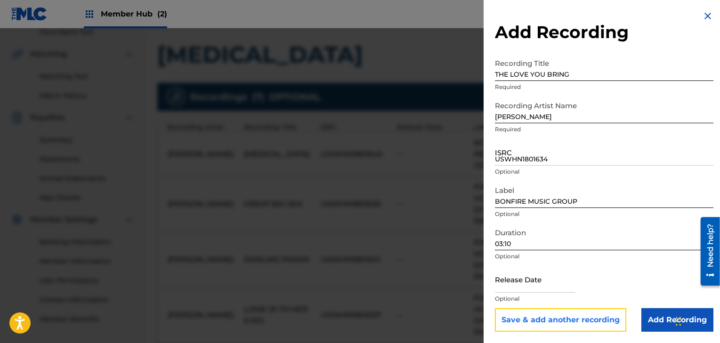
click at [597, 325] on button "Save & add another recording" at bounding box center [560, 320] width 131 height 24
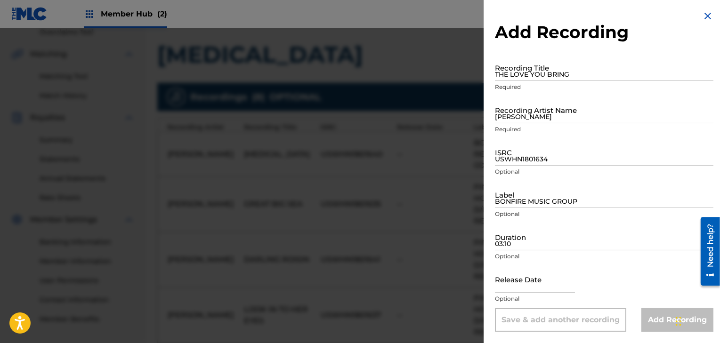
click at [654, 318] on div "Add Recording" at bounding box center [677, 320] width 72 height 24
click at [530, 73] on input "THE LOVE YOU BRING" at bounding box center [604, 67] width 218 height 27
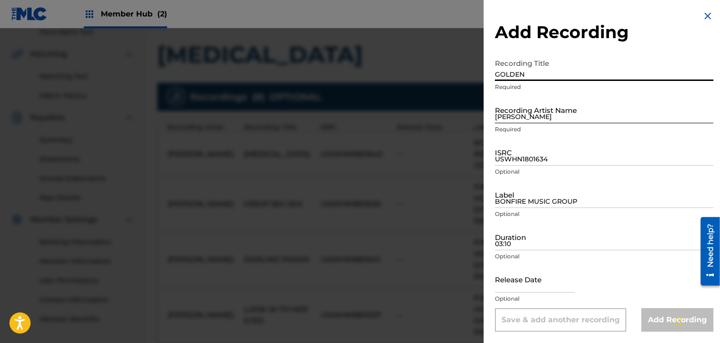
type input "GOLDEN"
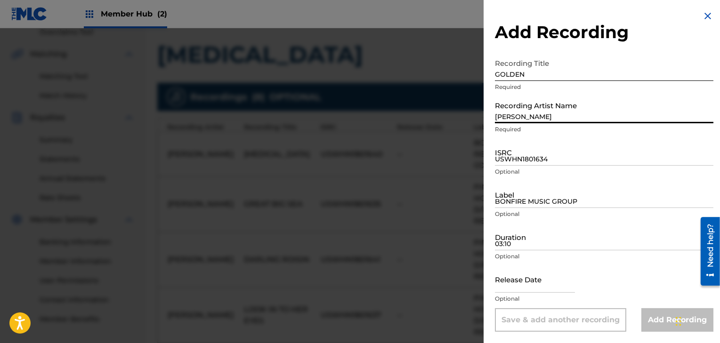
click at [527, 116] on input "[PERSON_NAME]" at bounding box center [604, 110] width 218 height 27
type input "[PERSON_NAME]"
click at [507, 155] on input "USWHN1801634" at bounding box center [604, 152] width 218 height 27
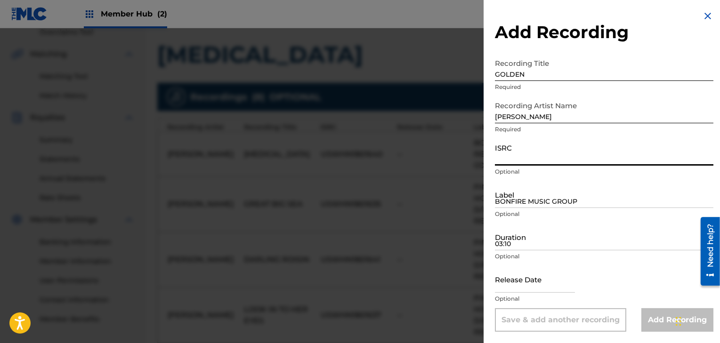
paste input "USWHN2002108"
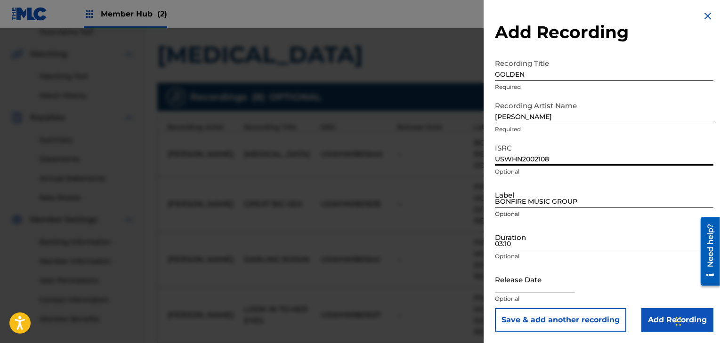
type input "USWHN2002108"
click at [515, 201] on input "BONFIRE MUSIC GROUP" at bounding box center [604, 194] width 218 height 27
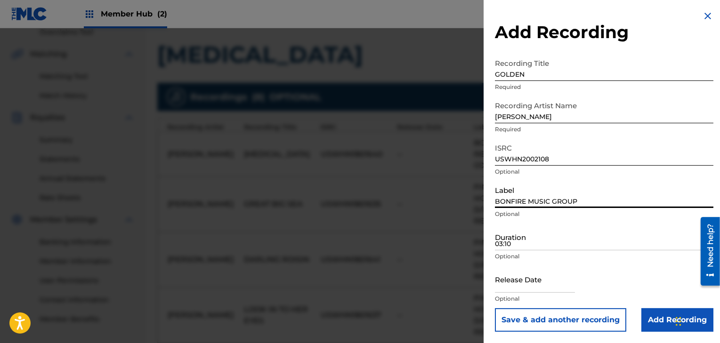
click at [515, 201] on input "BONFIRE MUSIC GROUP" at bounding box center [604, 194] width 218 height 27
type input "O"
type input "BONFIRE MUSIC GROUP"
click at [512, 245] on input "03:10" at bounding box center [604, 237] width 218 height 27
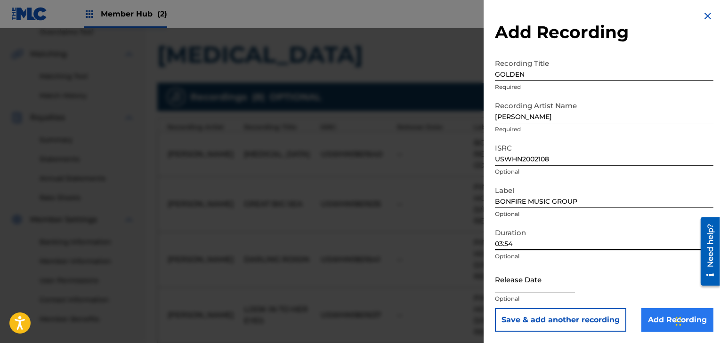
type input "03:54"
click at [649, 321] on input "Add Recording" at bounding box center [677, 320] width 72 height 24
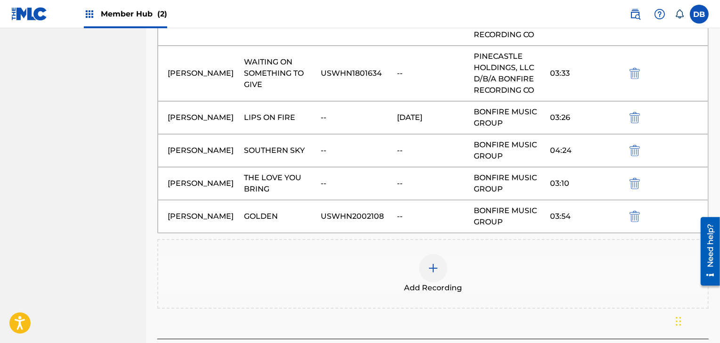
scroll to position [573, 0]
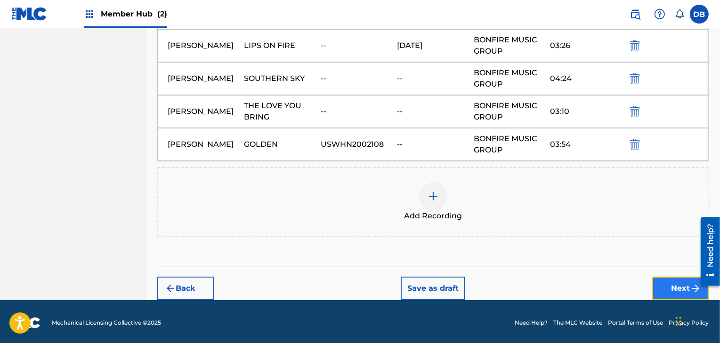
click at [679, 289] on button "Next" at bounding box center [680, 289] width 57 height 24
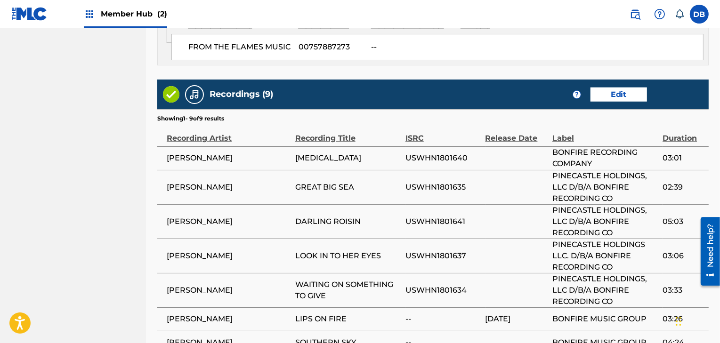
scroll to position [582, 0]
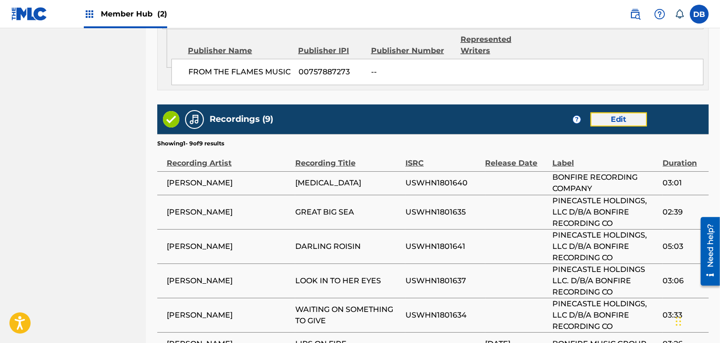
click at [619, 113] on button "Edit" at bounding box center [618, 120] width 57 height 14
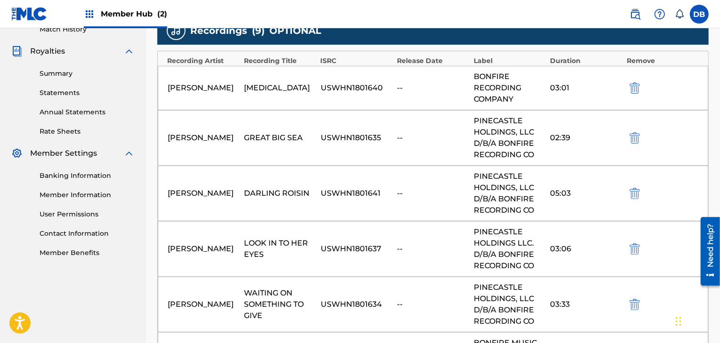
scroll to position [268, 0]
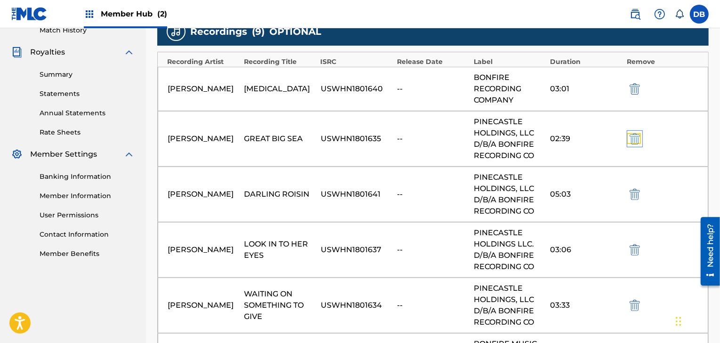
click at [635, 138] on img "submit" at bounding box center [635, 138] width 10 height 11
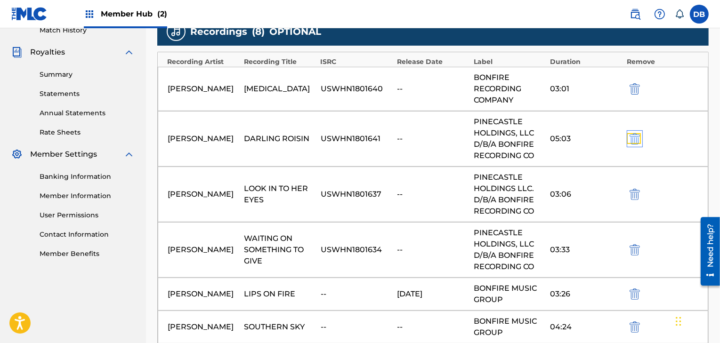
click at [635, 138] on img "submit" at bounding box center [635, 138] width 10 height 11
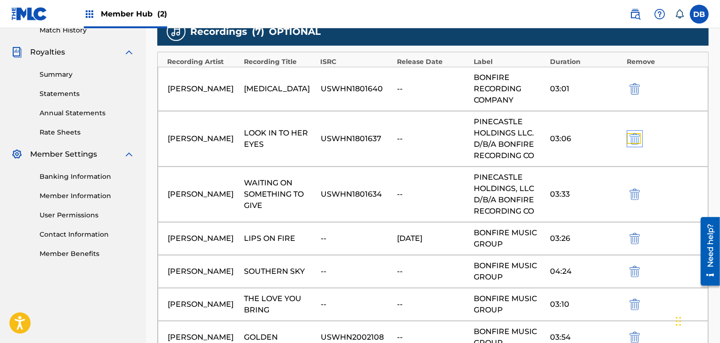
click at [635, 138] on img "submit" at bounding box center [635, 138] width 10 height 11
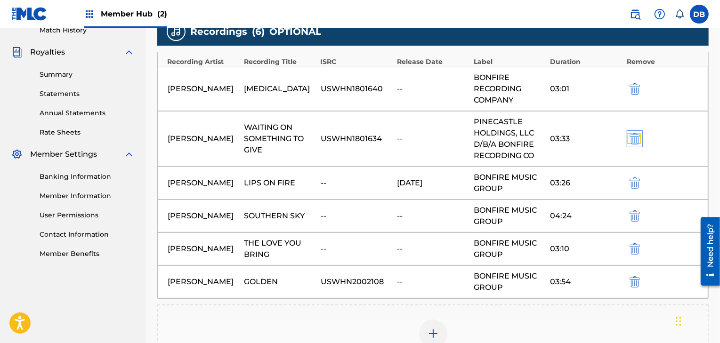
click at [635, 138] on img "submit" at bounding box center [635, 138] width 10 height 11
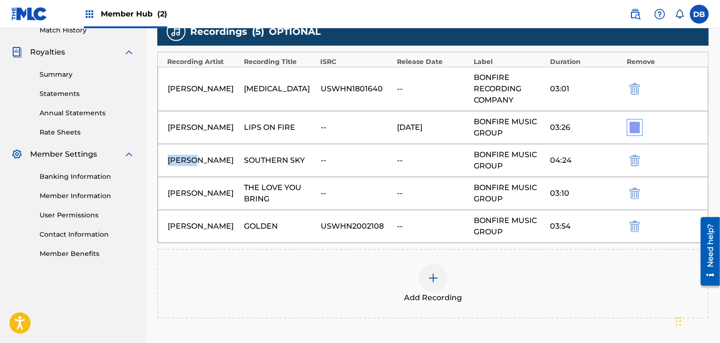
click at [635, 138] on div "DANNY BURNS LIPS ON FIRE -- 09/17/2025 BONFIRE MUSIC GROUP 03:26" at bounding box center [433, 127] width 550 height 33
click at [634, 127] on img "submit" at bounding box center [635, 127] width 10 height 11
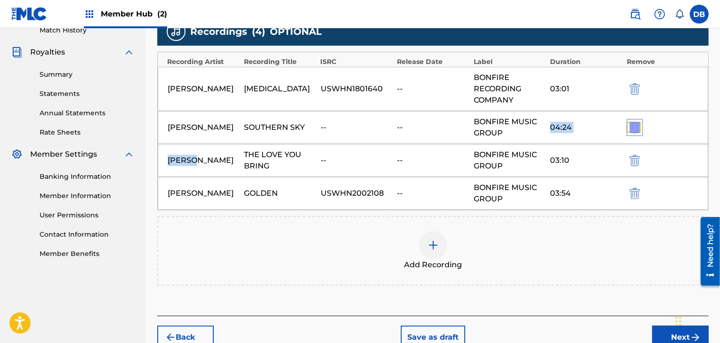
click at [634, 127] on img "submit" at bounding box center [635, 127] width 10 height 11
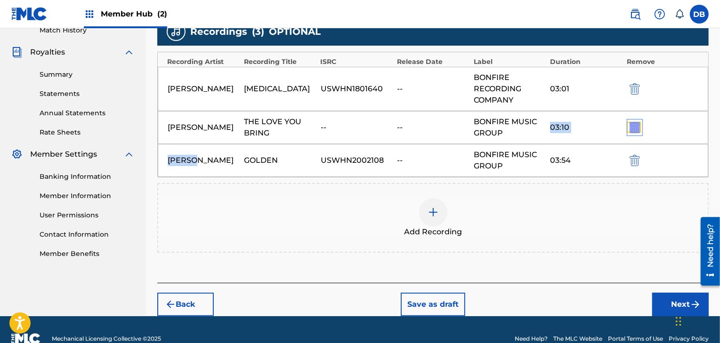
click at [634, 127] on img "submit" at bounding box center [635, 127] width 10 height 11
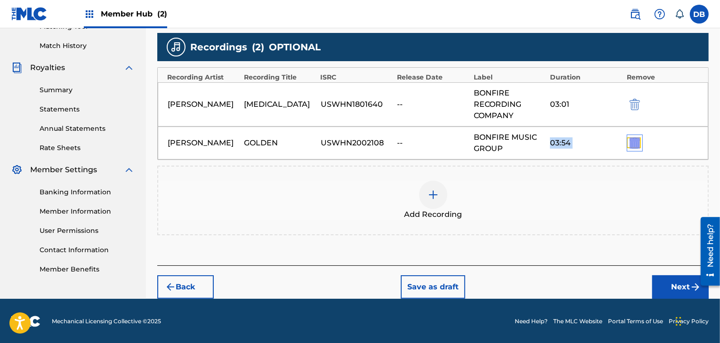
click at [635, 137] on img "submit" at bounding box center [635, 142] width 10 height 11
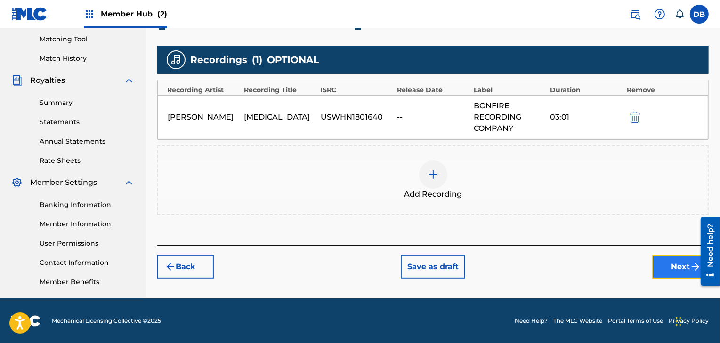
click at [663, 259] on button "Next" at bounding box center [680, 267] width 57 height 24
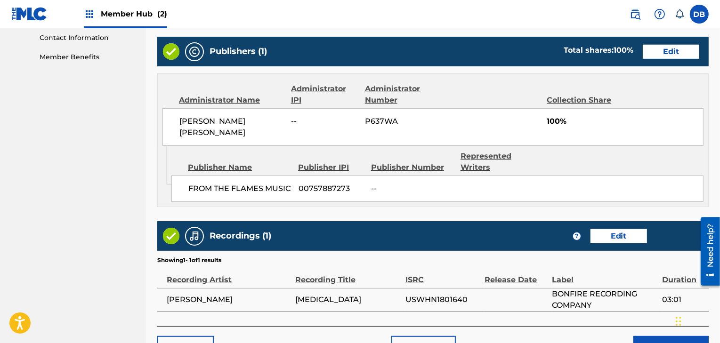
scroll to position [505, 0]
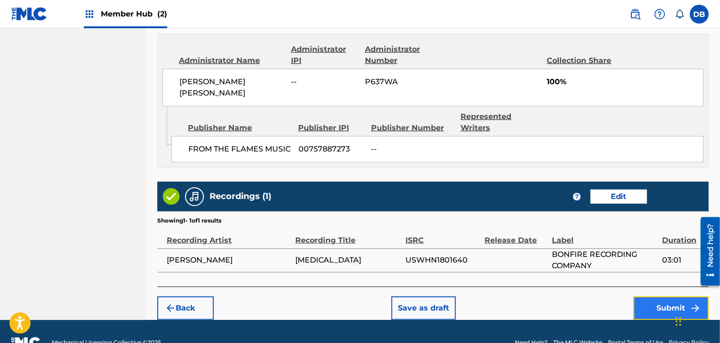
click at [643, 297] on button "Submit" at bounding box center [670, 309] width 75 height 24
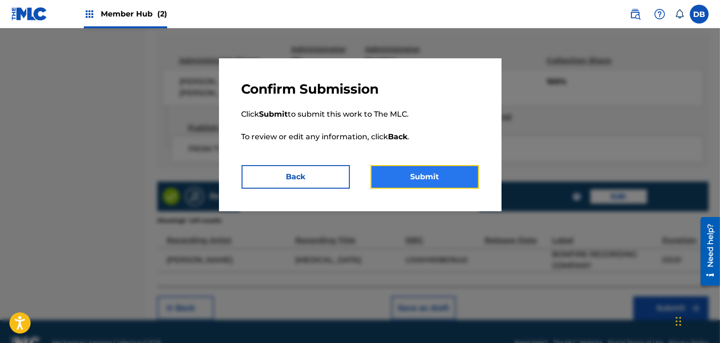
click at [434, 176] on button "Submit" at bounding box center [425, 177] width 108 height 24
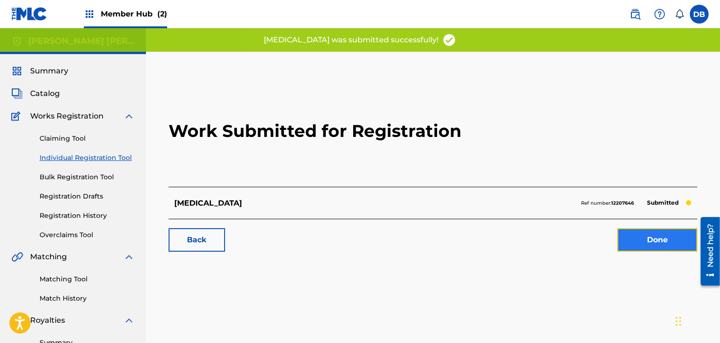
click at [647, 237] on link "Done" at bounding box center [657, 240] width 80 height 24
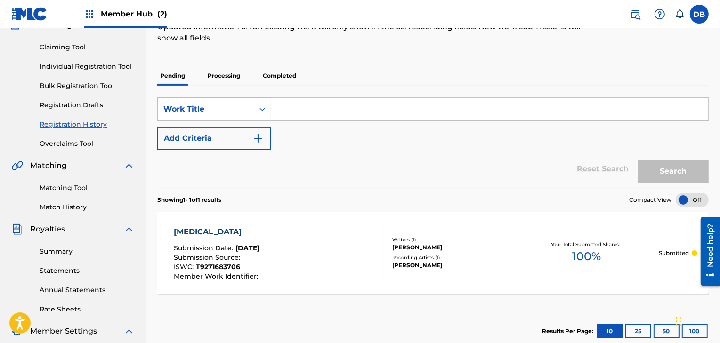
scroll to position [42, 0]
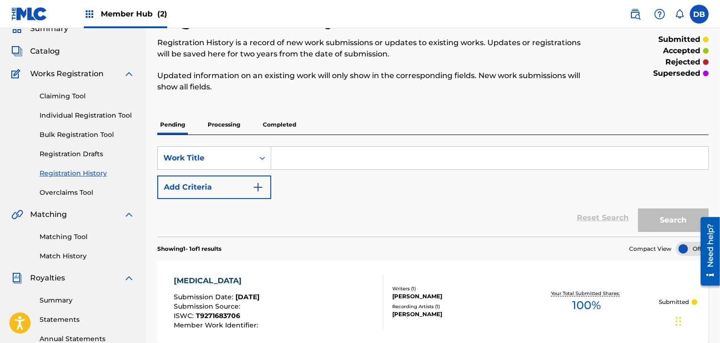
click at [299, 159] on input "Search Form" at bounding box center [489, 158] width 437 height 23
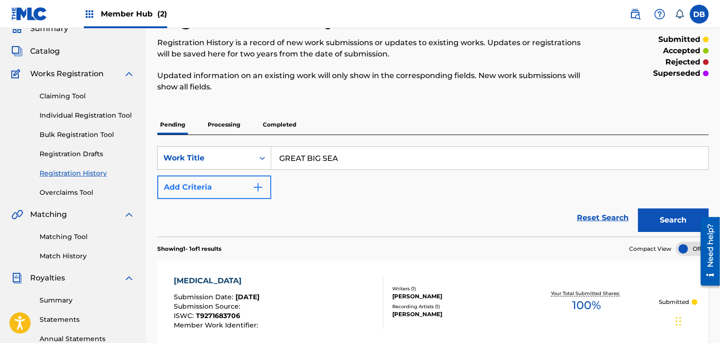
type input "GREAT BIG SEA"
click at [247, 190] on button "Add Criteria" at bounding box center [214, 188] width 114 height 24
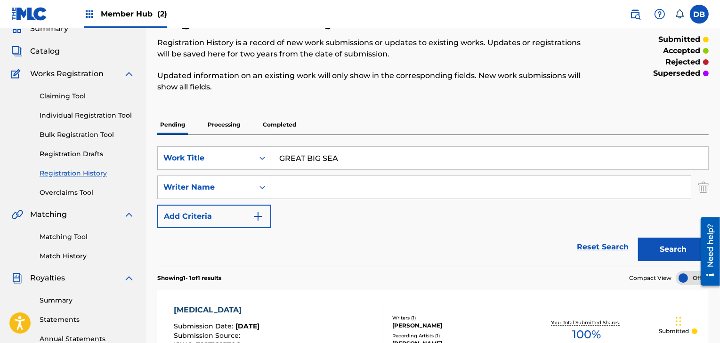
click at [289, 187] on input "Search Form" at bounding box center [481, 187] width 420 height 23
click at [307, 188] on input "[PERSON_NAME]" at bounding box center [481, 187] width 420 height 23
click at [250, 219] on button "Add Criteria" at bounding box center [214, 217] width 114 height 24
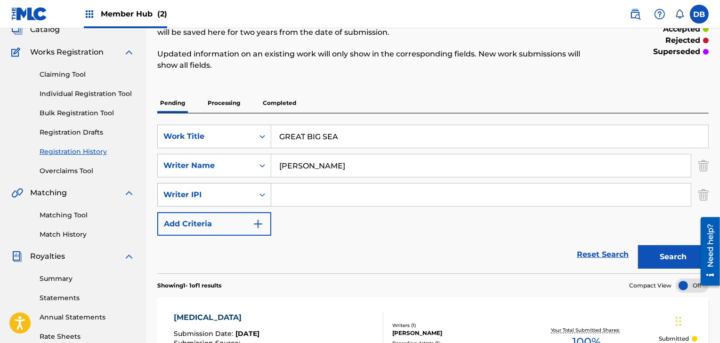
click at [258, 207] on div "Writer IPI" at bounding box center [214, 195] width 114 height 24
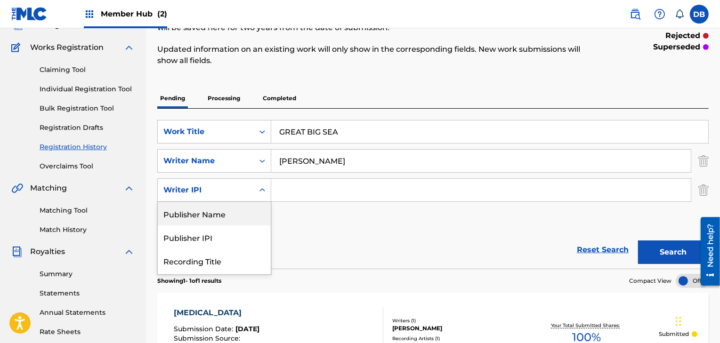
scroll to position [69, 0]
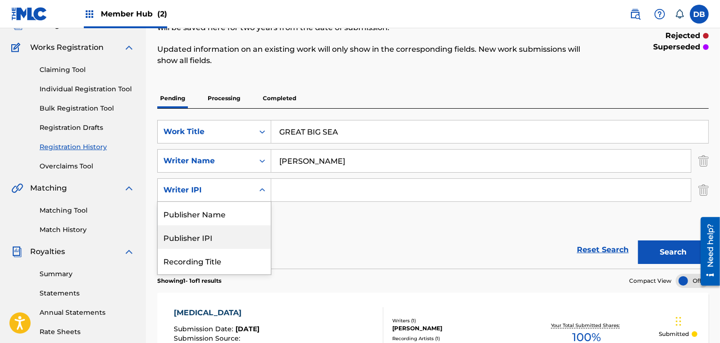
click at [240, 241] on div "Publisher IPI" at bounding box center [214, 238] width 113 height 24
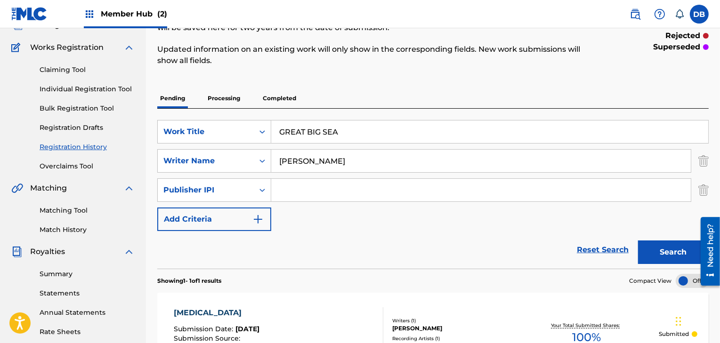
click at [311, 162] on input "DANIEL BURNS" at bounding box center [481, 161] width 420 height 23
type input "DANIEL P BURNS"
click at [305, 186] on input "Search Form" at bounding box center [481, 190] width 420 height 23
paste input "674188412"
type input "674188412"
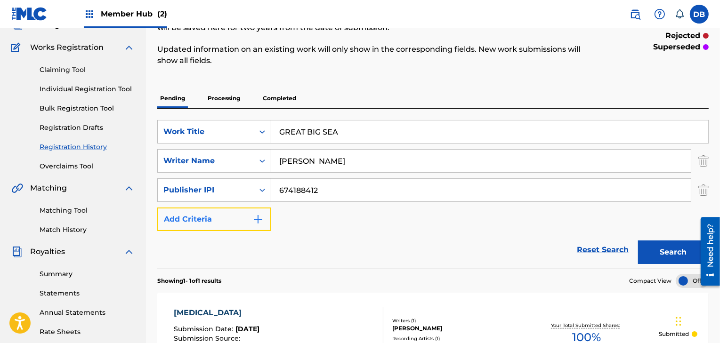
click at [246, 218] on button "Add Criteria" at bounding box center [214, 220] width 114 height 24
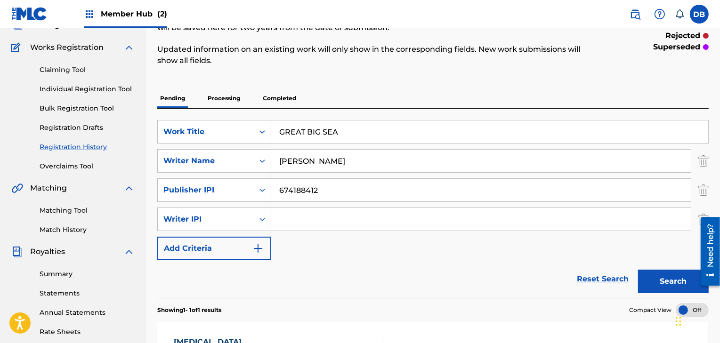
click at [299, 214] on input "Search Form" at bounding box center [481, 219] width 420 height 23
paste input "674188412"
type input "674188412"
drag, startPoint x: 319, startPoint y: 196, endPoint x: 257, endPoint y: 182, distance: 64.3
click at [257, 182] on div "SearchWithCriteriacd982155-afd2-44c1-83a7-b8c99343e020 Publisher IPI 674188412" at bounding box center [432, 190] width 551 height 24
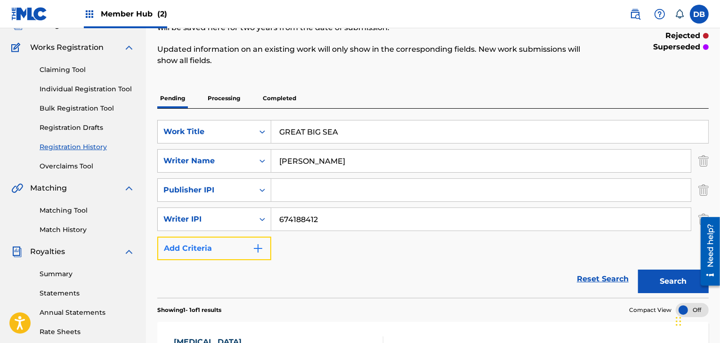
click at [261, 256] on button "Add Criteria" at bounding box center [214, 249] width 114 height 24
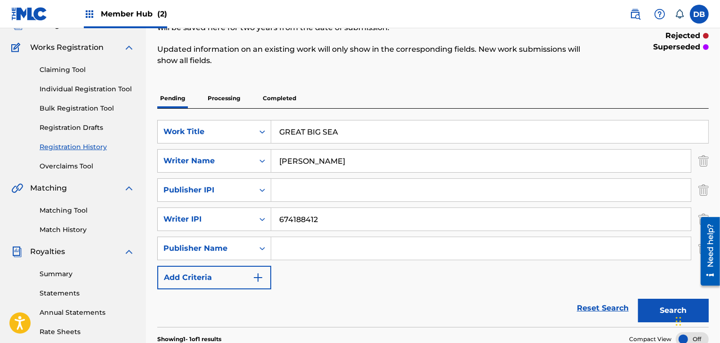
click at [304, 254] on input "Search Form" at bounding box center [481, 248] width 420 height 23
type input "FROM THE FLAMES MUSIC"
click at [303, 192] on input "Search Form" at bounding box center [481, 190] width 420 height 23
paste input "757887273"
type input "757887273"
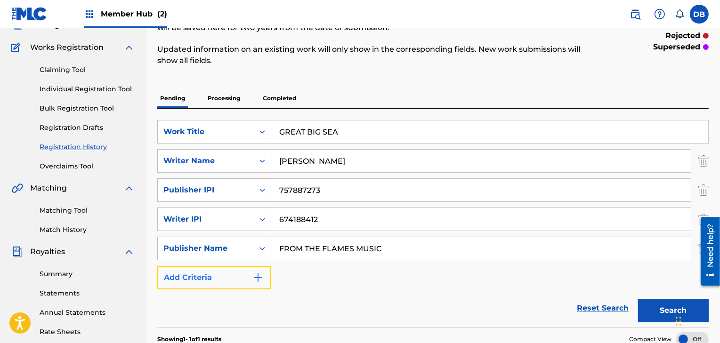
click at [254, 275] on img "Search Form" at bounding box center [257, 277] width 11 height 11
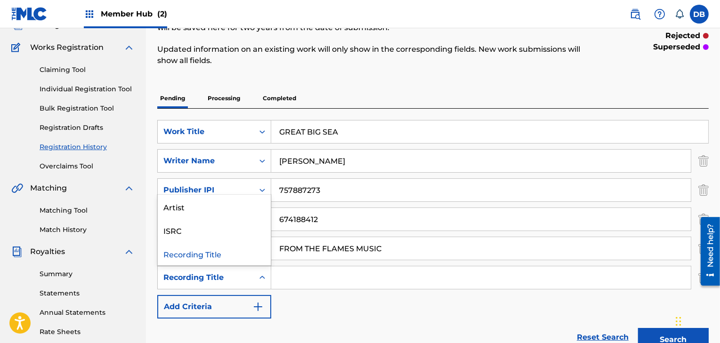
click at [255, 275] on div "Search Form" at bounding box center [262, 277] width 17 height 17
click at [254, 204] on div "Artist" at bounding box center [214, 207] width 113 height 24
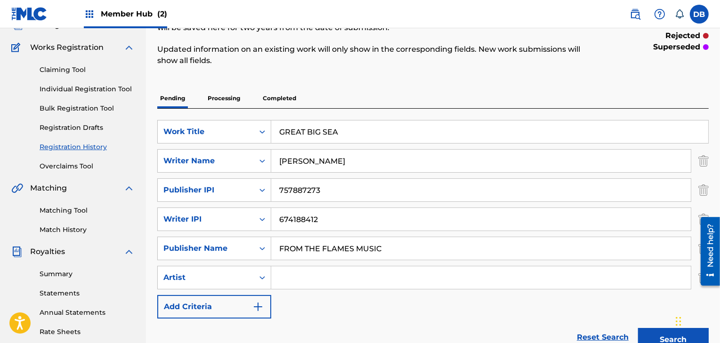
click at [296, 283] on input "Search Form" at bounding box center [481, 278] width 420 height 23
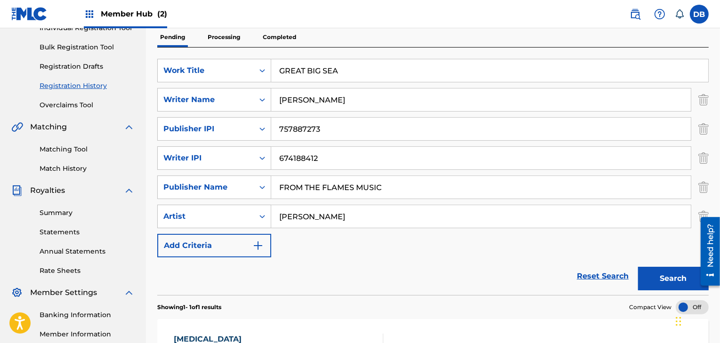
scroll to position [131, 0]
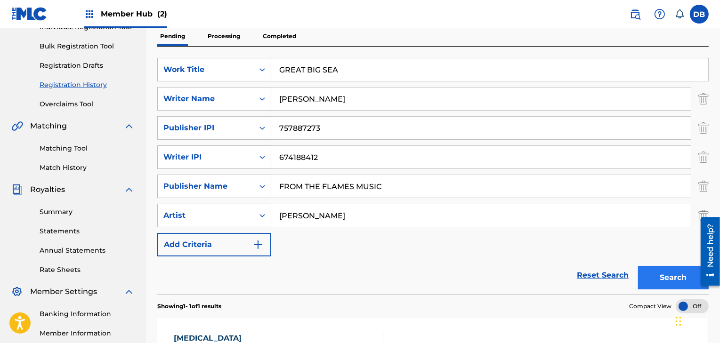
type input "[PERSON_NAME]"
click at [657, 276] on button "Search" at bounding box center [673, 278] width 71 height 24
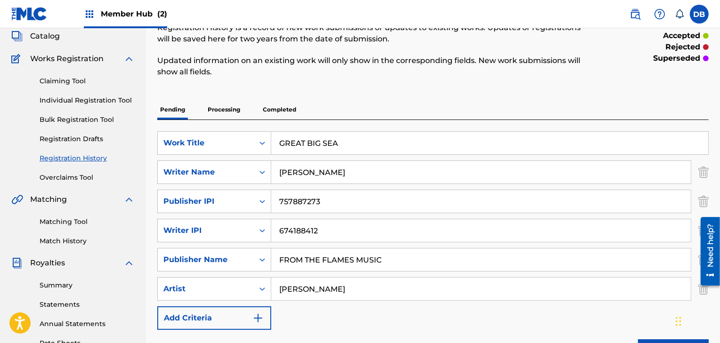
scroll to position [0, 0]
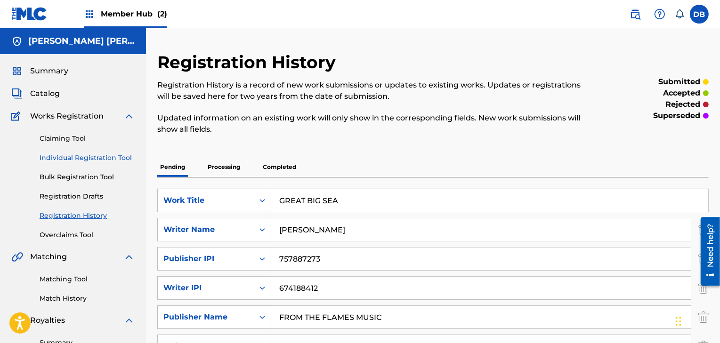
click at [96, 156] on link "Individual Registration Tool" at bounding box center [87, 158] width 95 height 10
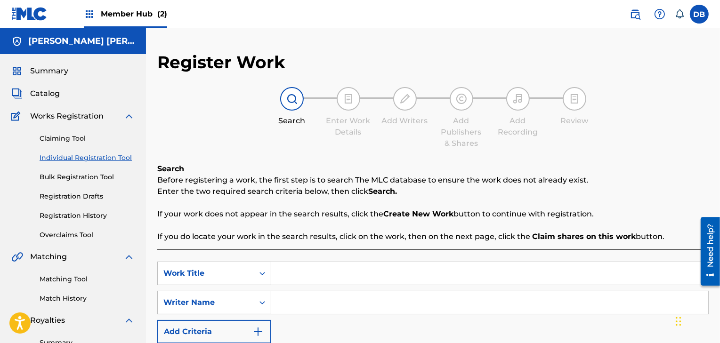
click at [299, 278] on input "Search Form" at bounding box center [489, 273] width 437 height 23
type input "GREAT BIG SEA"
click at [298, 304] on input "Search Form" at bounding box center [489, 302] width 437 height 23
type input "DANIEL P BURNS"
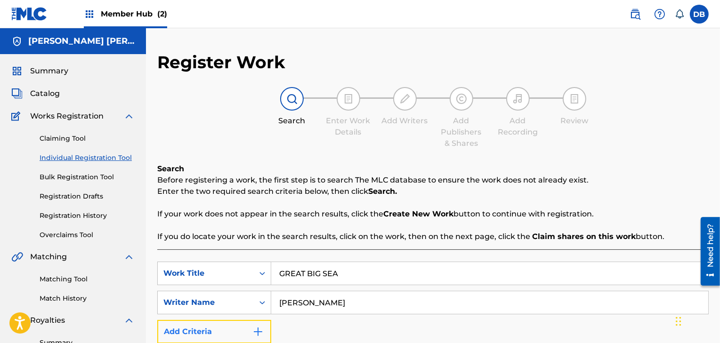
click at [250, 331] on button "Add Criteria" at bounding box center [214, 332] width 114 height 24
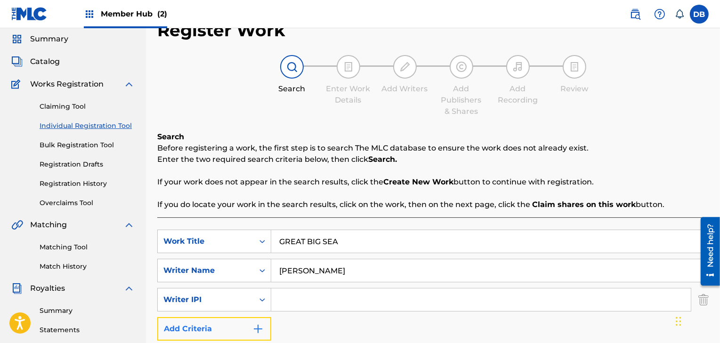
scroll to position [33, 0]
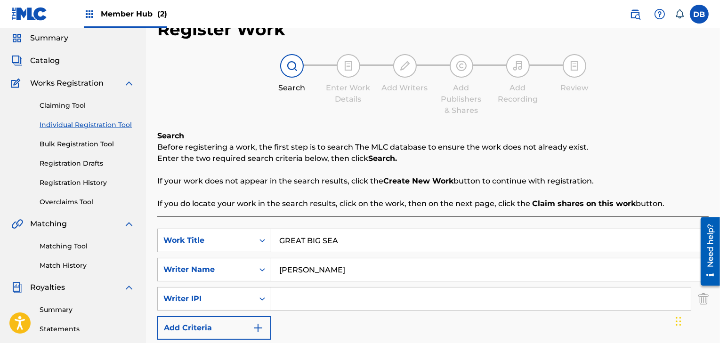
click at [288, 303] on input "Search Form" at bounding box center [481, 299] width 420 height 23
paste input "674188412"
type input "674188412"
click at [258, 329] on img "Search Form" at bounding box center [257, 328] width 11 height 11
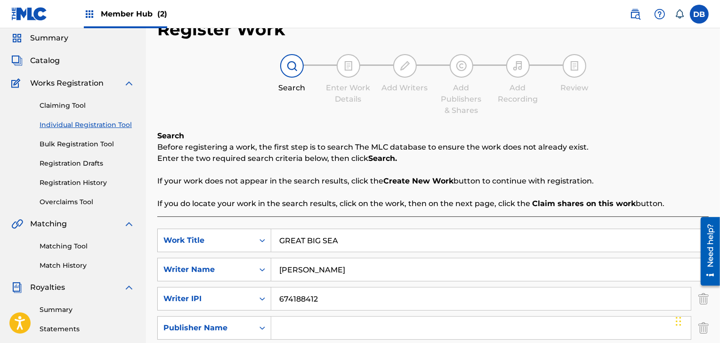
click at [284, 330] on input "Search Form" at bounding box center [481, 328] width 420 height 23
click at [312, 323] on input "Search Form" at bounding box center [481, 328] width 420 height 23
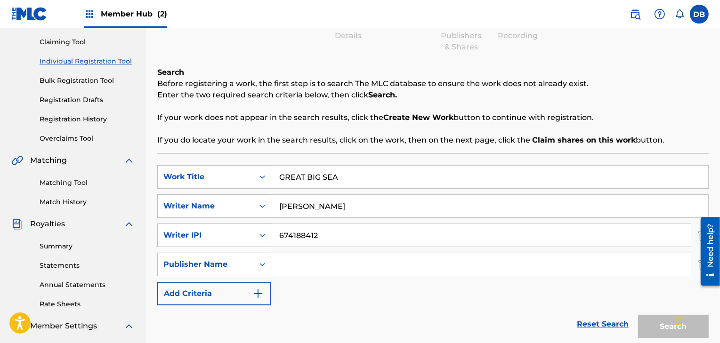
click at [304, 264] on input "Search Form" at bounding box center [481, 264] width 420 height 23
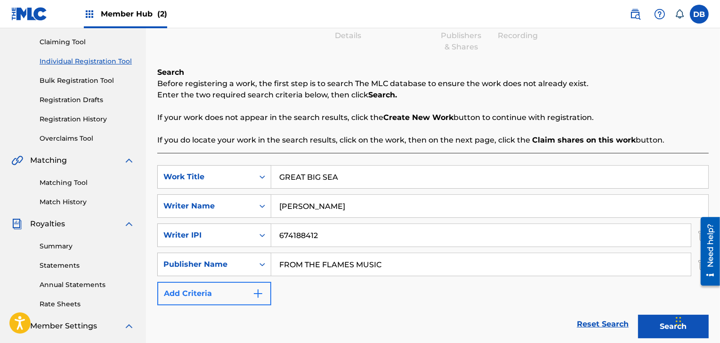
type input "FROM THE FLAMES MUSIC"
click at [256, 295] on img "Search Form" at bounding box center [257, 293] width 11 height 11
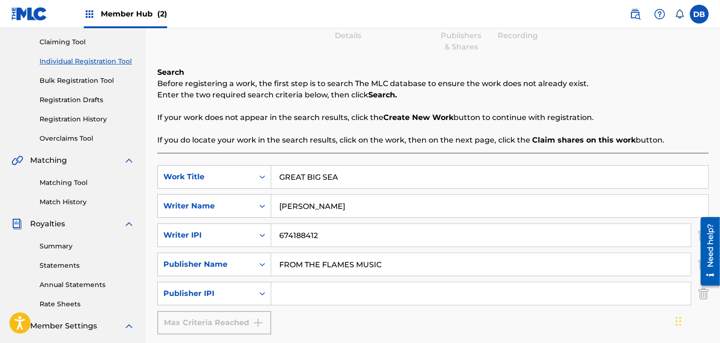
click at [287, 293] on input "Search Form" at bounding box center [481, 294] width 420 height 23
paste input "757887273"
type input "757887273"
click at [585, 332] on div "SearchWithCriteria88ee58db-ca28-414d-9f7b-cf46d7d94d4c Work Title GREAT BIG SEA…" at bounding box center [432, 250] width 551 height 170
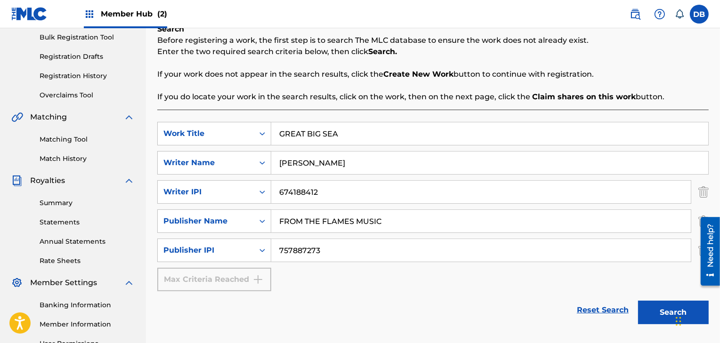
scroll to position [146, 0]
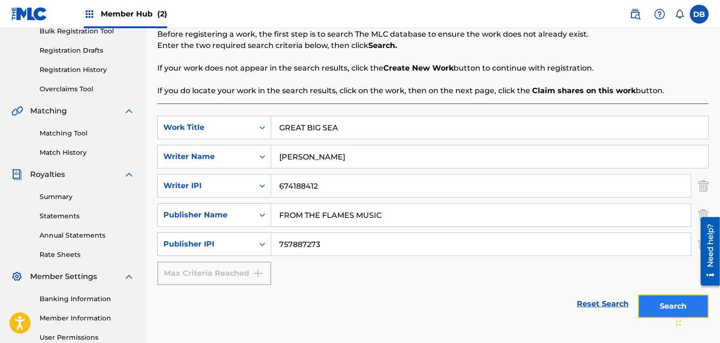
click at [662, 308] on button "Search" at bounding box center [673, 307] width 71 height 24
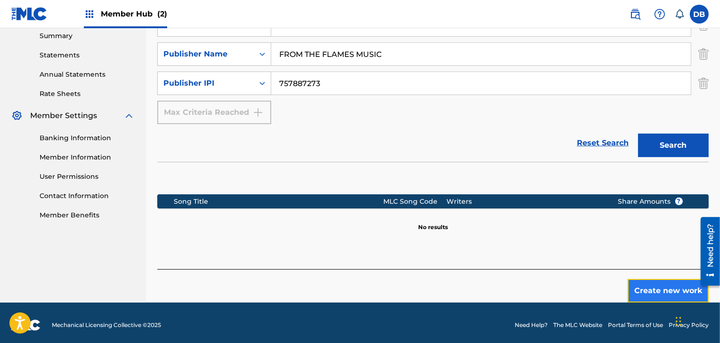
click at [658, 294] on button "Create new work" at bounding box center [668, 291] width 81 height 24
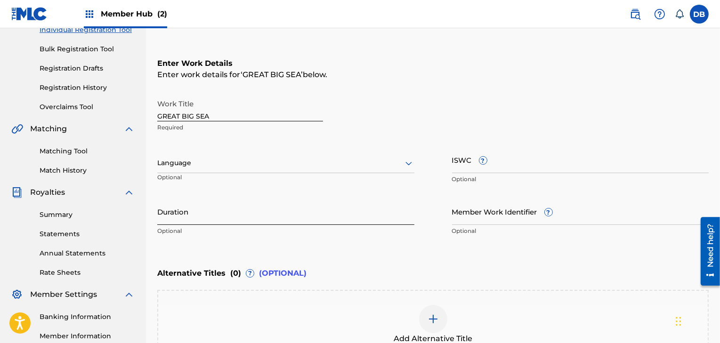
scroll to position [127, 0]
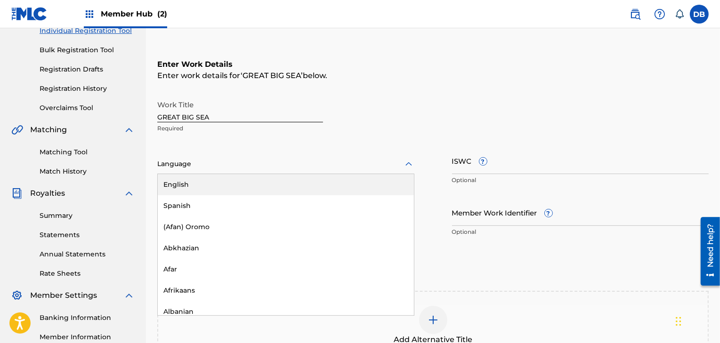
click at [182, 160] on div at bounding box center [285, 164] width 257 height 12
click at [185, 181] on div "English" at bounding box center [286, 184] width 256 height 21
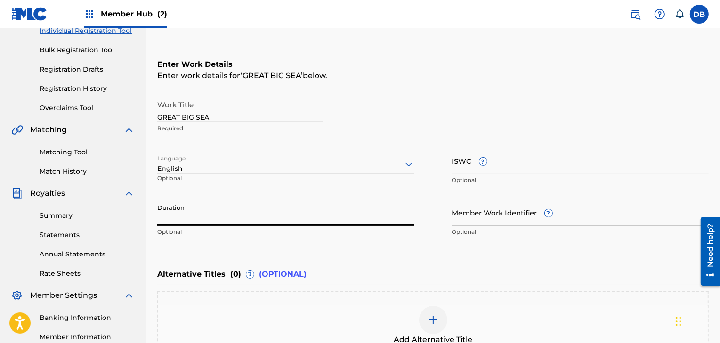
click at [184, 217] on input "Duration" at bounding box center [285, 212] width 257 height 27
type input "02:39"
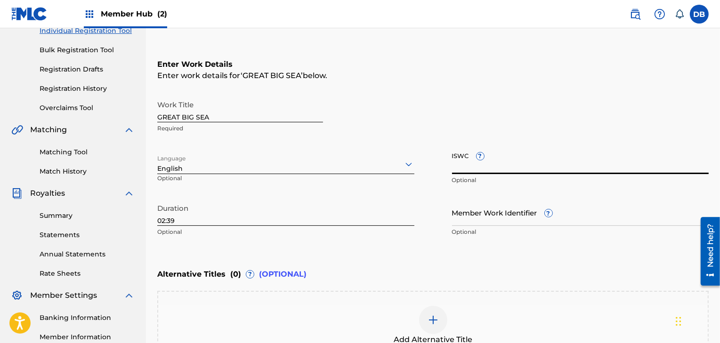
click at [467, 168] on input "ISWC ?" at bounding box center [580, 160] width 257 height 27
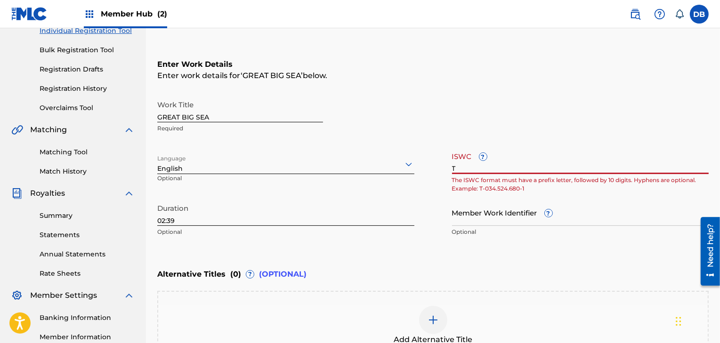
type input "T"
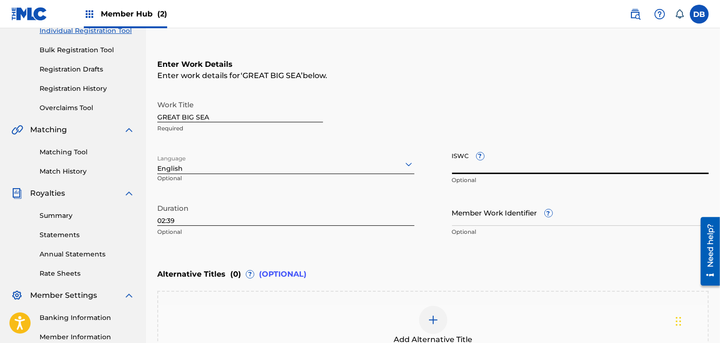
paste input "T9271683466"
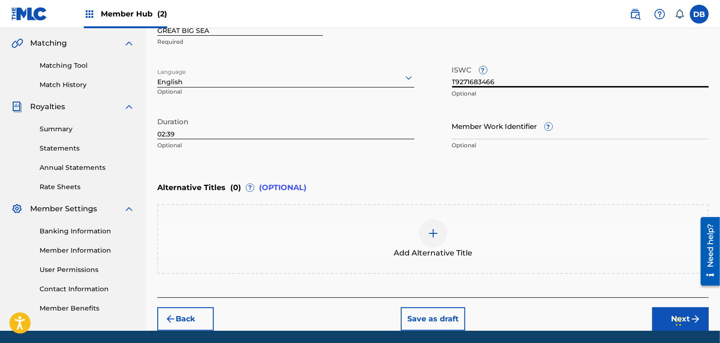
scroll to position [224, 0]
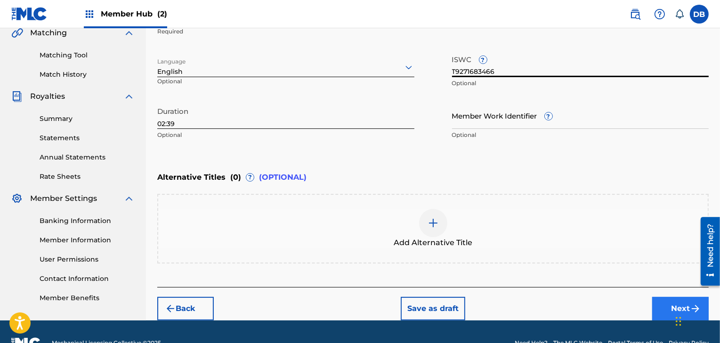
type input "T9271683466"
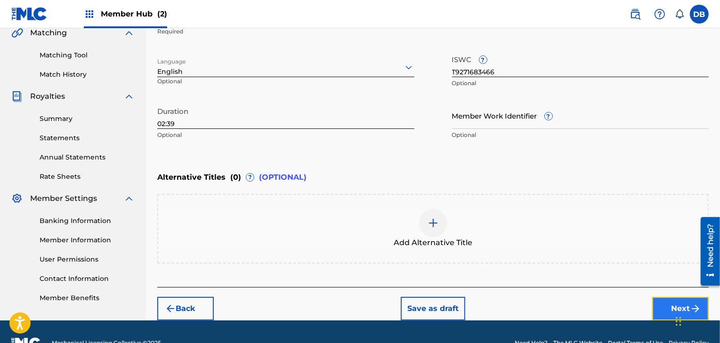
click at [672, 303] on button "Next" at bounding box center [680, 309] width 57 height 24
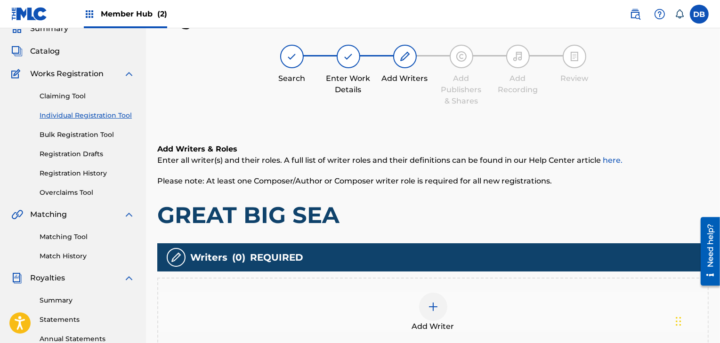
scroll to position [123, 0]
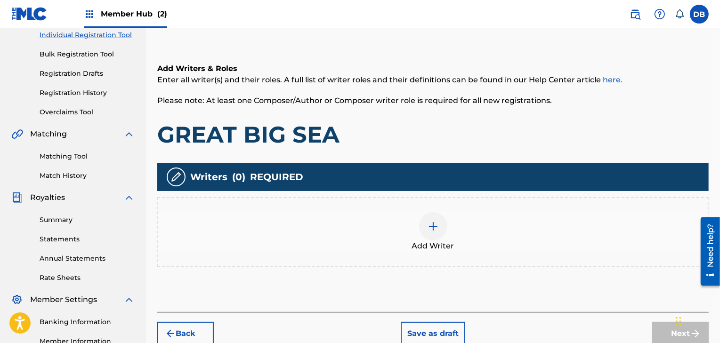
click at [435, 232] on img at bounding box center [433, 226] width 11 height 11
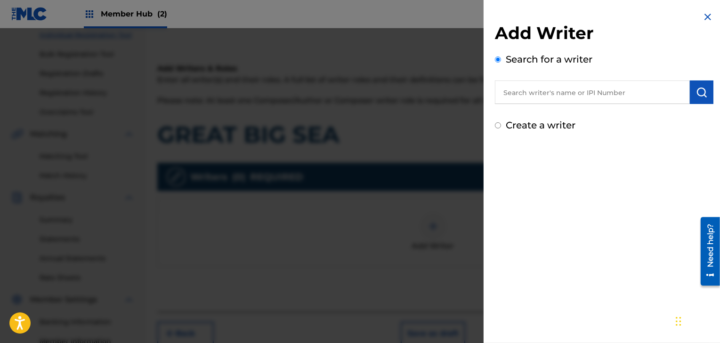
click at [543, 93] on input "text" at bounding box center [592, 93] width 195 height 24
paste input "674188412"
type input "674188412"
click at [690, 94] on button "submit" at bounding box center [702, 93] width 24 height 24
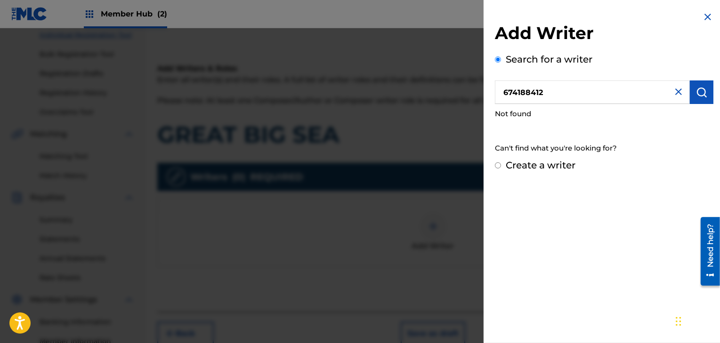
click at [497, 163] on input "Create a writer" at bounding box center [498, 165] width 6 height 6
radio input "false"
radio input "true"
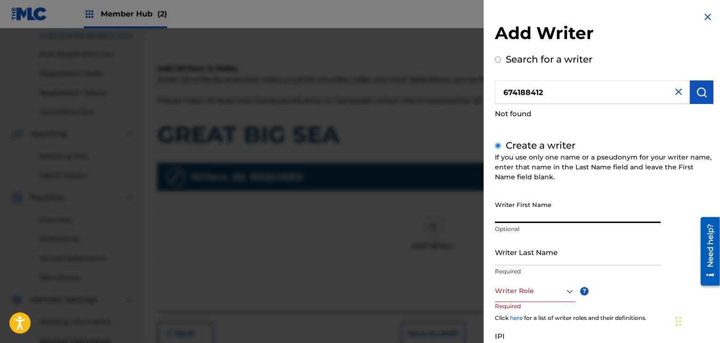
click at [507, 215] on input "Writer First Name" at bounding box center [578, 209] width 166 height 27
type input "DANIEL"
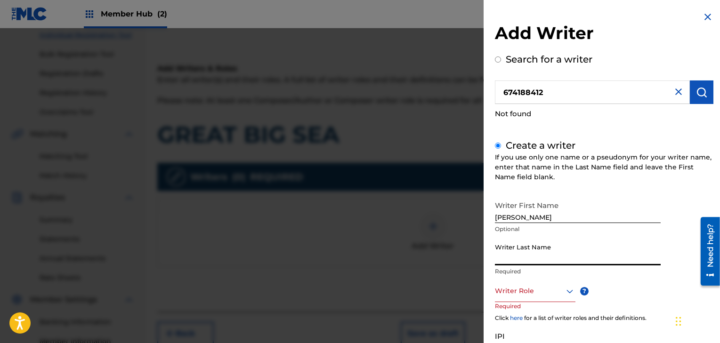
click at [516, 254] on input "Writer Last Name" at bounding box center [578, 252] width 166 height 27
type input "BURNS"
click at [513, 288] on div at bounding box center [535, 291] width 81 height 12
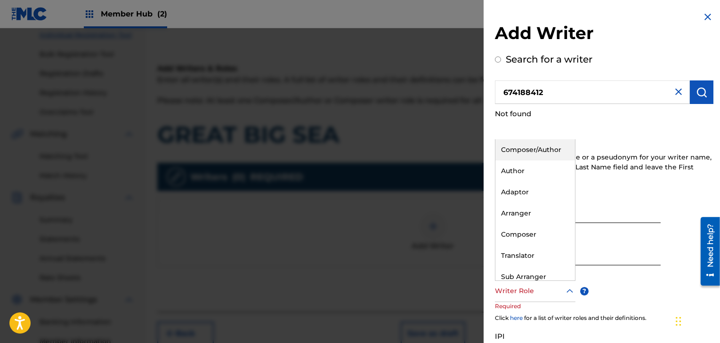
click at [526, 148] on div "Composer/Author" at bounding box center [535, 149] width 80 height 21
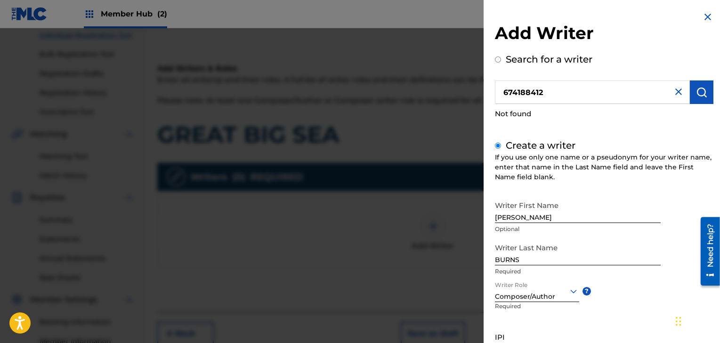
scroll to position [68, 0]
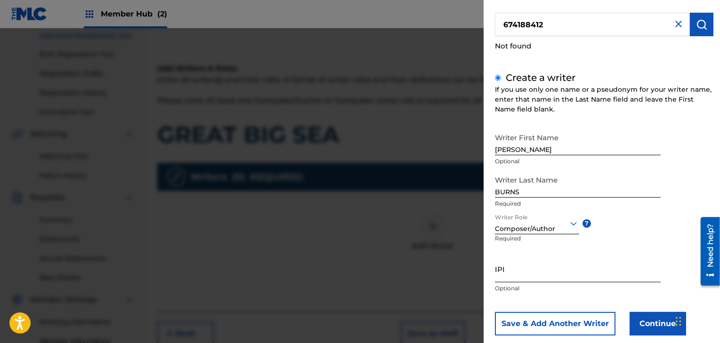
click at [523, 282] on input "IPI" at bounding box center [578, 269] width 166 height 27
paste input "674188412"
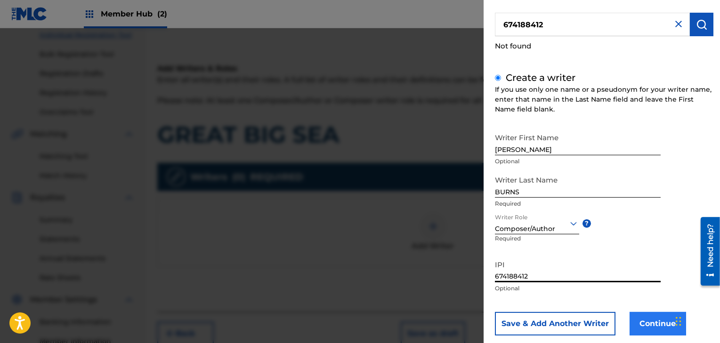
type input "674188412"
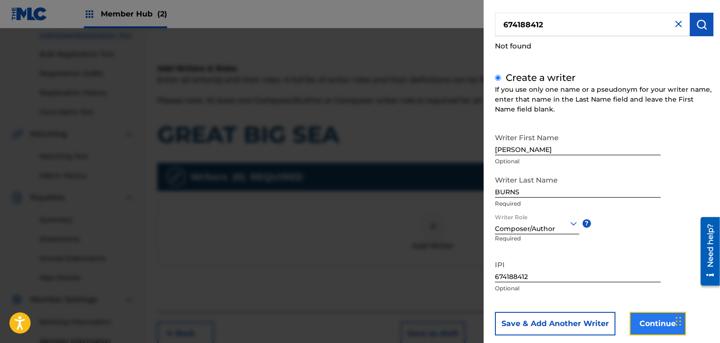
click at [648, 323] on button "Continue" at bounding box center [658, 324] width 57 height 24
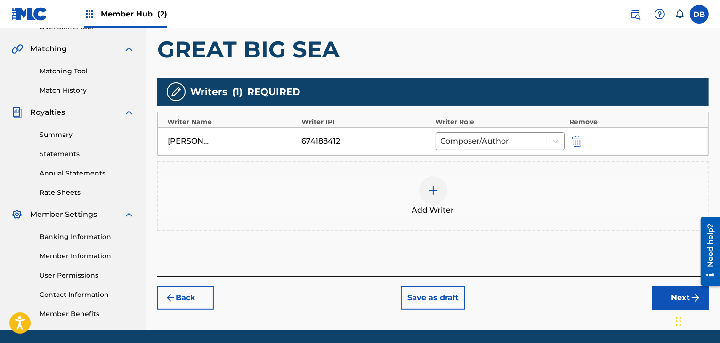
scroll to position [216, 0]
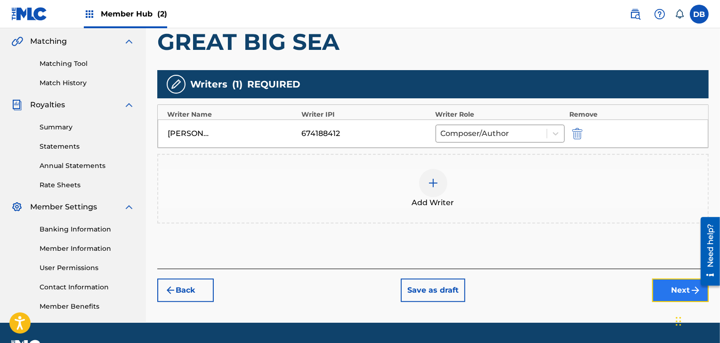
click at [663, 289] on button "Next" at bounding box center [680, 291] width 57 height 24
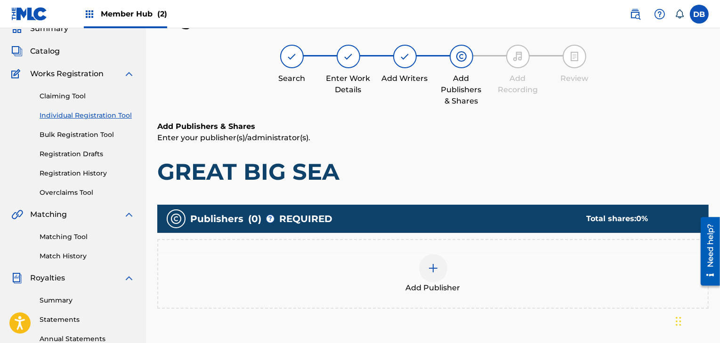
scroll to position [42, 0]
click at [444, 268] on div at bounding box center [433, 268] width 28 height 28
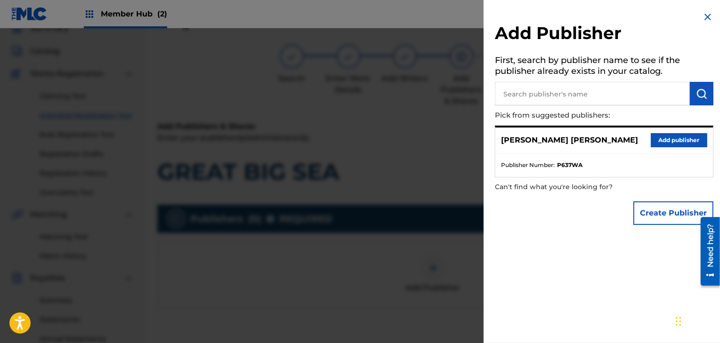
click at [543, 94] on input "text" at bounding box center [592, 94] width 195 height 24
type input "FROM THE FLAMES MUSIC"
click at [698, 94] on img "submit" at bounding box center [701, 93] width 11 height 11
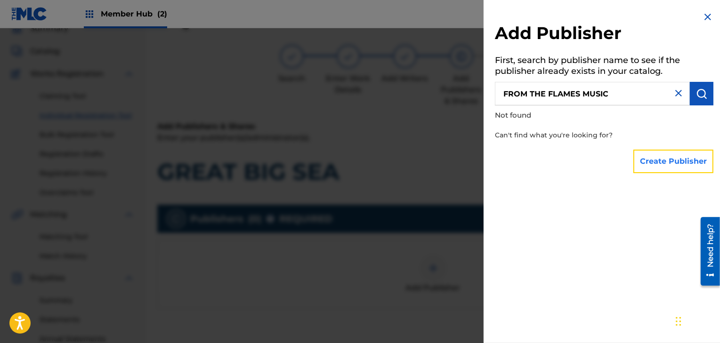
click at [662, 164] on button "Create Publisher" at bounding box center [673, 162] width 80 height 24
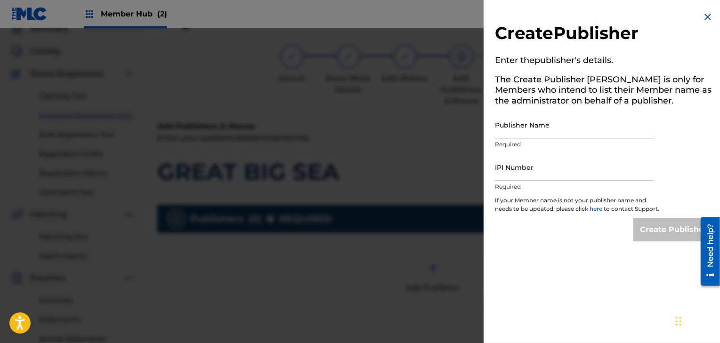
click at [576, 125] on input "Publisher Name" at bounding box center [574, 125] width 159 height 27
type input "FROM THE FLAMES MUSIC"
click at [542, 171] on input "IPI Number" at bounding box center [574, 167] width 159 height 27
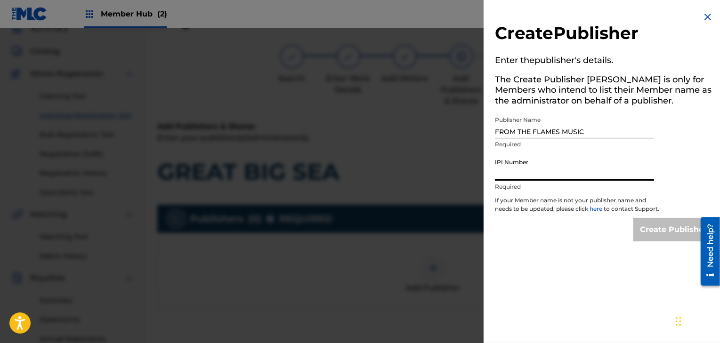
paste input "757887273"
type input "757887273"
click at [673, 230] on input "Create Publisher" at bounding box center [673, 230] width 80 height 24
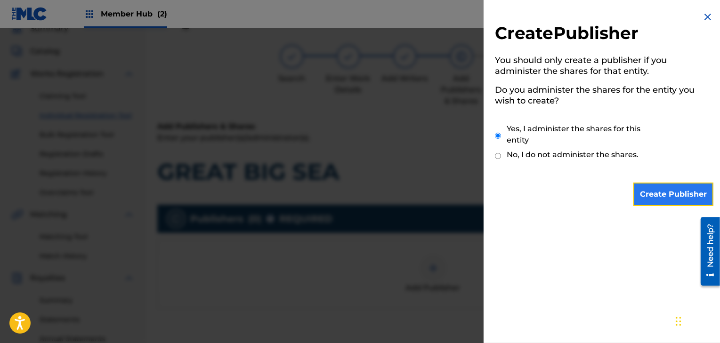
click at [657, 194] on input "Create Publisher" at bounding box center [673, 195] width 80 height 24
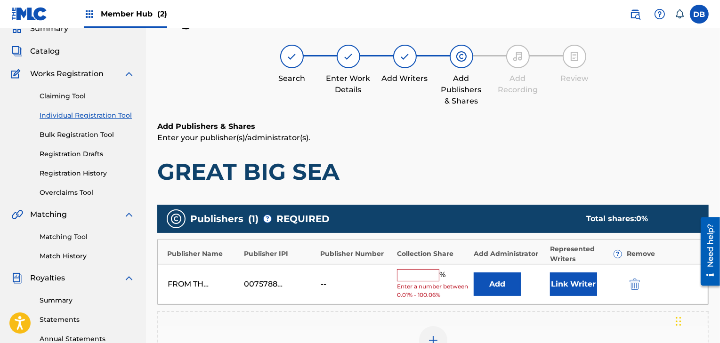
click at [433, 272] on input "text" at bounding box center [418, 275] width 42 height 12
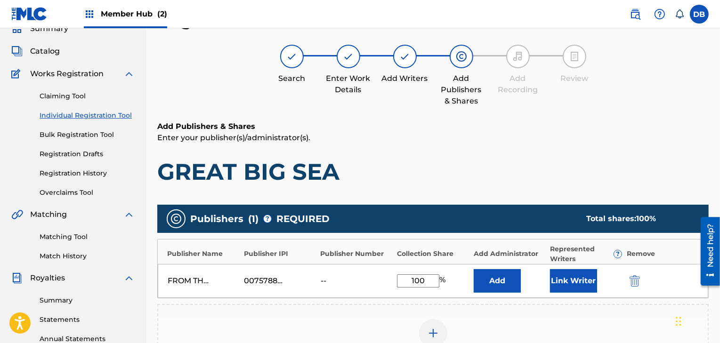
type input "100"
click at [509, 322] on div "Add Publisher" at bounding box center [432, 339] width 549 height 40
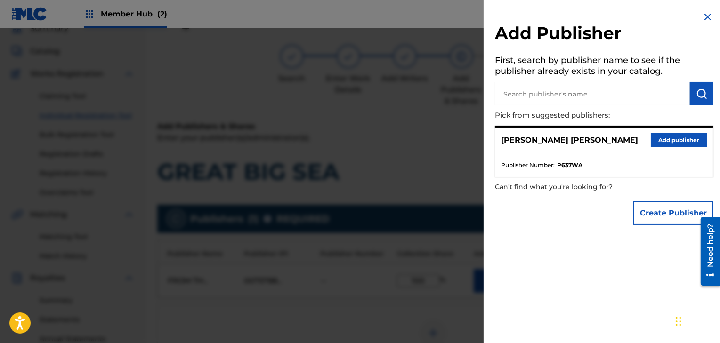
click at [707, 15] on img at bounding box center [707, 16] width 11 height 11
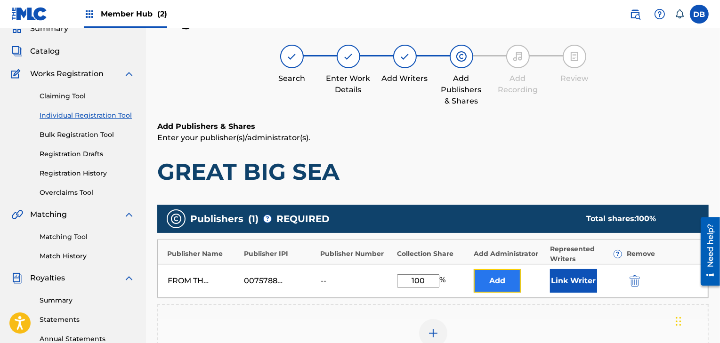
click at [501, 287] on button "Add" at bounding box center [497, 281] width 47 height 24
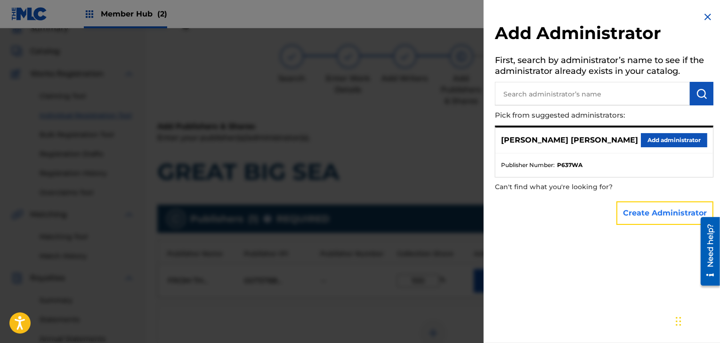
click at [643, 213] on button "Create Administrator" at bounding box center [664, 214] width 97 height 24
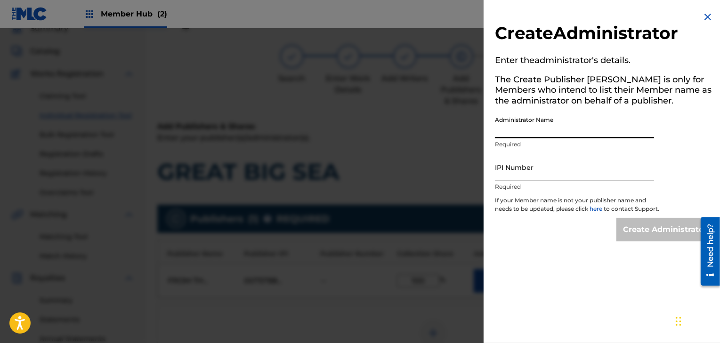
click at [557, 131] on input "Administrator Name" at bounding box center [574, 125] width 159 height 27
type input "DANIEL BURNS"
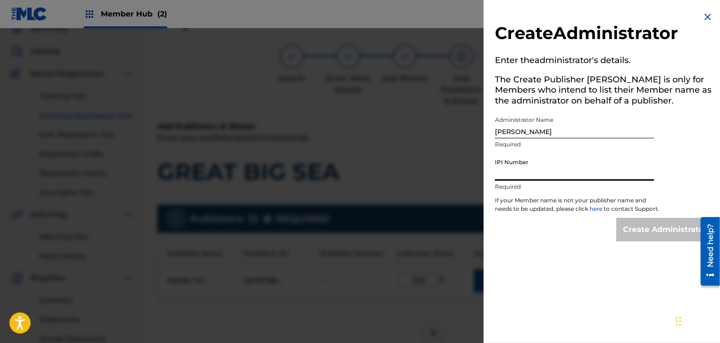
click at [528, 177] on input "IPI Number" at bounding box center [574, 167] width 159 height 27
paste input "674188412"
type input "674188412"
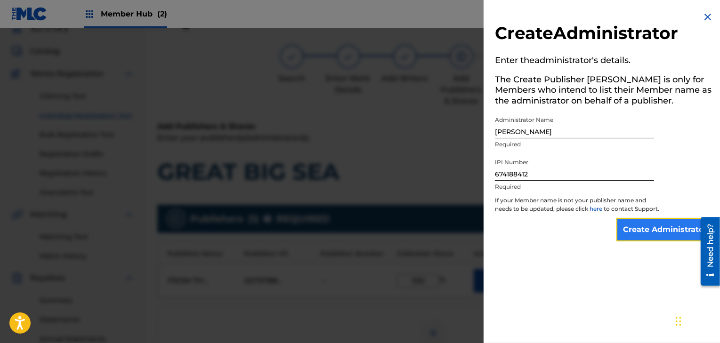
click at [660, 238] on input "Create Administrator" at bounding box center [664, 230] width 97 height 24
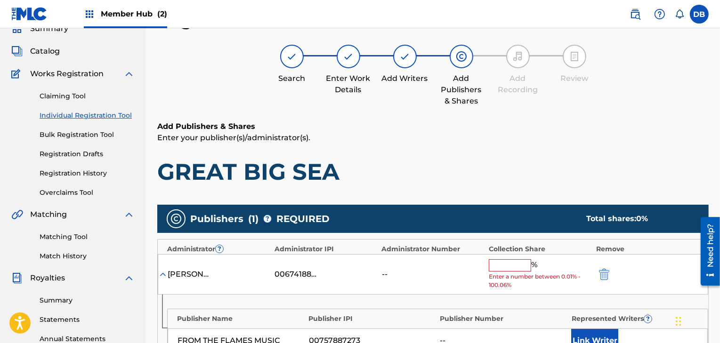
scroll to position [133, 0]
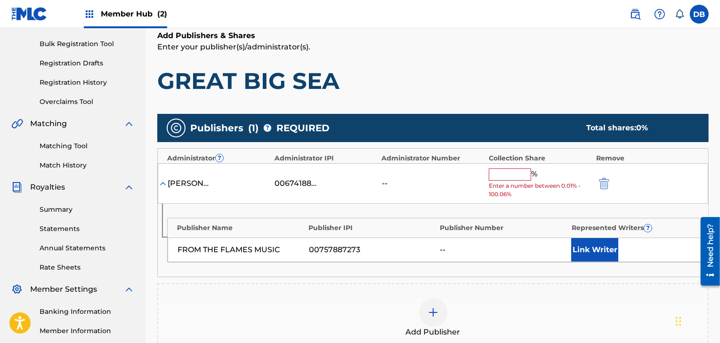
click at [513, 175] on input "text" at bounding box center [510, 175] width 42 height 12
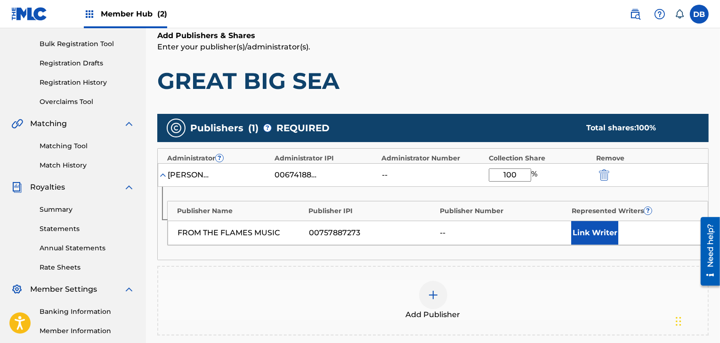
type input "100"
click at [561, 288] on div "Add Publisher" at bounding box center [432, 301] width 549 height 40
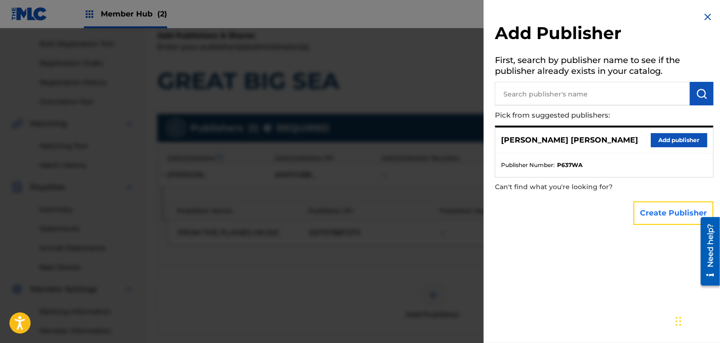
click at [654, 219] on button "Create Publisher" at bounding box center [673, 214] width 80 height 24
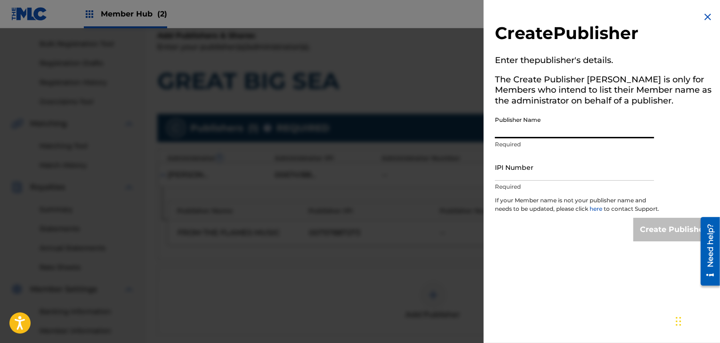
click at [586, 129] on input "Publisher Name" at bounding box center [574, 125] width 159 height 27
type input "FROM THE FLAMES MUSIC"
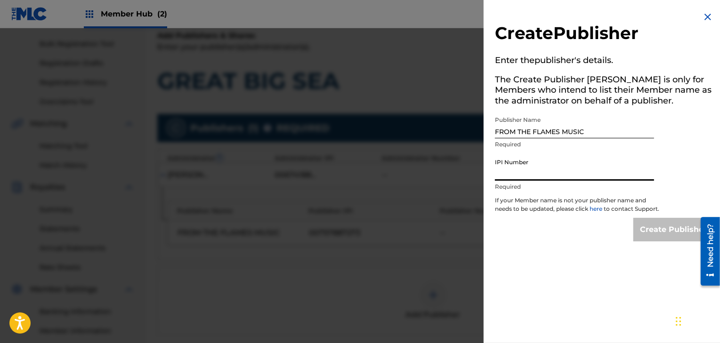
click at [533, 172] on input "IPI Number" at bounding box center [574, 167] width 159 height 27
paste input "757887273"
type input "757887273"
click at [669, 234] on input "Create Publisher" at bounding box center [673, 230] width 80 height 24
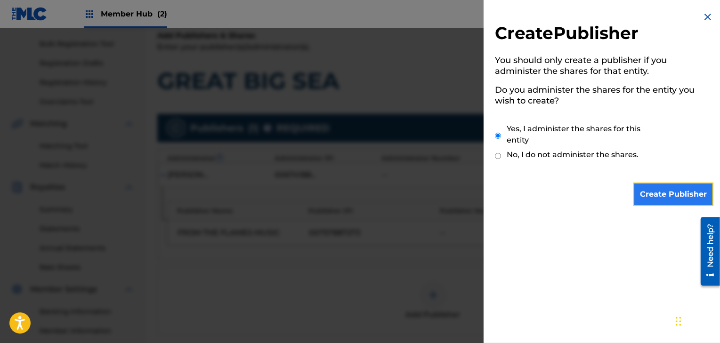
click at [649, 190] on input "Create Publisher" at bounding box center [673, 195] width 80 height 24
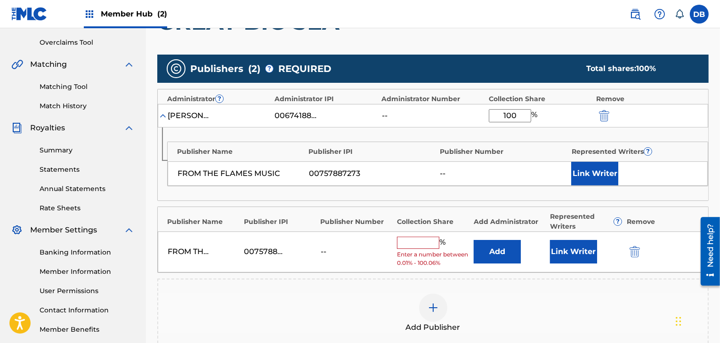
scroll to position [202, 0]
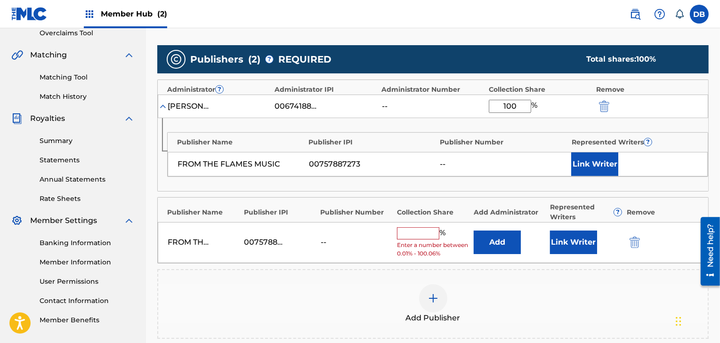
click at [423, 231] on input "text" at bounding box center [418, 233] width 42 height 12
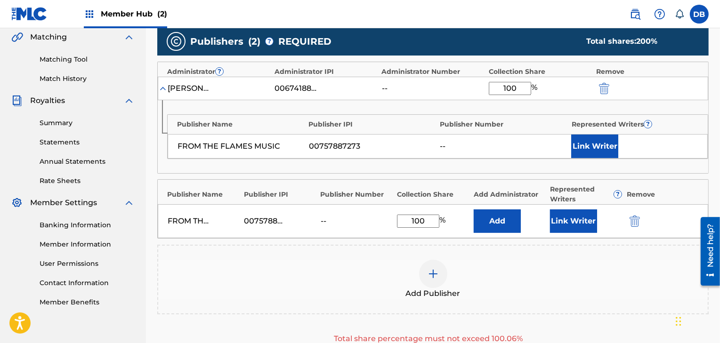
scroll to position [217, 0]
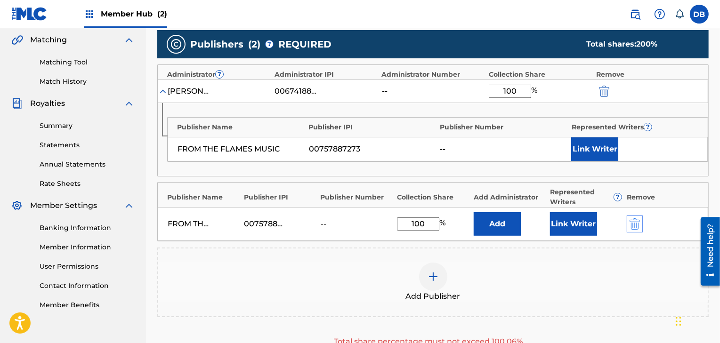
type input "100"
click at [635, 221] on img "submit" at bounding box center [635, 223] width 10 height 11
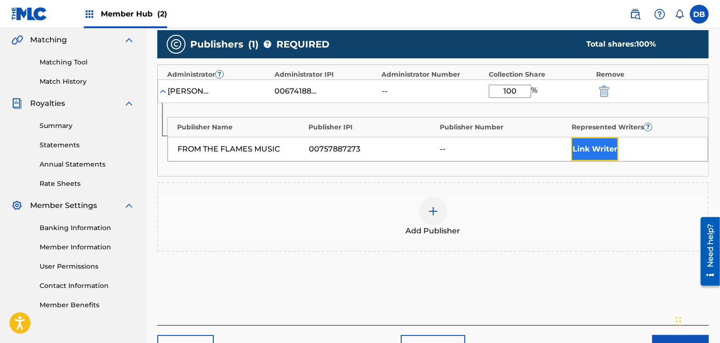
click at [593, 154] on button "Link Writer" at bounding box center [594, 149] width 47 height 24
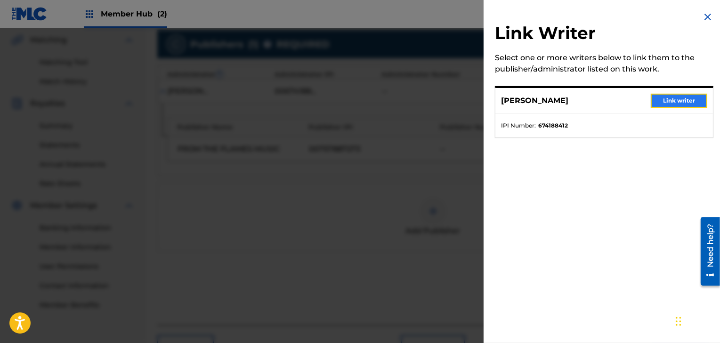
click at [661, 99] on button "Link writer" at bounding box center [679, 101] width 57 height 14
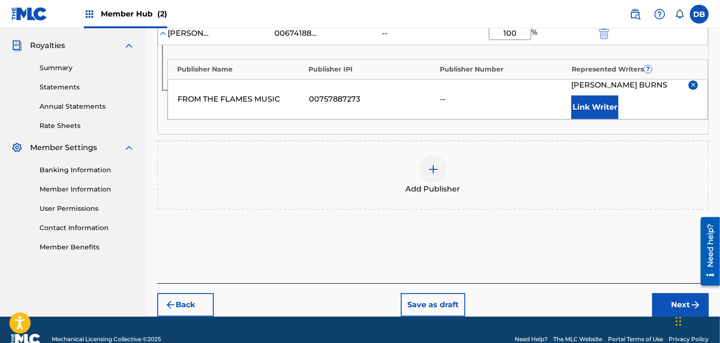
scroll to position [293, 0]
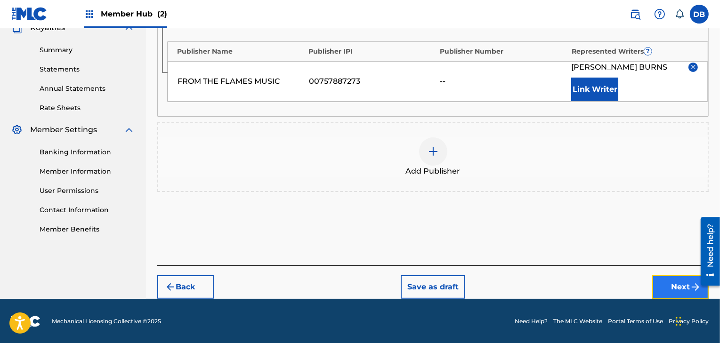
click at [668, 289] on button "Next" at bounding box center [680, 287] width 57 height 24
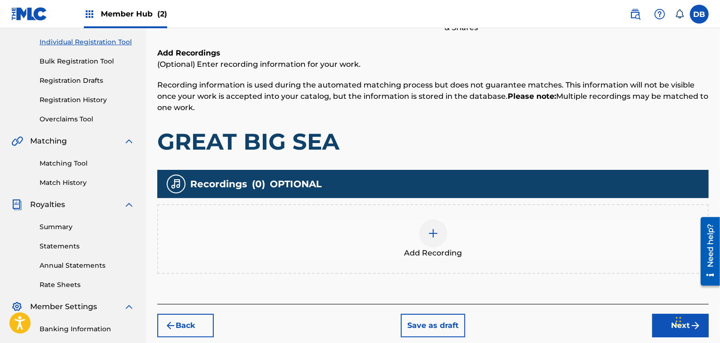
scroll to position [134, 0]
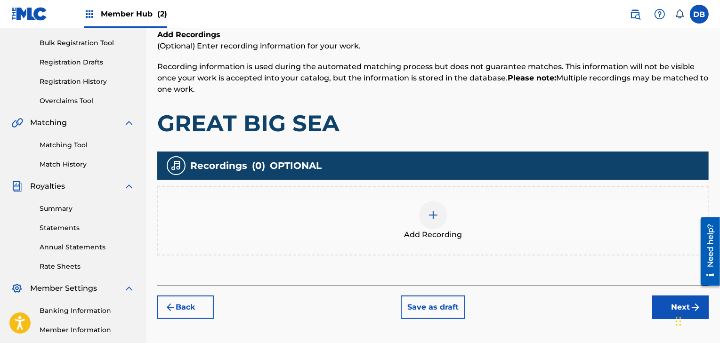
click at [431, 215] on img at bounding box center [433, 215] width 11 height 11
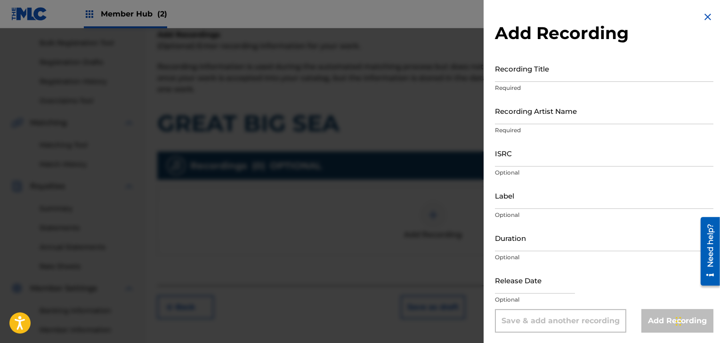
click at [702, 17] on img at bounding box center [707, 16] width 11 height 11
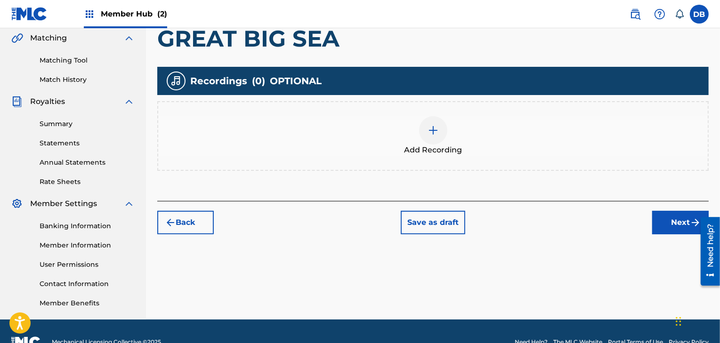
scroll to position [223, 0]
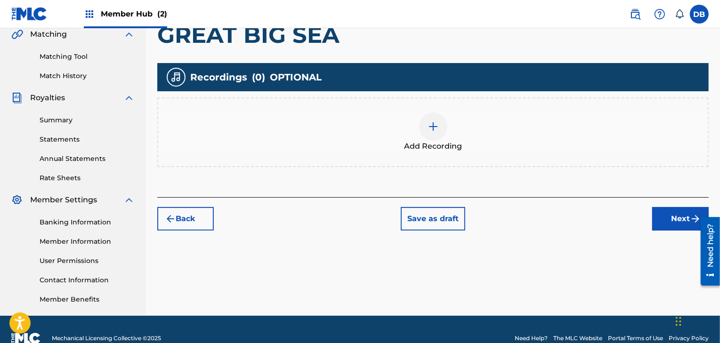
click at [421, 123] on div at bounding box center [433, 127] width 28 height 28
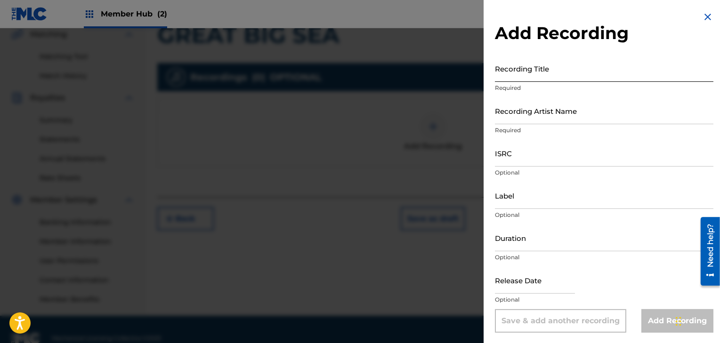
click at [533, 73] on input "Recording Title" at bounding box center [604, 68] width 218 height 27
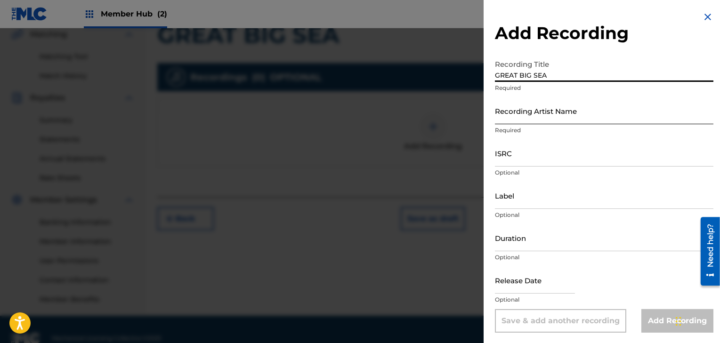
type input "GREAT BIG SEA"
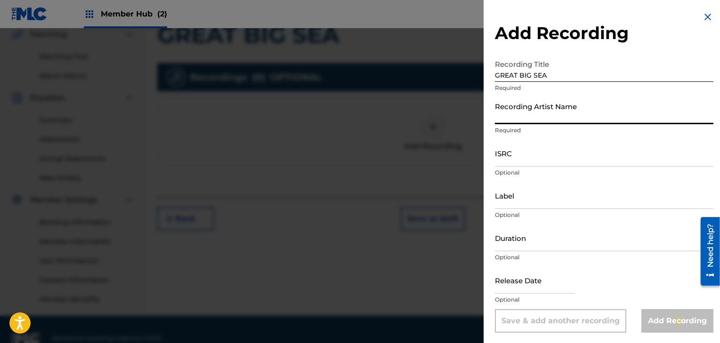
click at [529, 113] on input "Recording Artist Name" at bounding box center [604, 110] width 218 height 27
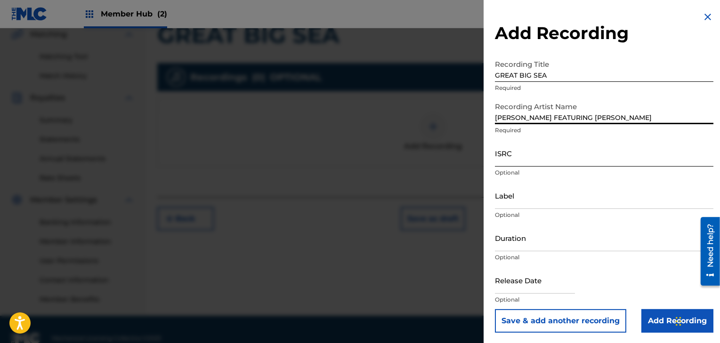
type input "DANNY BURNS FEATURING TIM O'BRIEN"
click at [513, 161] on input "ISRC" at bounding box center [604, 153] width 218 height 27
paste input "USWHN1801635"
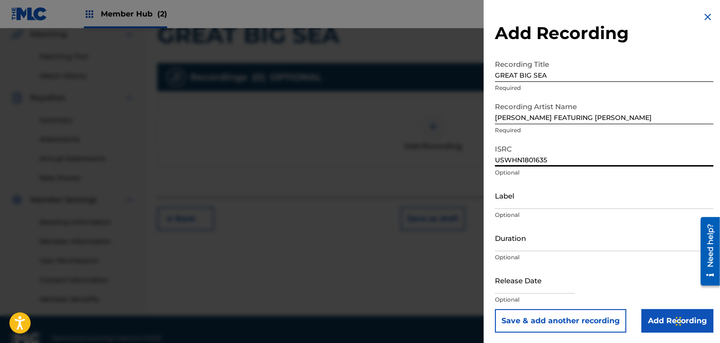
type input "USWHN1801635"
click at [588, 118] on input "DANNY BURNS FEATURING TIM O'BRIEN" at bounding box center [604, 110] width 218 height 27
click at [614, 118] on input "DANNY BURNS (FEAT. TIM O'BRIEN" at bounding box center [604, 110] width 218 height 27
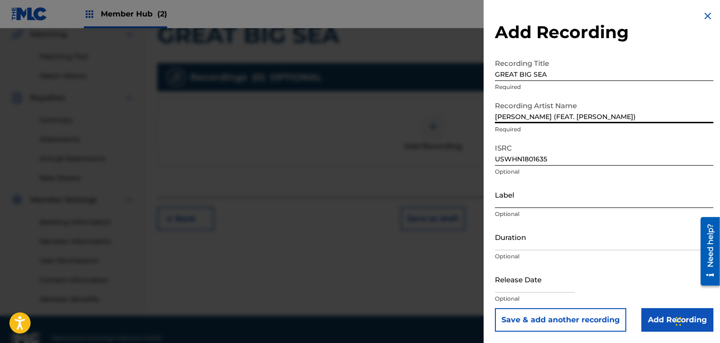
type input "DANNY BURNS (FEAT. TIM O'BRIEN)"
click at [540, 201] on input "Label" at bounding box center [604, 194] width 218 height 27
type input "BONFIRE MUSIC GROUP"
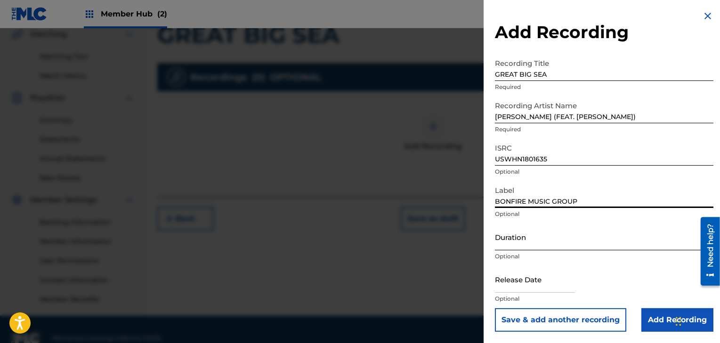
click at [547, 246] on input "Duration" at bounding box center [604, 237] width 218 height 27
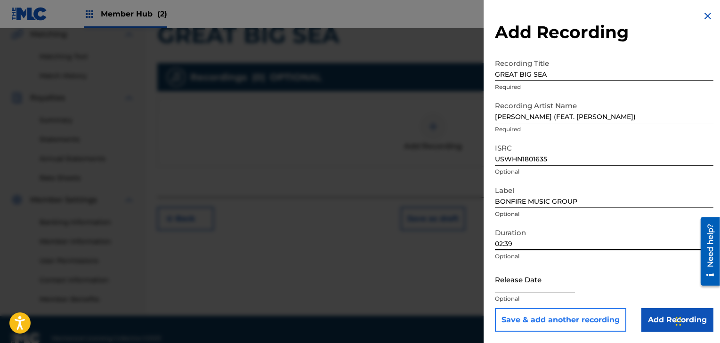
type input "02:39"
click at [604, 326] on button "Save & add another recording" at bounding box center [560, 320] width 131 height 24
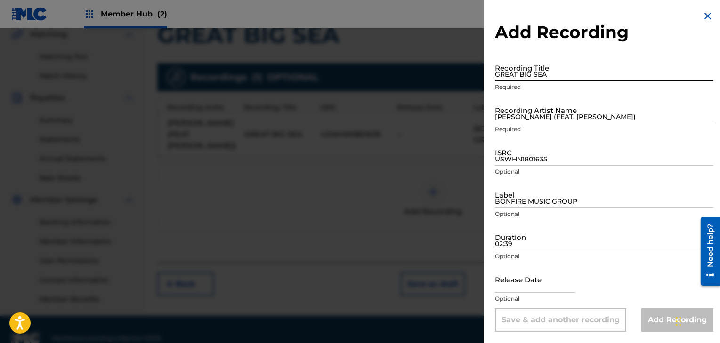
click at [549, 74] on input "GREAT BIG SEA" at bounding box center [604, 67] width 218 height 27
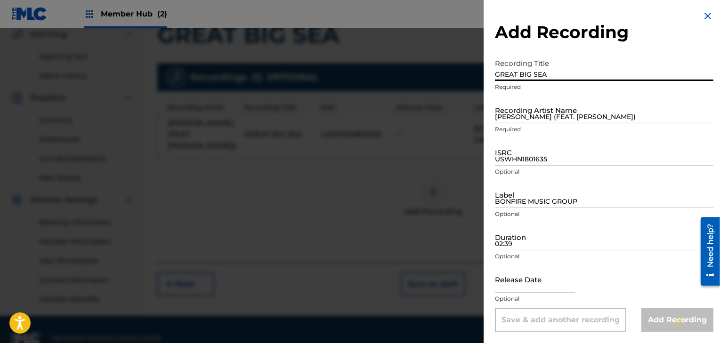
type input "GREAT BIG SEA"
click at [533, 113] on input "DANNY BURNS (FEAT. TIM O'BRIEN)" at bounding box center [604, 110] width 218 height 27
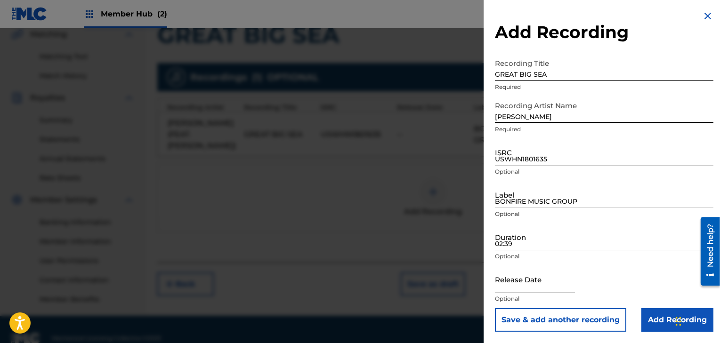
type input "[PERSON_NAME]"
click at [520, 160] on input "USWHN1801635" at bounding box center [604, 152] width 218 height 27
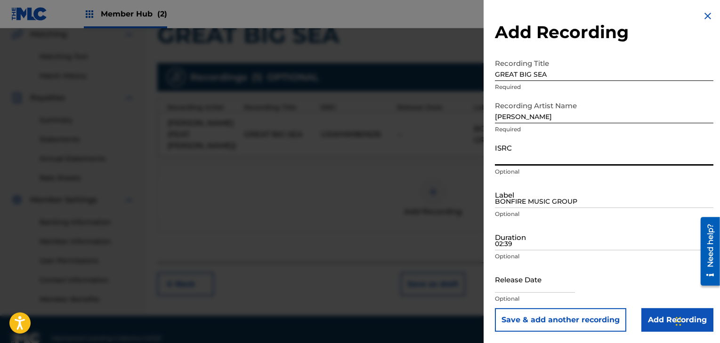
paste input "USWHN1801635"
type input "USWHN1801635"
click at [511, 202] on input "BONFIRE MUSIC GROUP" at bounding box center [604, 194] width 218 height 27
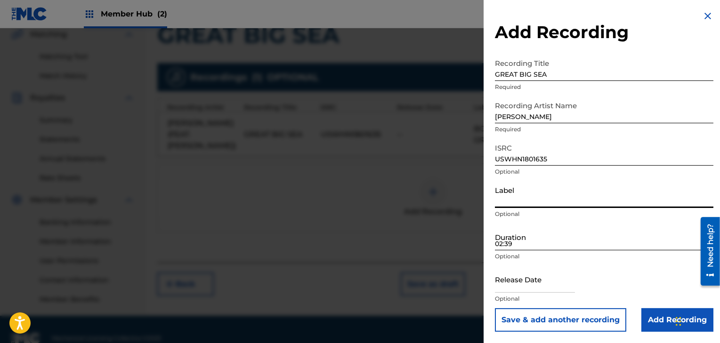
type input "BONFIRE MUSIC GROUP"
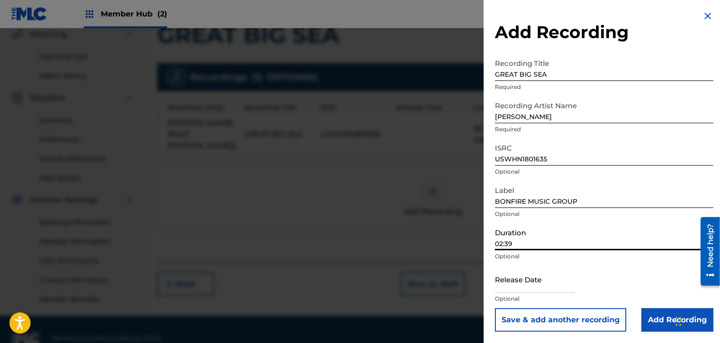
click at [538, 247] on input "02:39" at bounding box center [604, 237] width 218 height 27
type input "02:39"
click at [662, 319] on input "Add Recording" at bounding box center [677, 320] width 72 height 24
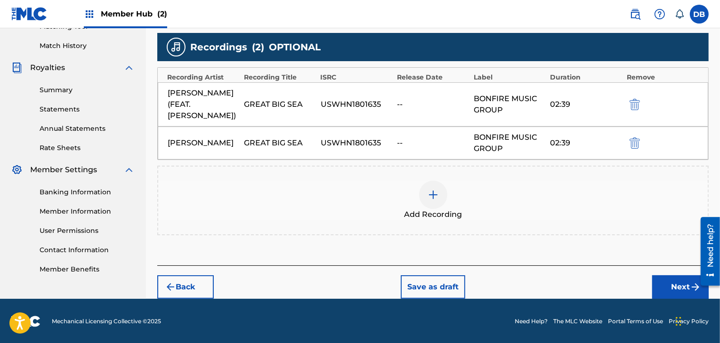
scroll to position [252, 0]
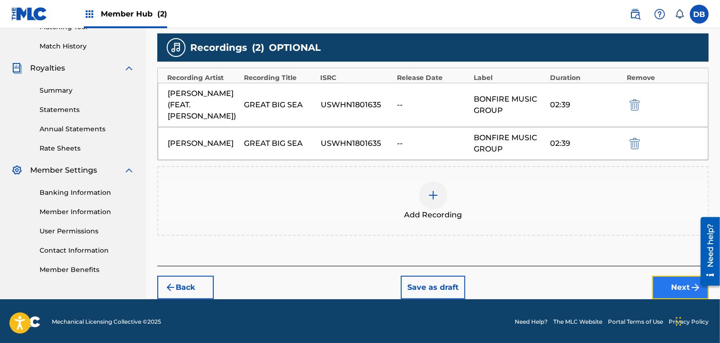
click at [671, 287] on button "Next" at bounding box center [680, 288] width 57 height 24
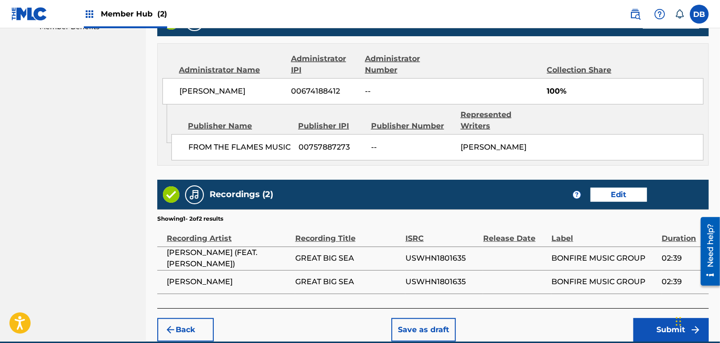
scroll to position [528, 0]
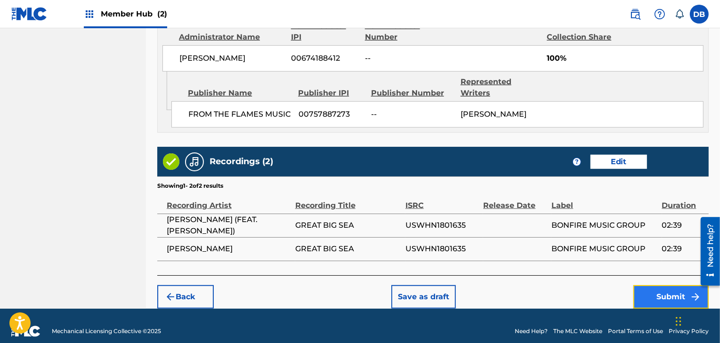
click at [645, 287] on button "Submit" at bounding box center [670, 297] width 75 height 24
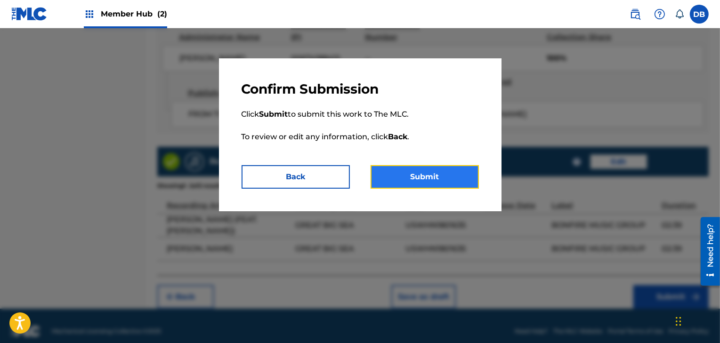
click at [424, 181] on button "Submit" at bounding box center [425, 177] width 108 height 24
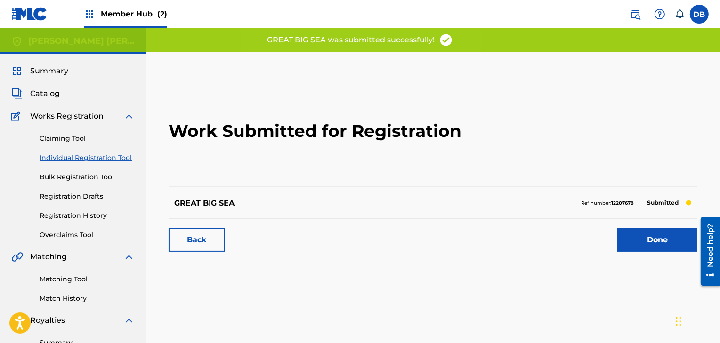
drag, startPoint x: 673, startPoint y: 236, endPoint x: 680, endPoint y: 226, distance: 12.8
click at [680, 226] on div "Back Done" at bounding box center [433, 235] width 529 height 33
click at [669, 241] on link "Done" at bounding box center [657, 240] width 80 height 24
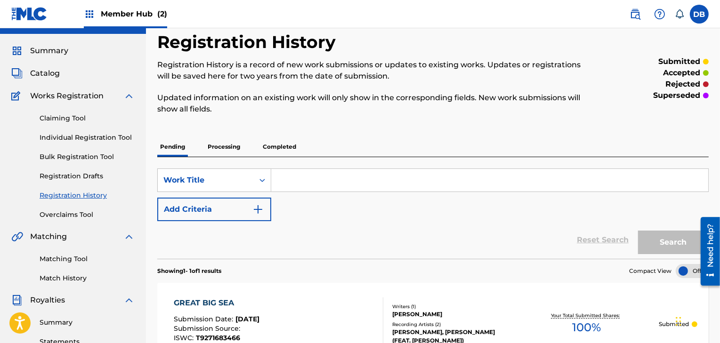
scroll to position [20, 0]
click at [62, 136] on link "Individual Registration Tool" at bounding box center [87, 138] width 95 height 10
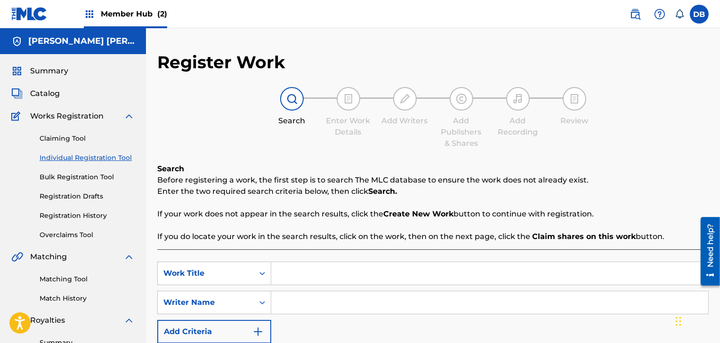
drag, startPoint x: 285, startPoint y: 275, endPoint x: 279, endPoint y: 263, distance: 14.1
click at [279, 263] on input "Search Form" at bounding box center [489, 273] width 437 height 23
type input "LIPS ON FIRE"
click at [286, 304] on input "Search Form" at bounding box center [489, 302] width 437 height 23
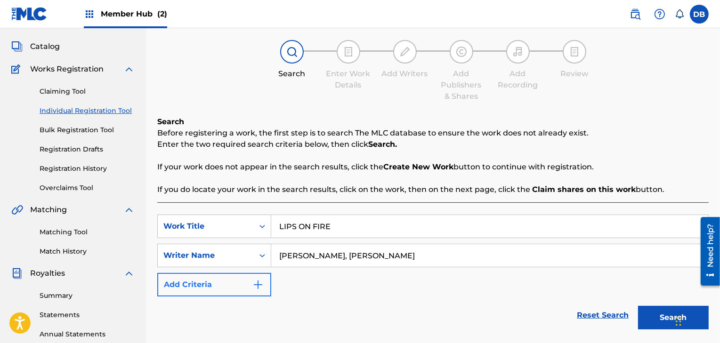
scroll to position [45, 0]
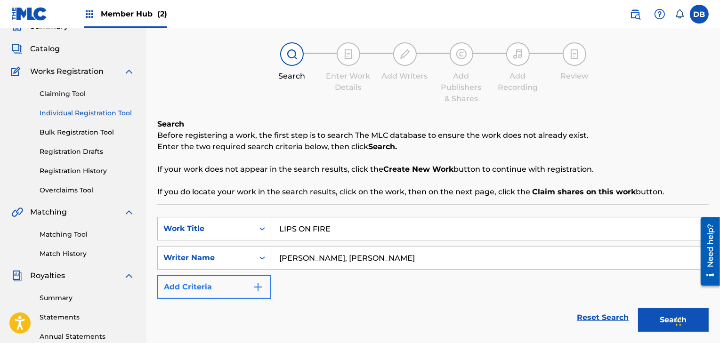
type input "DANIEL P BURNS, DEAN FIELDS"
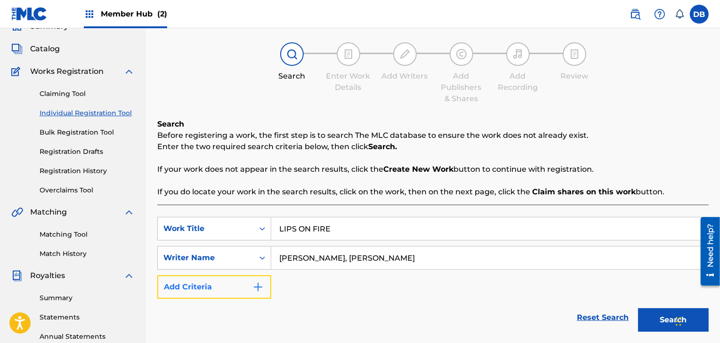
click at [258, 292] on img "Search Form" at bounding box center [257, 287] width 11 height 11
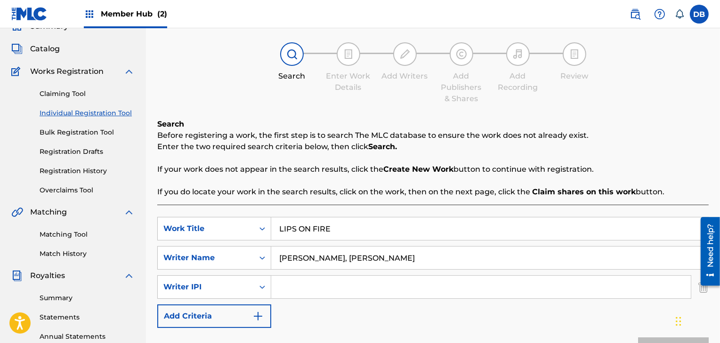
click at [288, 289] on input "Search Form" at bounding box center [481, 287] width 420 height 23
paste input "674188412"
click at [288, 289] on input "674188412" at bounding box center [481, 287] width 420 height 23
click at [345, 279] on input "67,4188412" at bounding box center [481, 287] width 420 height 23
type input "67,4188412"
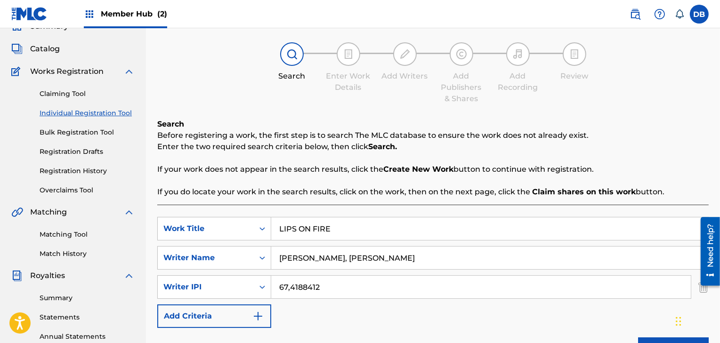
click at [405, 256] on input "DANIEL P BURNS, DEAN FIELDS" at bounding box center [489, 258] width 437 height 23
type input "DANIEL P BURNS"
click at [289, 289] on input "67,4188412" at bounding box center [481, 287] width 420 height 23
type input "674188412"
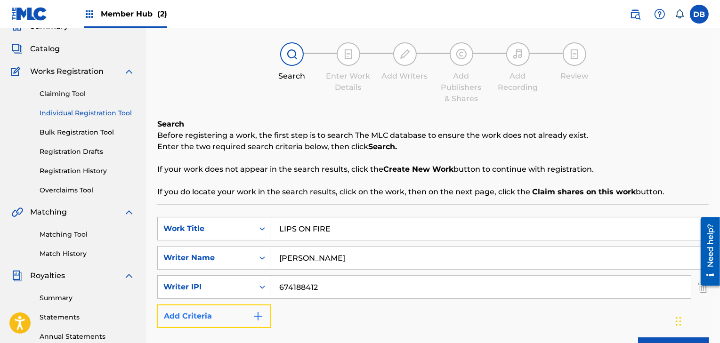
click at [234, 323] on button "Add Criteria" at bounding box center [214, 317] width 114 height 24
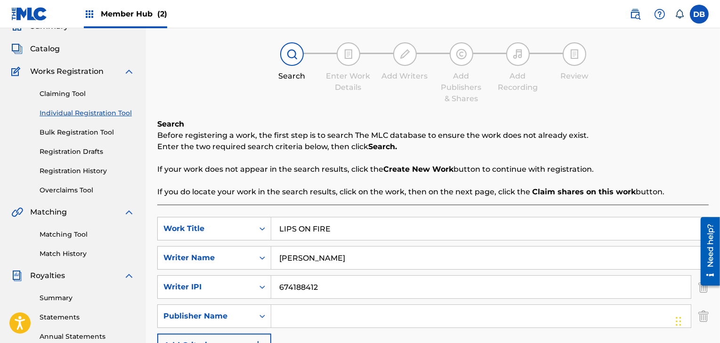
click at [284, 318] on input "Search Form" at bounding box center [481, 316] width 420 height 23
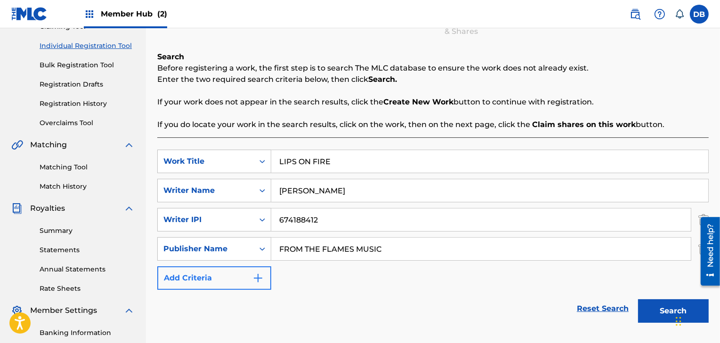
type input "FROM THE FLAMES MUSIC"
click at [255, 278] on img "Search Form" at bounding box center [257, 278] width 11 height 11
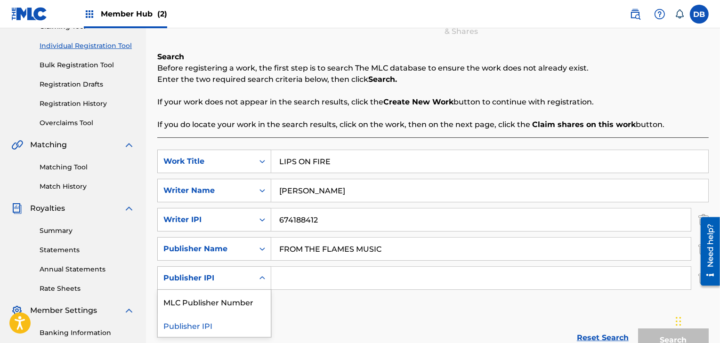
click at [261, 280] on icon "Search Form" at bounding box center [262, 278] width 9 height 9
click at [294, 289] on input "Search Form" at bounding box center [481, 278] width 420 height 23
paste input "757887273"
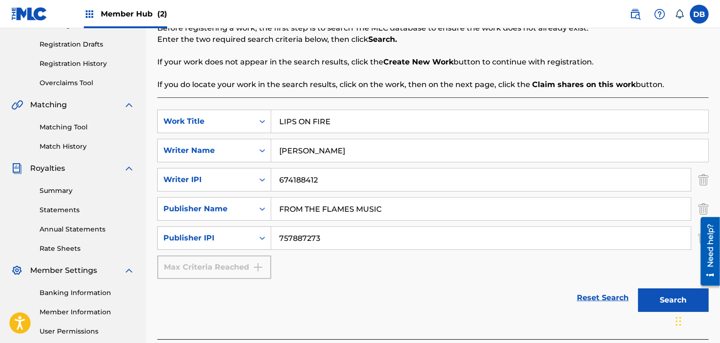
scroll to position [152, 0]
type input "757887273"
click at [658, 301] on button "Search" at bounding box center [673, 301] width 71 height 24
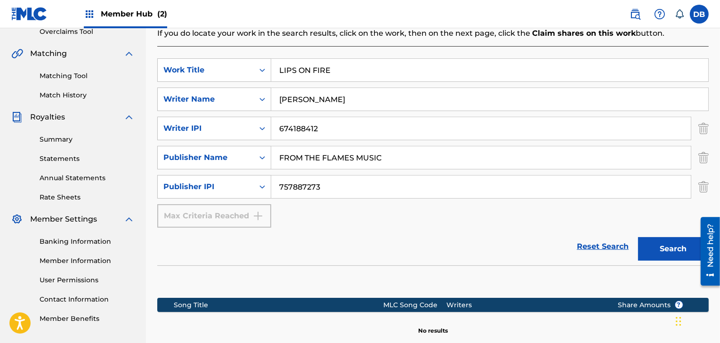
scroll to position [311, 0]
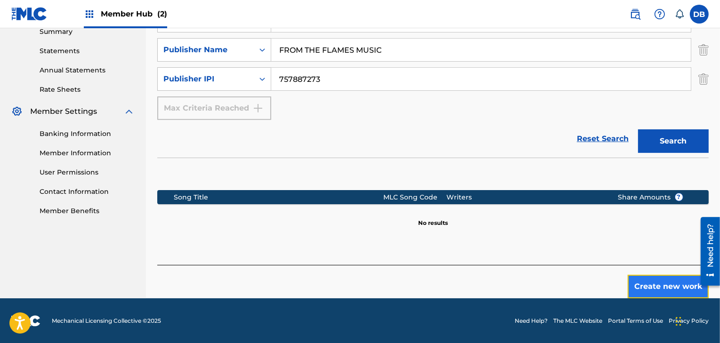
click at [658, 284] on button "Create new work" at bounding box center [668, 287] width 81 height 24
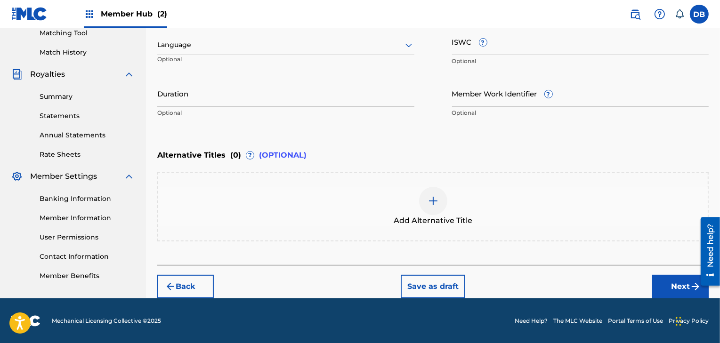
scroll to position [168, 0]
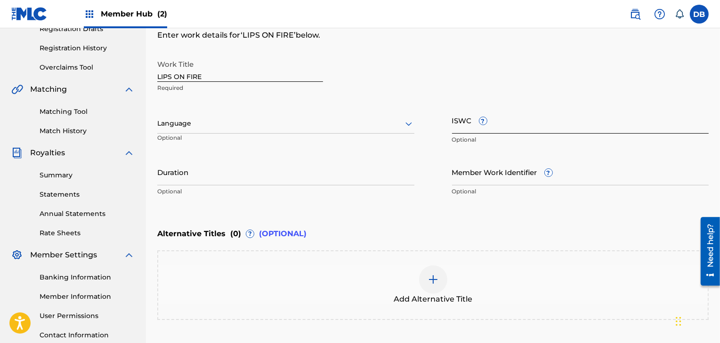
click at [461, 124] on input "ISWC ?" at bounding box center [580, 120] width 257 height 27
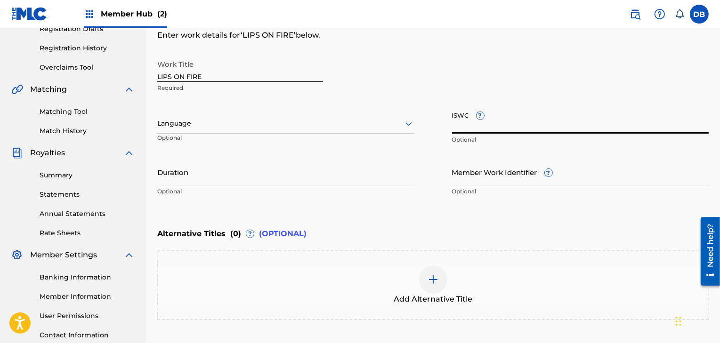
paste input "USWHN1801635"
type input "USWHN1801635"
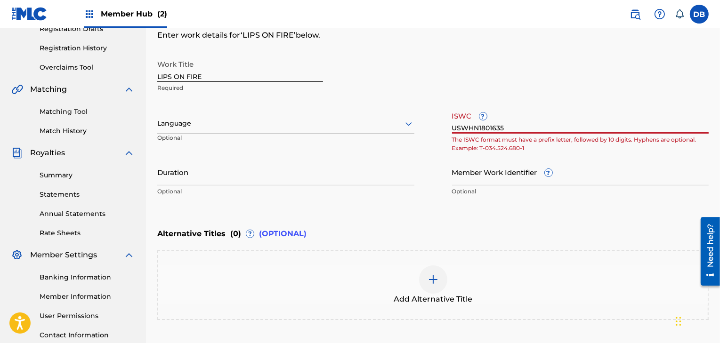
drag, startPoint x: 512, startPoint y: 128, endPoint x: 452, endPoint y: 127, distance: 60.8
click at [452, 127] on input "USWHN1801635" at bounding box center [580, 120] width 257 height 27
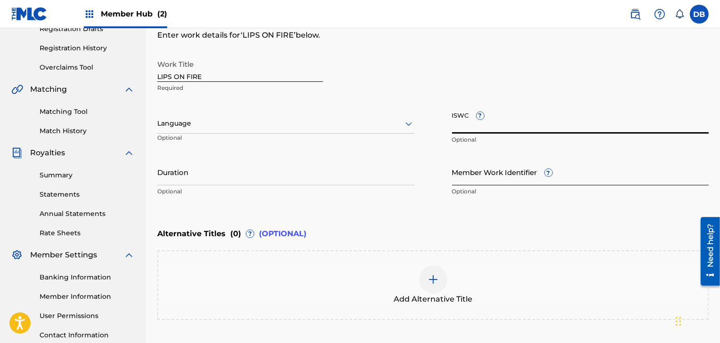
paste input "T3352544260"
type input "T3352544260"
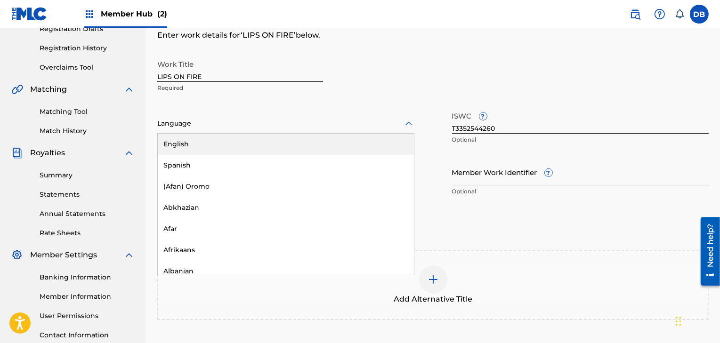
click at [227, 127] on div at bounding box center [285, 124] width 257 height 12
click at [224, 144] on div "English" at bounding box center [286, 144] width 256 height 21
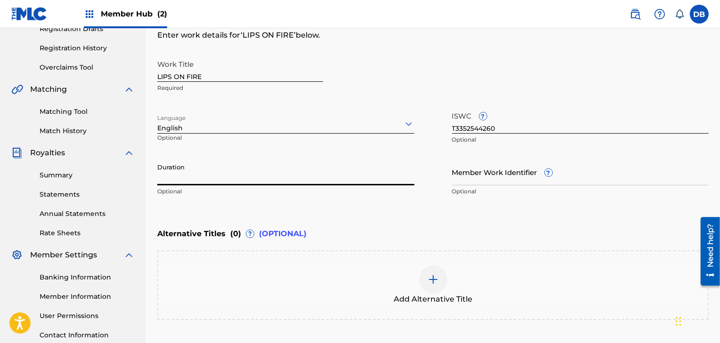
click at [216, 169] on input "Duration" at bounding box center [285, 172] width 257 height 27
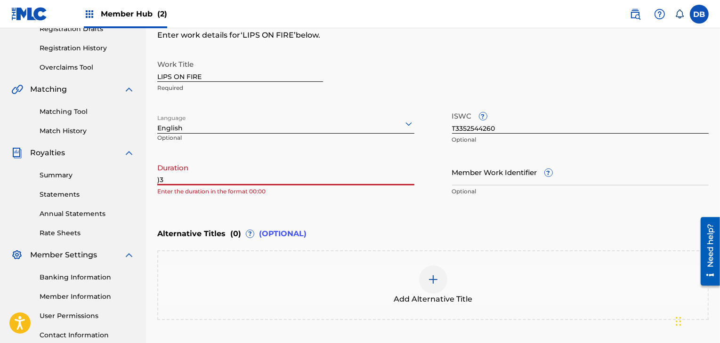
type input ")"
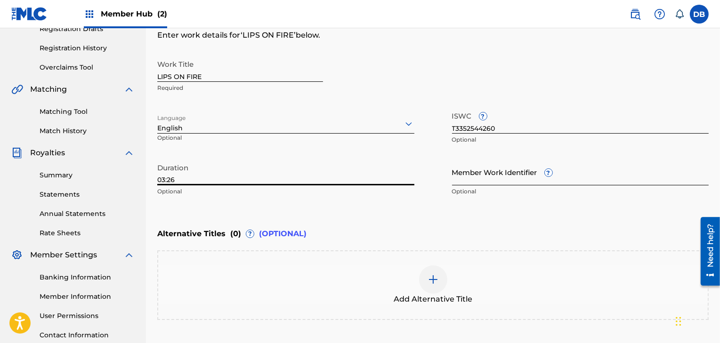
type input "03:26"
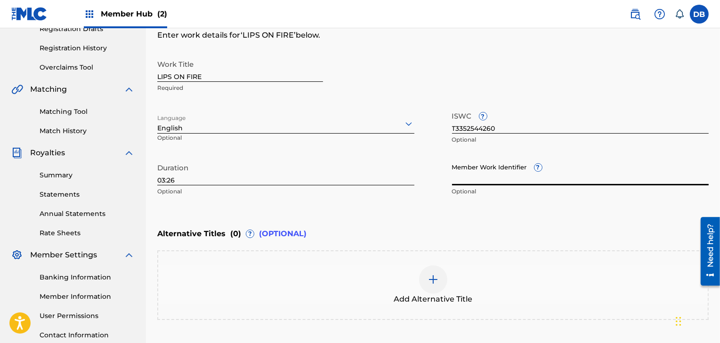
click at [507, 174] on input "Member Work Identifier ?" at bounding box center [580, 172] width 257 height 27
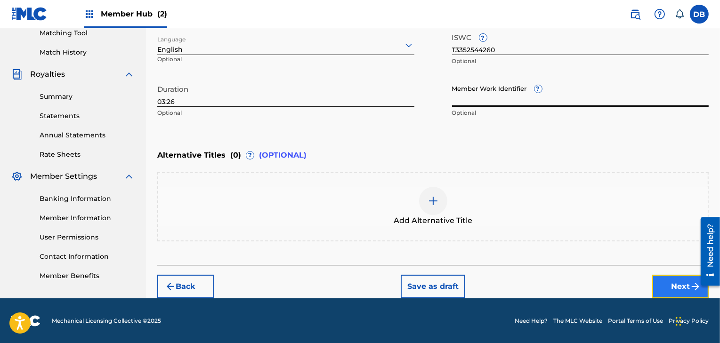
click at [675, 288] on button "Next" at bounding box center [680, 287] width 57 height 24
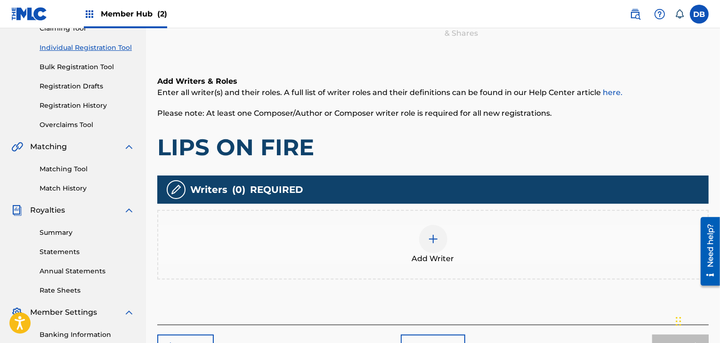
scroll to position [117, 0]
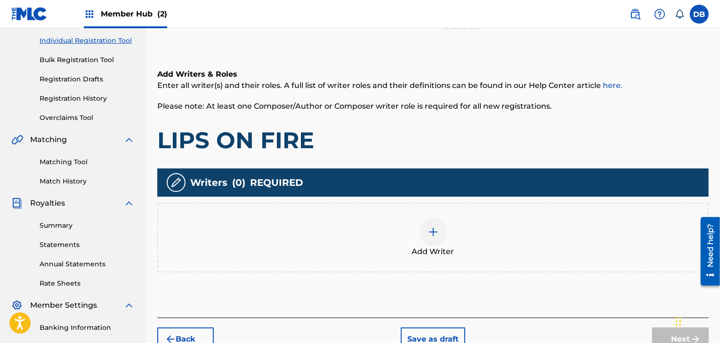
click at [435, 238] on div at bounding box center [433, 232] width 28 height 28
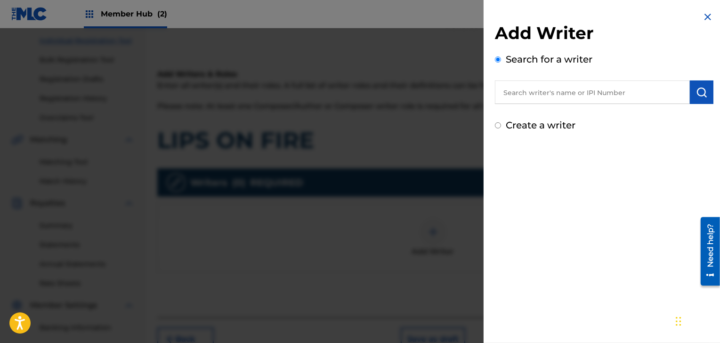
click at [545, 98] on input "text" at bounding box center [592, 93] width 195 height 24
paste input "433348076"
type input "433348076"
click at [697, 97] on img "submit" at bounding box center [701, 92] width 11 height 11
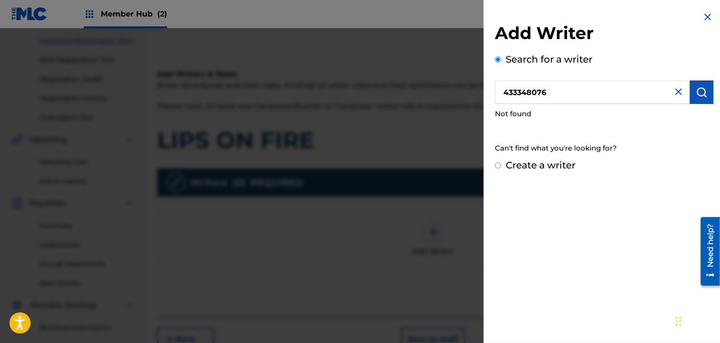
click at [499, 163] on input "Create a writer" at bounding box center [498, 165] width 6 height 6
radio input "false"
radio input "true"
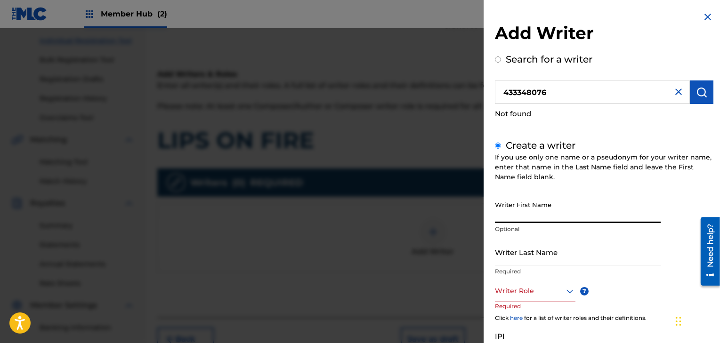
click at [532, 212] on input "Writer First Name" at bounding box center [578, 209] width 166 height 27
type input "DEAN"
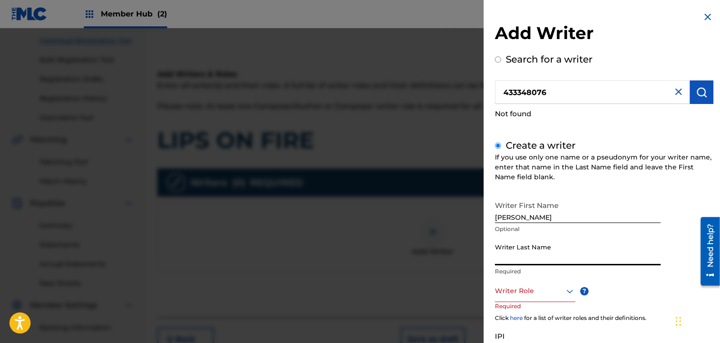
click at [518, 253] on input "Writer Last Name" at bounding box center [578, 252] width 166 height 27
type input "FIELDS"
click at [512, 291] on div at bounding box center [535, 291] width 81 height 12
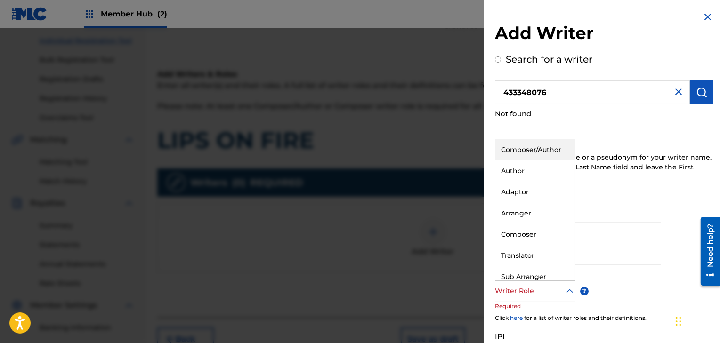
click at [524, 153] on div "Composer/Author" at bounding box center [535, 149] width 80 height 21
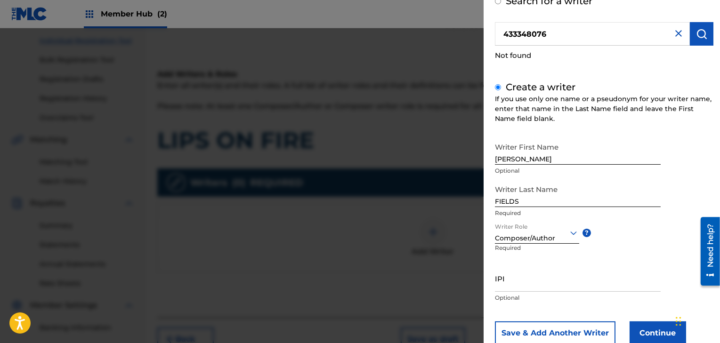
scroll to position [61, 0]
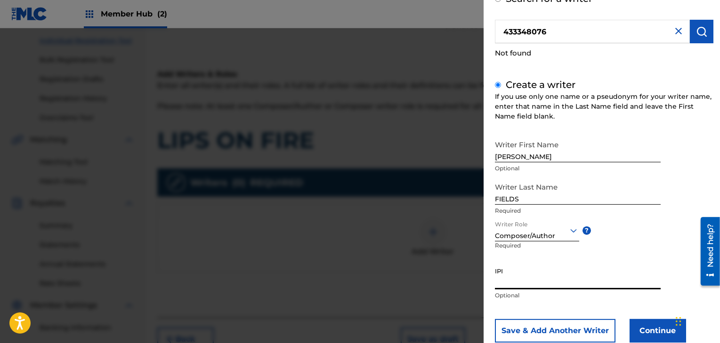
click at [519, 282] on input "IPI" at bounding box center [578, 276] width 166 height 27
paste input "433348076"
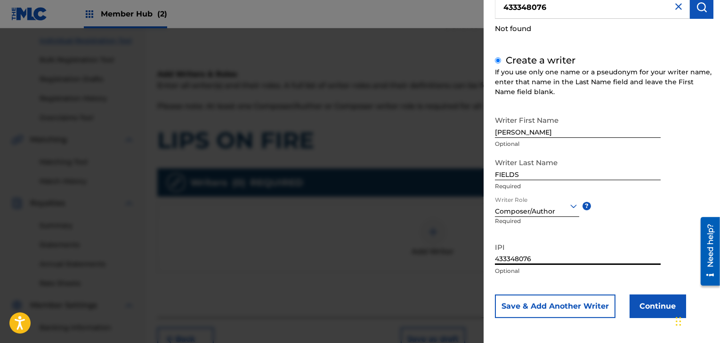
scroll to position [83, 0]
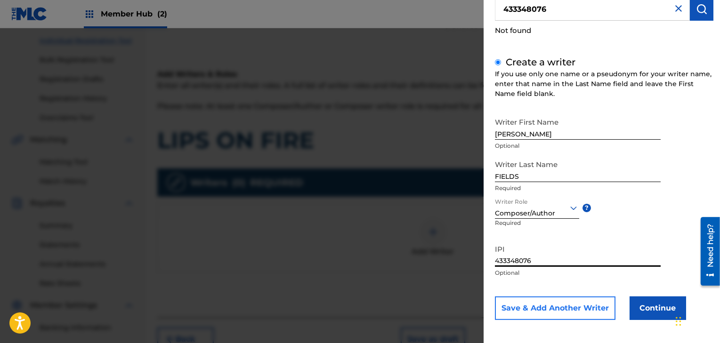
type input "433348076"
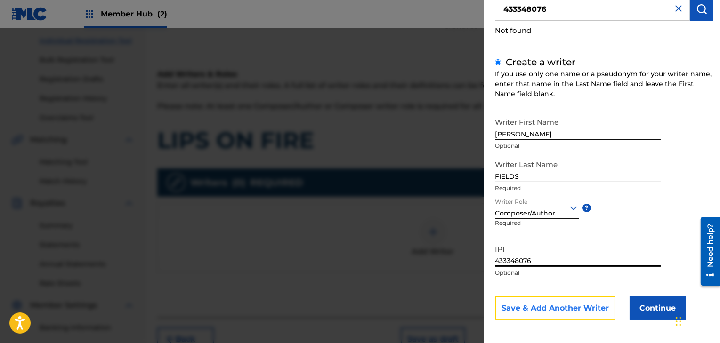
click at [591, 307] on button "Save & Add Another Writer" at bounding box center [555, 309] width 121 height 24
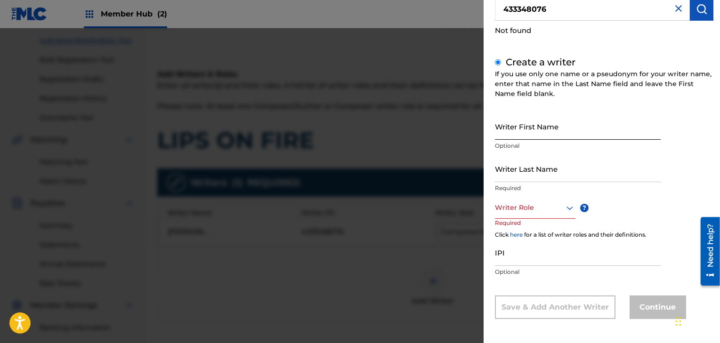
click at [554, 133] on input "Writer First Name" at bounding box center [578, 126] width 166 height 27
click at [575, 172] on input "Writer Last Name" at bounding box center [578, 168] width 166 height 27
click at [554, 134] on input "DANIEL" at bounding box center [578, 126] width 166 height 27
type input "DANIEL P"
click at [538, 167] on input "Writer Last Name" at bounding box center [578, 168] width 166 height 27
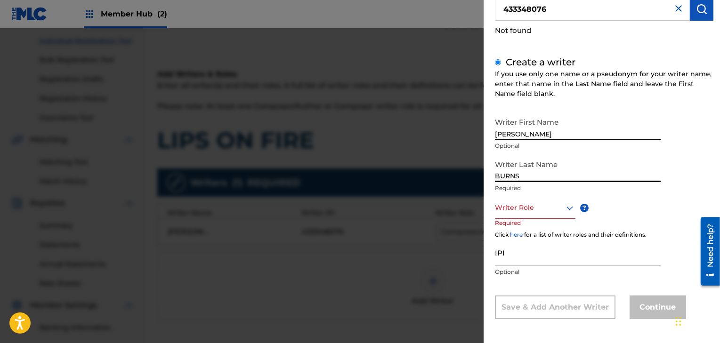
type input "BURNS"
click at [533, 205] on div at bounding box center [535, 208] width 81 height 12
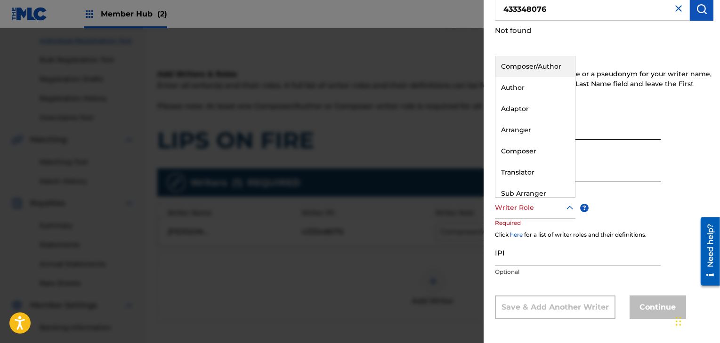
click at [530, 68] on div "Composer/Author" at bounding box center [535, 66] width 80 height 21
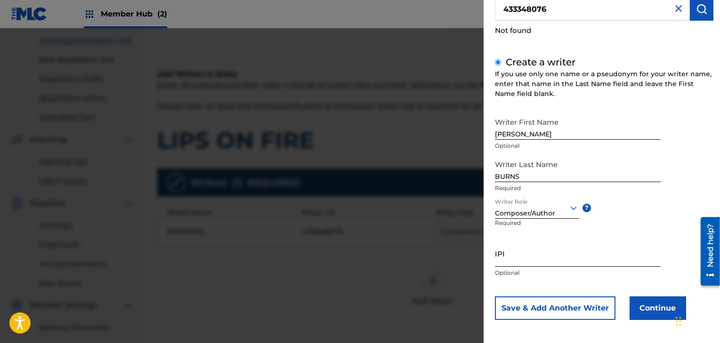
click at [528, 257] on input "IPI" at bounding box center [578, 253] width 166 height 27
click at [434, 197] on div at bounding box center [360, 199] width 720 height 343
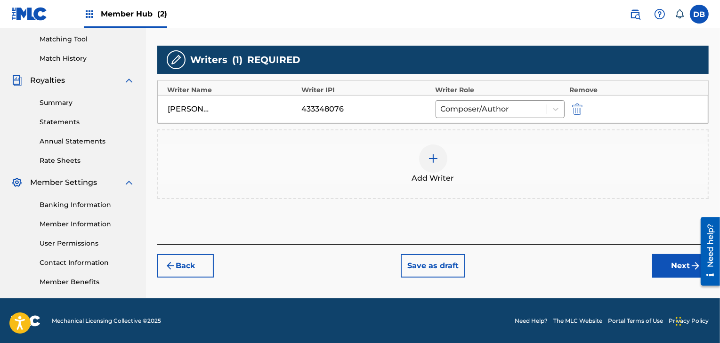
scroll to position [239, 0]
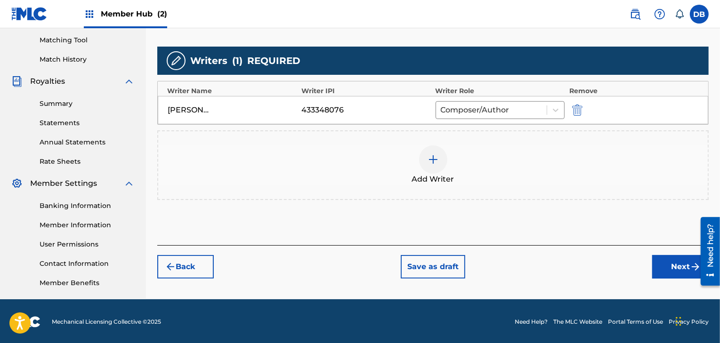
click at [425, 161] on div at bounding box center [433, 159] width 28 height 28
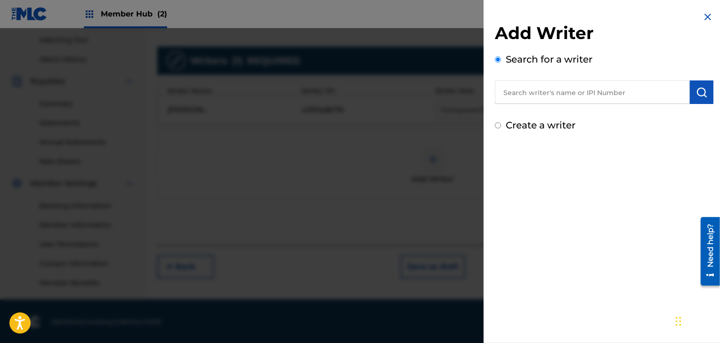
click at [498, 122] on input "Create a writer" at bounding box center [498, 125] width 6 height 6
radio input "false"
radio input "true"
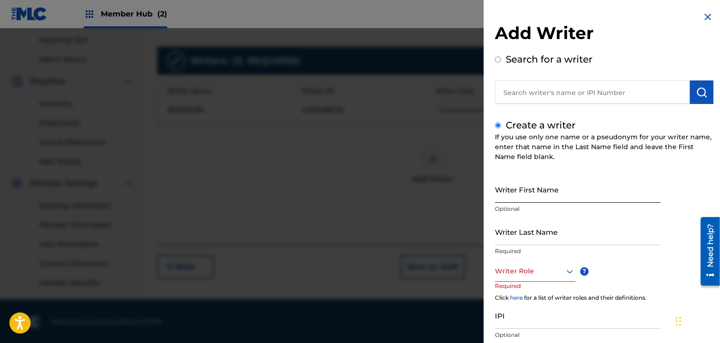
click at [516, 191] on input "Writer First Name" at bounding box center [578, 189] width 166 height 27
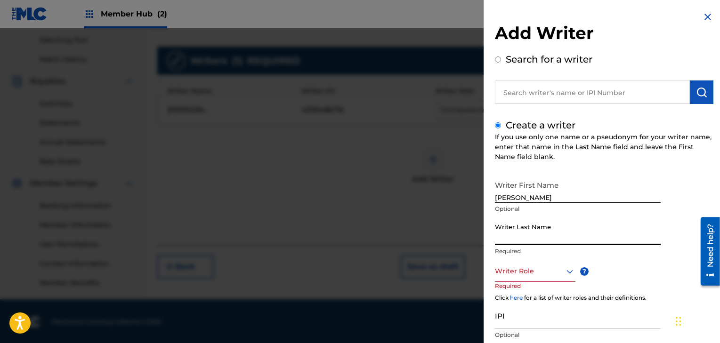
click at [563, 234] on input "Writer Last Name" at bounding box center [578, 231] width 166 height 27
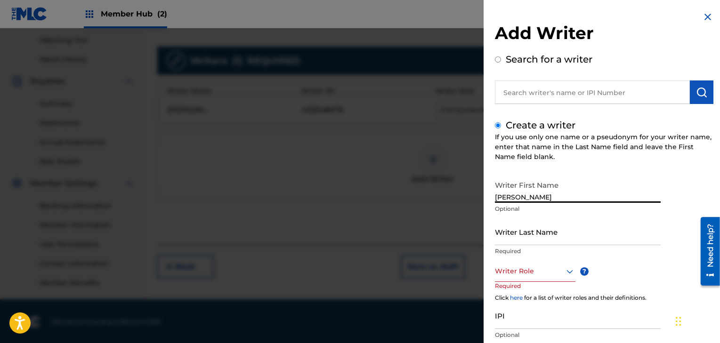
click at [559, 199] on input "DANIEL" at bounding box center [578, 189] width 166 height 27
type input "DANIEL P"
click at [534, 234] on input "Writer Last Name" at bounding box center [578, 231] width 166 height 27
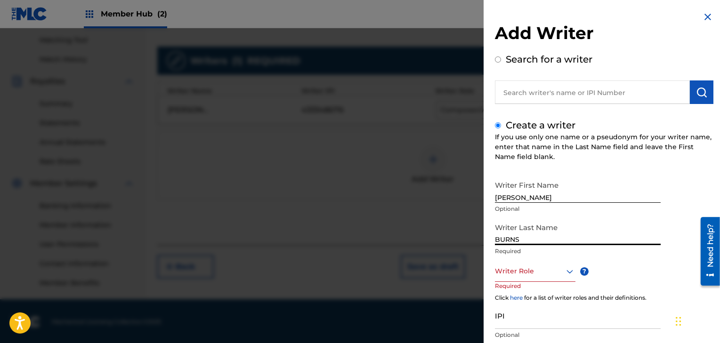
type input "BURNS"
click at [529, 275] on div at bounding box center [535, 272] width 81 height 12
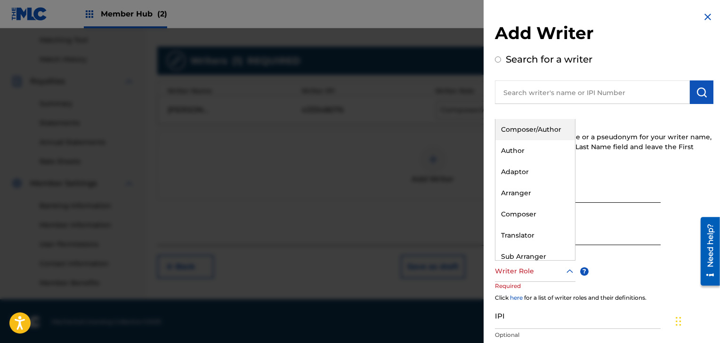
click at [529, 130] on div "Composer/Author" at bounding box center [535, 129] width 80 height 21
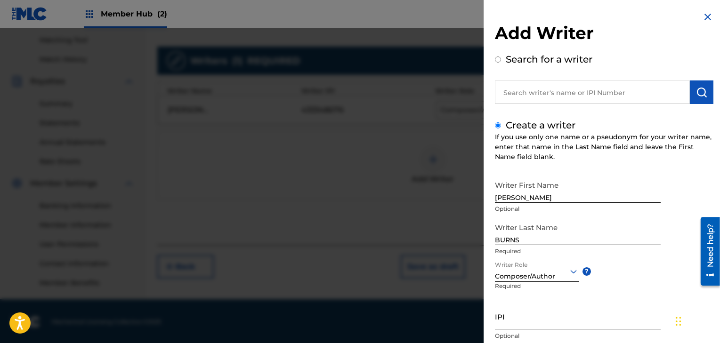
scroll to position [65, 0]
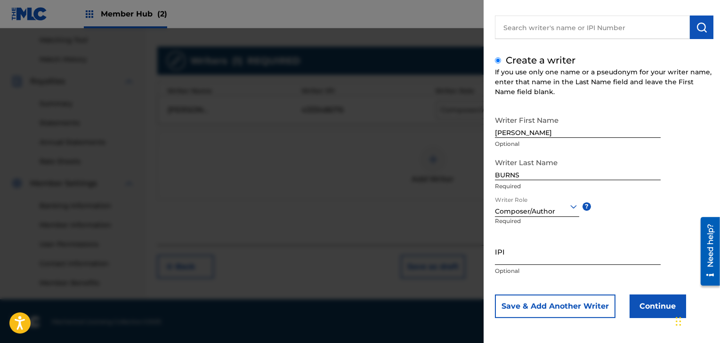
click at [513, 261] on input "IPI" at bounding box center [578, 251] width 166 height 27
paste input "674188412"
type input "674188412"
click at [648, 311] on button "Continue" at bounding box center [658, 307] width 57 height 24
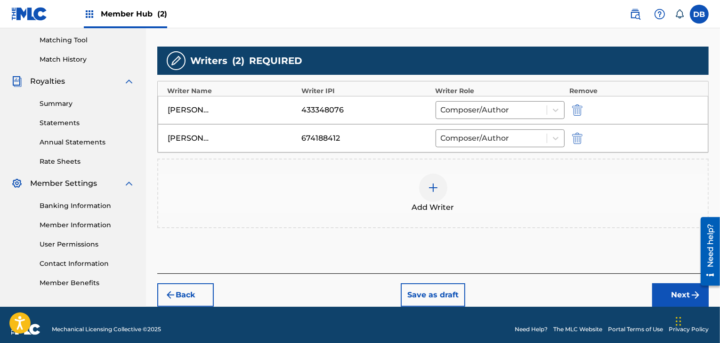
scroll to position [247, 0]
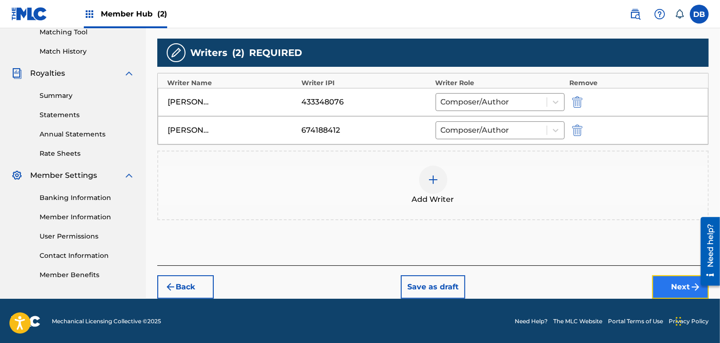
click at [662, 285] on button "Next" at bounding box center [680, 287] width 57 height 24
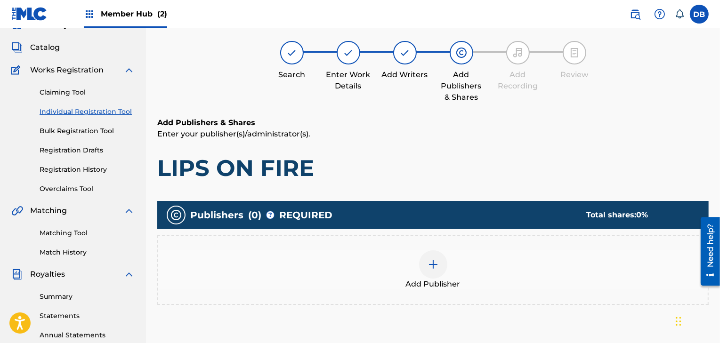
scroll to position [42, 0]
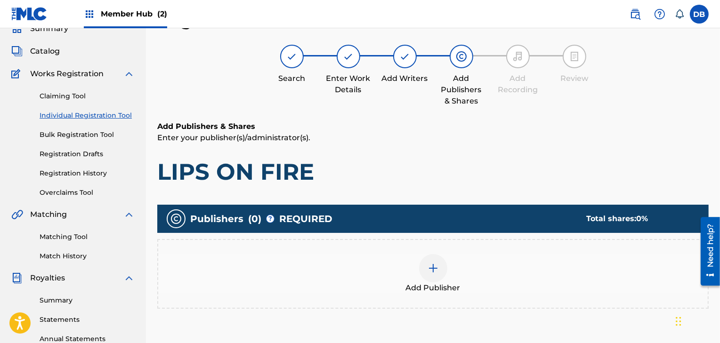
click at [438, 264] on img at bounding box center [433, 268] width 11 height 11
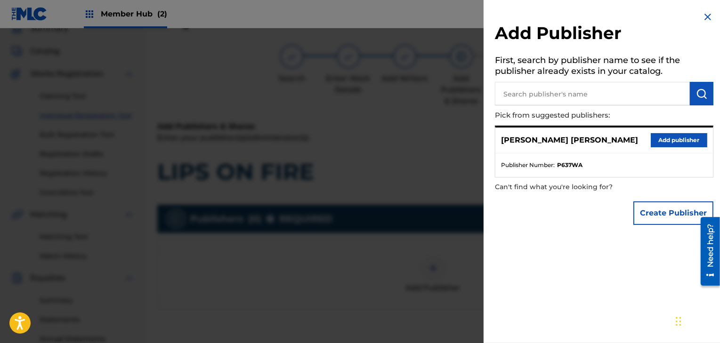
click at [557, 92] on input "text" at bounding box center [592, 94] width 195 height 24
type input "TOE THE LINE MUSIC"
click at [692, 94] on button "submit" at bounding box center [702, 94] width 24 height 24
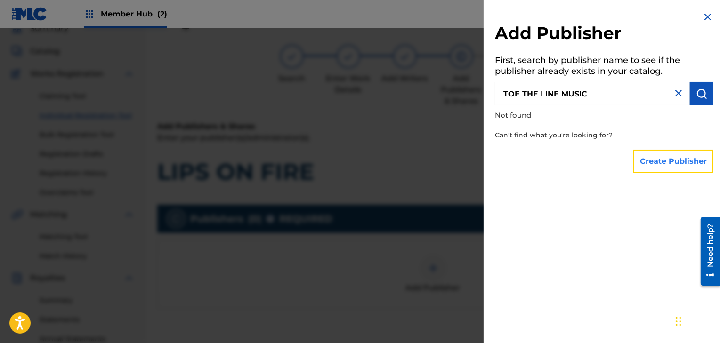
click at [652, 165] on button "Create Publisher" at bounding box center [673, 162] width 80 height 24
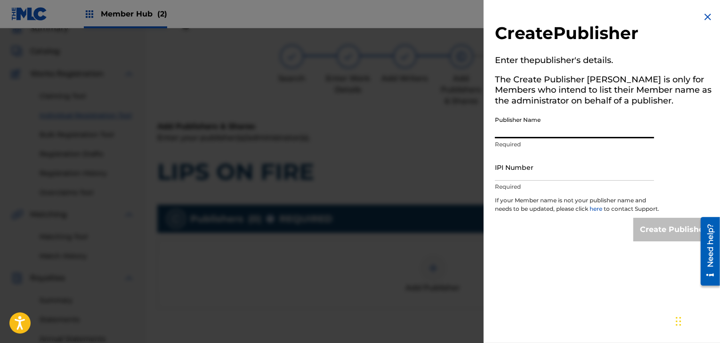
click at [591, 127] on input "Publisher Name" at bounding box center [574, 125] width 159 height 27
type input "TOE THE LINE MUSIC"
click at [534, 174] on input "IPI Number" at bounding box center [574, 167] width 159 height 27
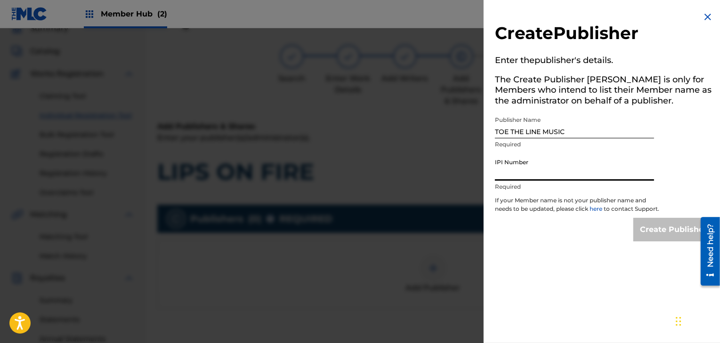
paste input "605352671"
type input "605352671"
click at [675, 242] on input "Create Publisher" at bounding box center [673, 230] width 80 height 24
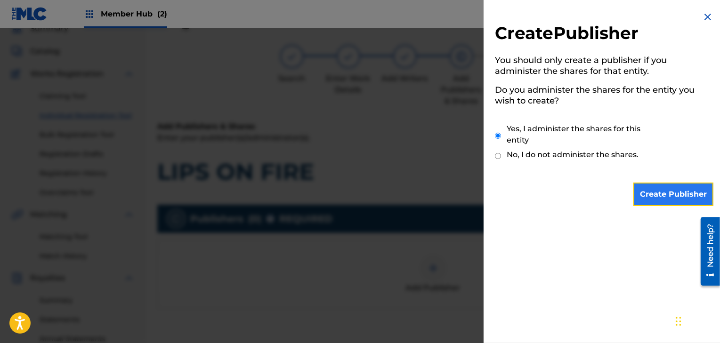
click at [670, 198] on input "Create Publisher" at bounding box center [673, 195] width 80 height 24
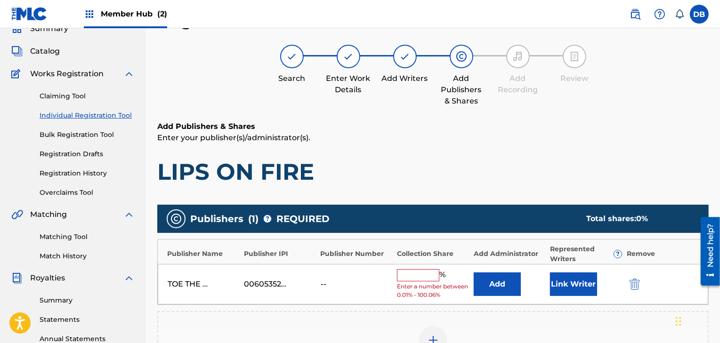
click at [424, 277] on input "text" at bounding box center [418, 275] width 42 height 12
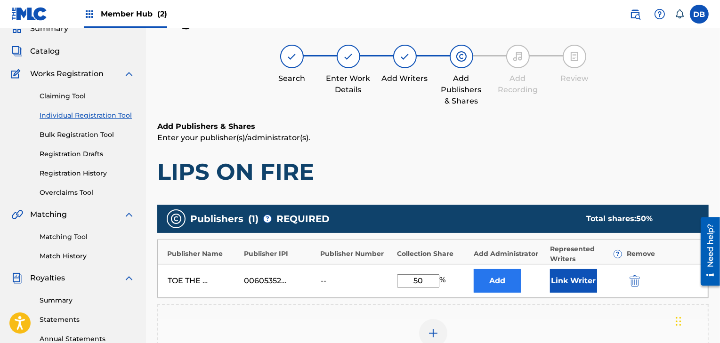
type input "50"
click at [498, 278] on button "Add" at bounding box center [497, 281] width 47 height 24
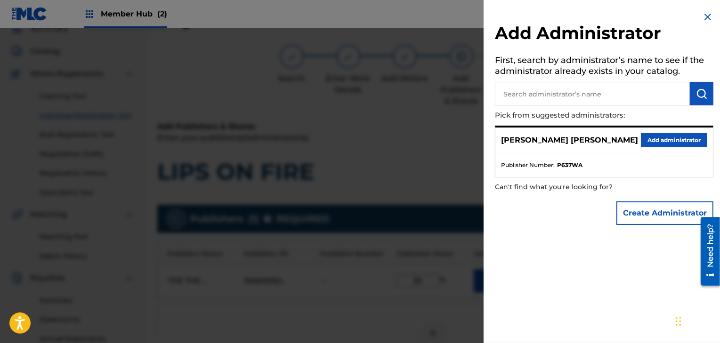
click at [568, 97] on input "text" at bounding box center [592, 94] width 195 height 24
type input "d"
type input "D"
type input "[PERSON_NAME]"
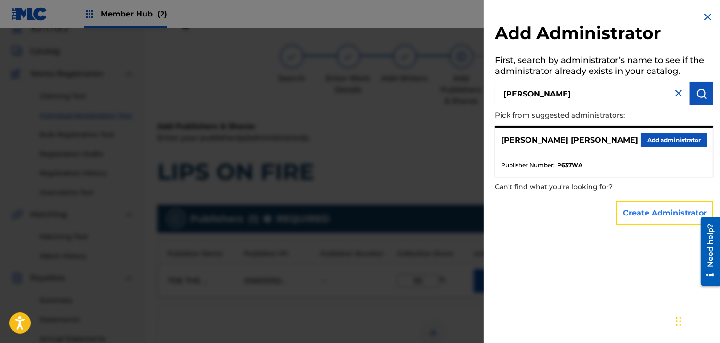
click at [666, 218] on button "Create Administrator" at bounding box center [664, 214] width 97 height 24
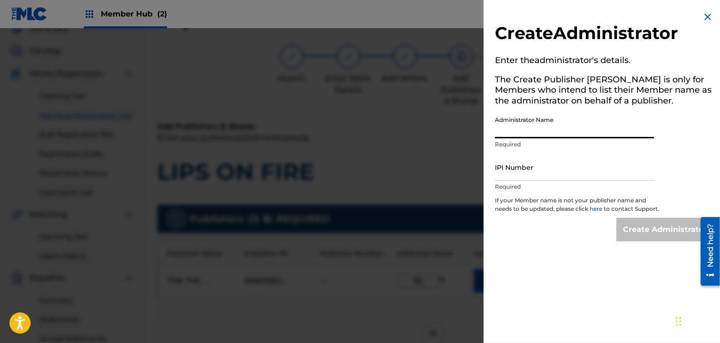
click at [593, 115] on input "Administrator Name" at bounding box center [574, 125] width 159 height 27
type input "FROM THE FLAMES MUSIC"
click at [568, 175] on input "IPI Number" at bounding box center [574, 167] width 159 height 27
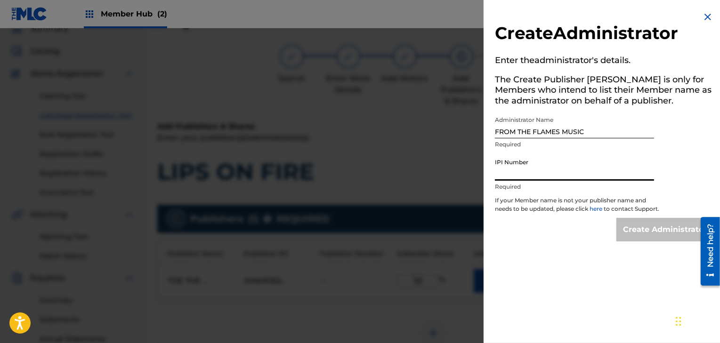
paste input "757887273"
type input "757887273"
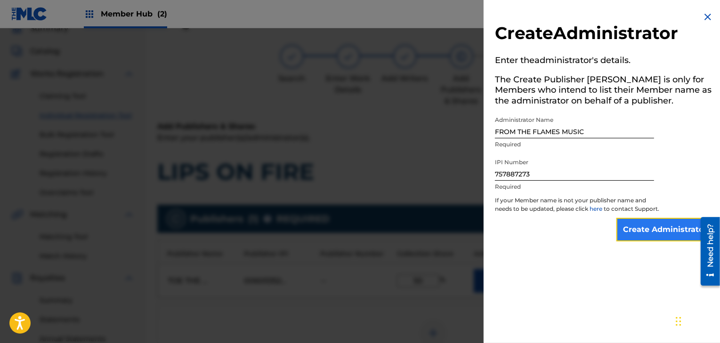
click at [674, 242] on input "Create Administrator" at bounding box center [664, 230] width 97 height 24
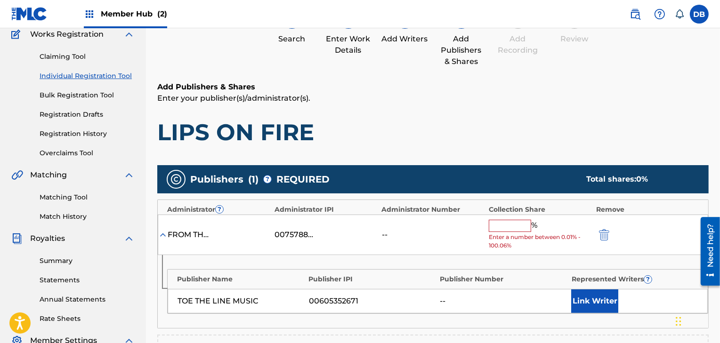
scroll to position [83, 0]
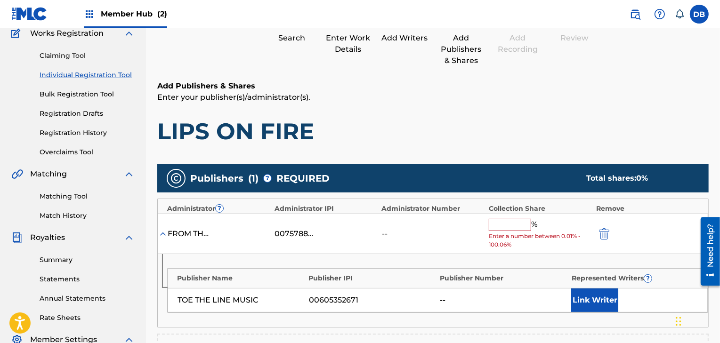
click at [509, 229] on input "text" at bounding box center [510, 225] width 42 height 12
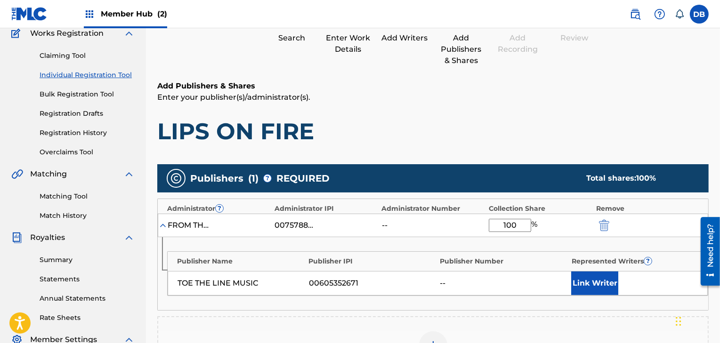
type input "100"
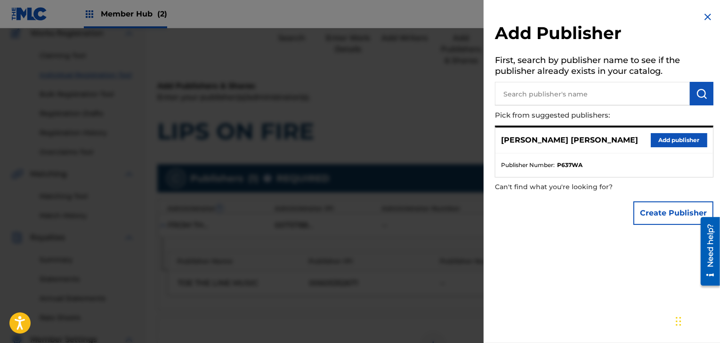
click at [557, 96] on input "text" at bounding box center [592, 94] width 195 height 24
type input "FROM THE FLAMES MUSIC"
click at [698, 89] on img "submit" at bounding box center [701, 93] width 11 height 11
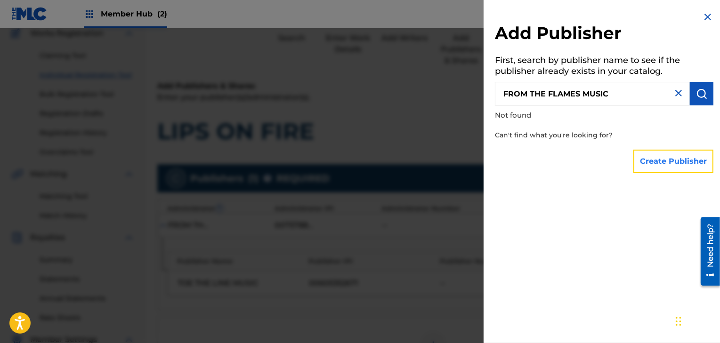
click at [672, 161] on button "Create Publisher" at bounding box center [673, 162] width 80 height 24
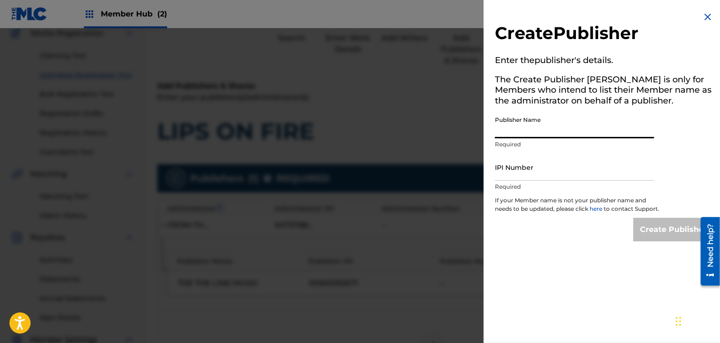
click at [559, 128] on input "Publisher Name" at bounding box center [574, 125] width 159 height 27
type input "FROM THE FLAMES MUSIC"
click at [530, 168] on input "IPI Number" at bounding box center [574, 167] width 159 height 27
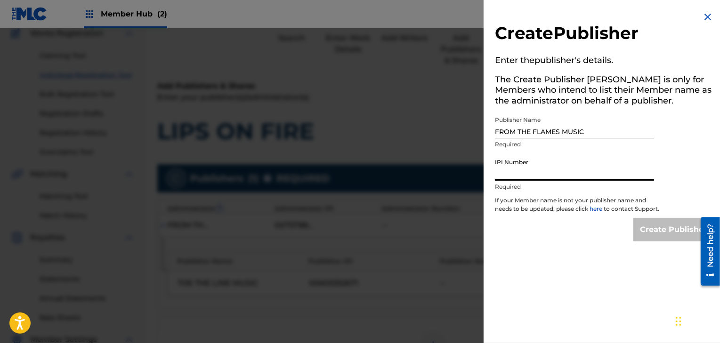
paste input "757887273"
type input "757887273"
click at [670, 241] on input "Create Publisher" at bounding box center [673, 230] width 80 height 24
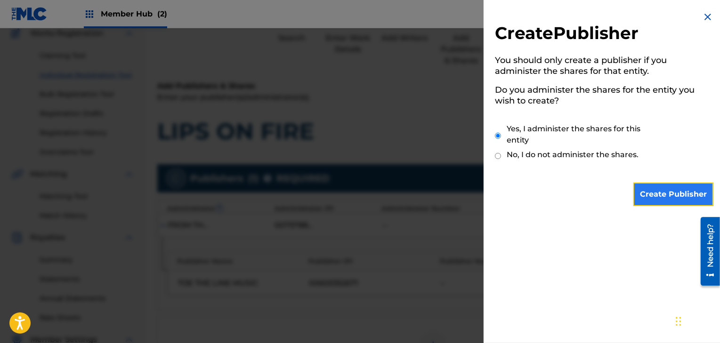
click at [654, 192] on input "Create Publisher" at bounding box center [673, 195] width 80 height 24
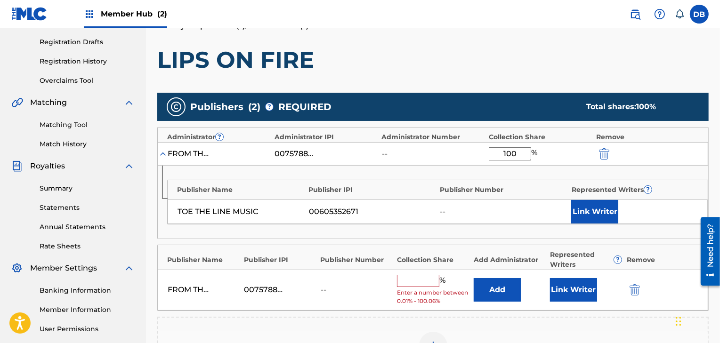
scroll to position [153, 0]
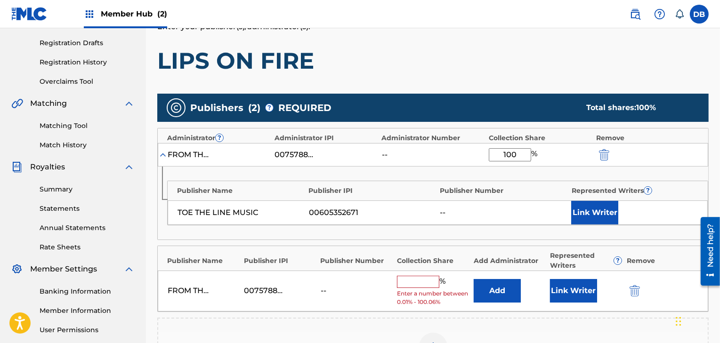
click at [417, 279] on input "text" at bounding box center [418, 282] width 42 height 12
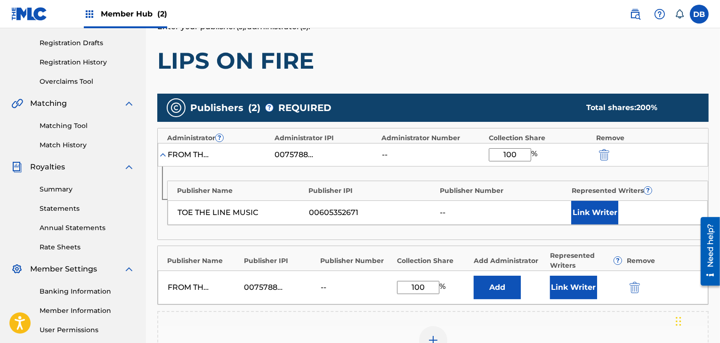
type input "100"
click at [577, 318] on div "Add Publisher" at bounding box center [432, 346] width 551 height 70
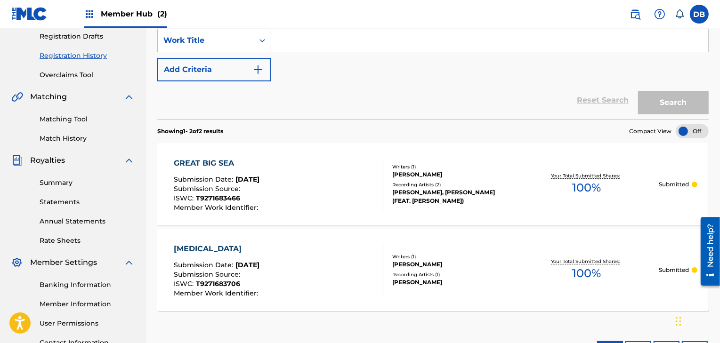
scroll to position [156, 0]
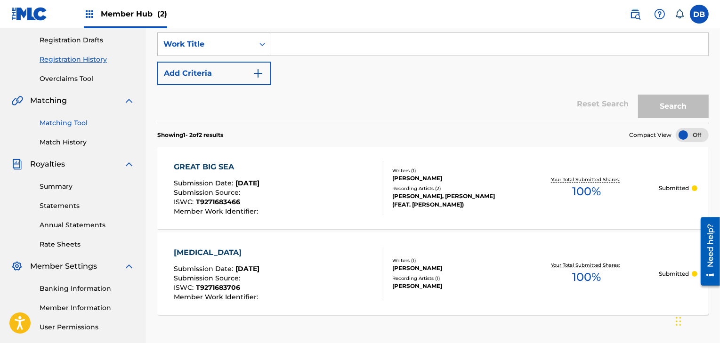
click at [78, 122] on link "Matching Tool" at bounding box center [87, 123] width 95 height 10
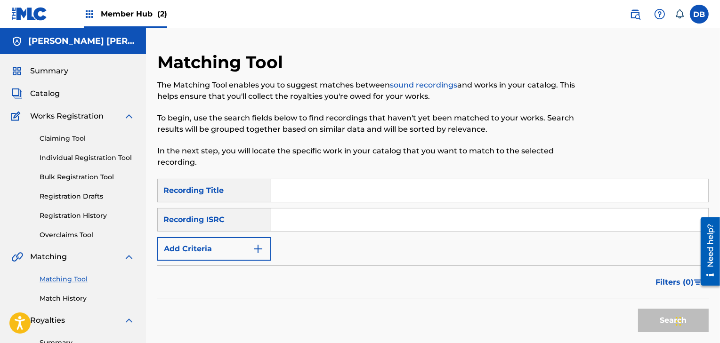
click at [305, 192] on input "Search Form" at bounding box center [489, 190] width 437 height 23
type input "GREAT BIG SEA"
click at [314, 228] on input "Search Form" at bounding box center [489, 220] width 437 height 23
paste input "USWHN1801635"
type input "USWHN1801635"
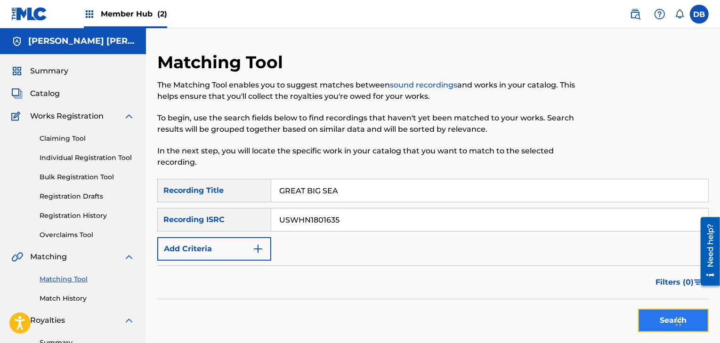
click at [664, 320] on button "Search" at bounding box center [673, 321] width 71 height 24
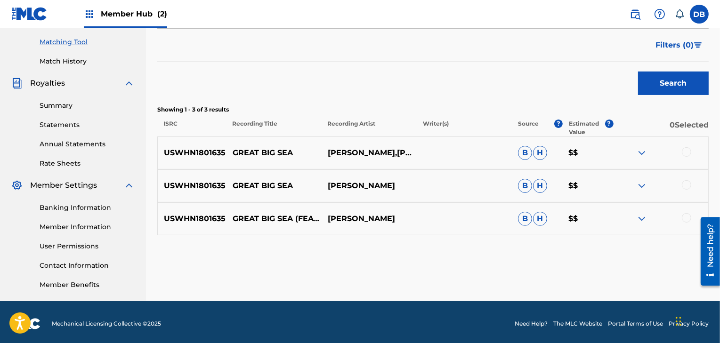
scroll to position [239, 0]
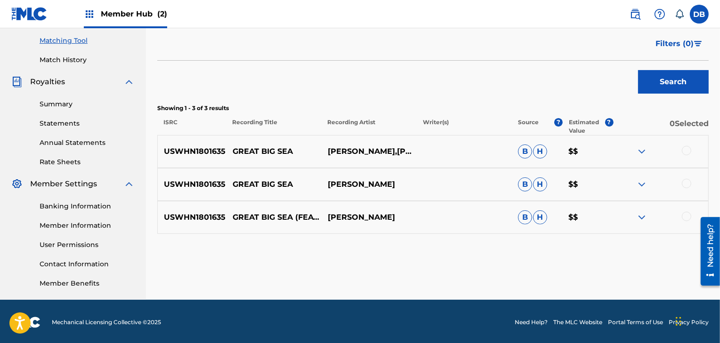
click at [686, 152] on div at bounding box center [686, 150] width 9 height 9
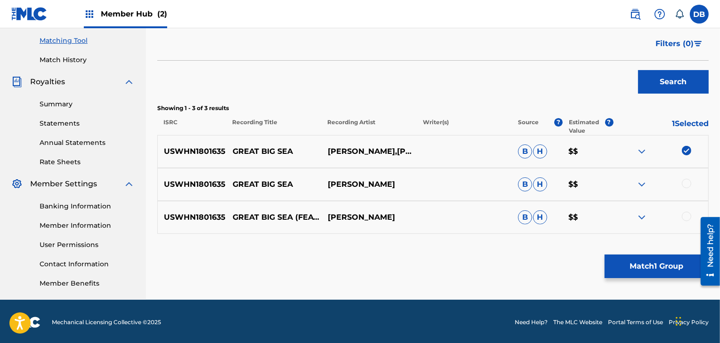
click at [689, 180] on div at bounding box center [686, 183] width 9 height 9
click at [688, 218] on div at bounding box center [686, 216] width 9 height 9
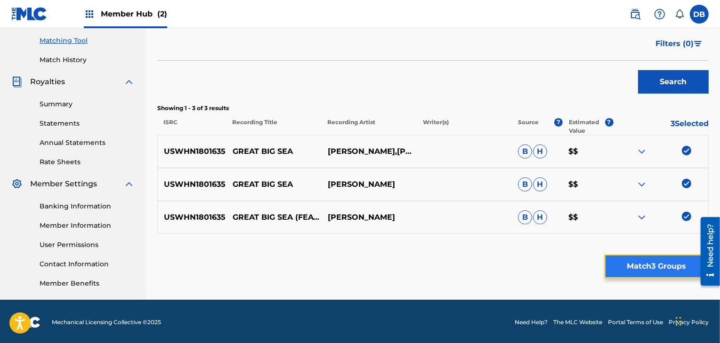
click at [661, 271] on button "Match 3 Groups" at bounding box center [657, 267] width 104 height 24
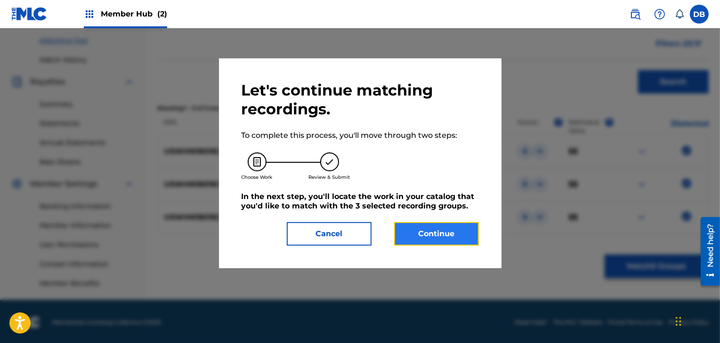
click at [466, 235] on button "Continue" at bounding box center [436, 234] width 85 height 24
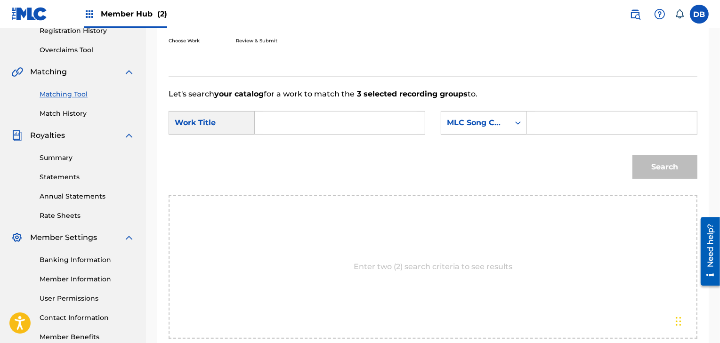
scroll to position [184, 0]
click at [323, 128] on input "Search Form" at bounding box center [340, 124] width 154 height 23
type input "GREAT BIG SEA"
click at [518, 126] on icon "Search Form" at bounding box center [517, 123] width 9 height 9
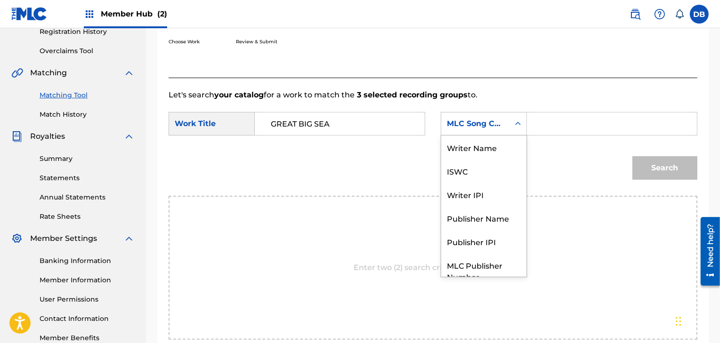
scroll to position [35, 0]
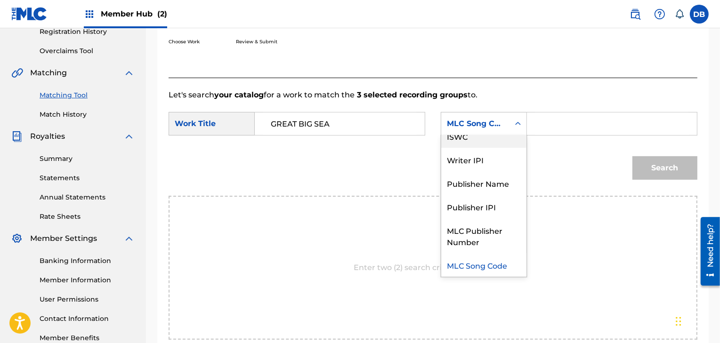
click at [481, 141] on div "ISWC" at bounding box center [483, 136] width 85 height 24
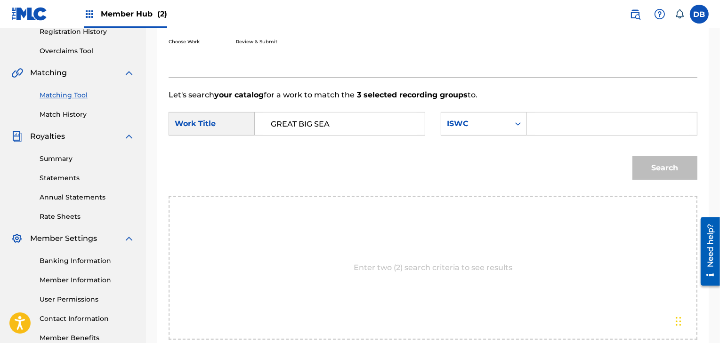
click at [545, 124] on input "Search Form" at bounding box center [612, 124] width 154 height 23
paste input "T9271683466"
type input "T9271683466"
click at [678, 172] on button "Search" at bounding box center [664, 168] width 65 height 24
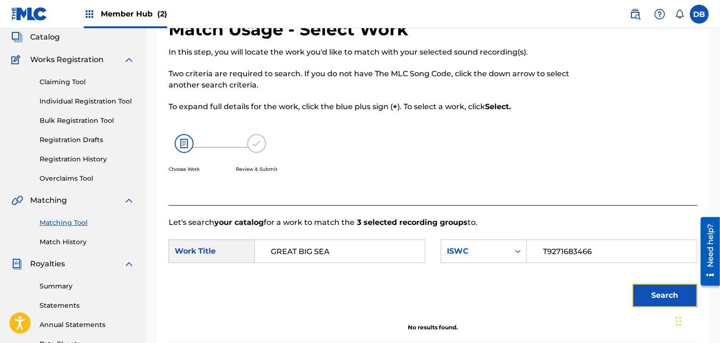
scroll to position [0, 0]
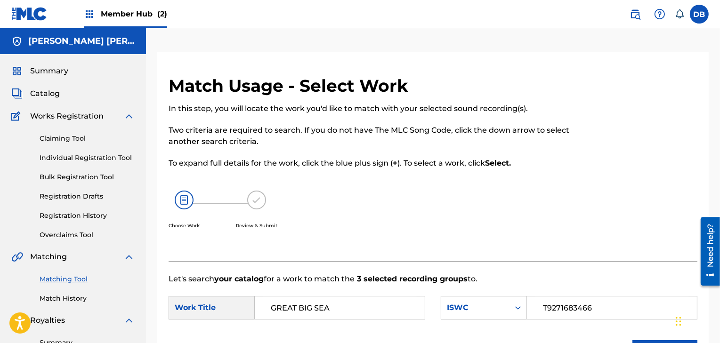
click at [200, 307] on div "Work Title" at bounding box center [212, 308] width 86 height 24
click at [519, 312] on icon "Search Form" at bounding box center [517, 307] width 9 height 9
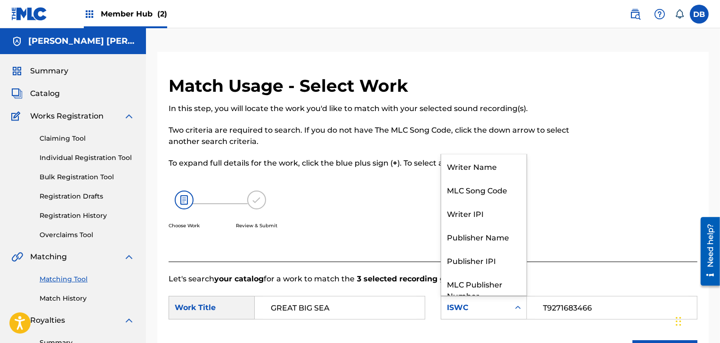
scroll to position [35, 0]
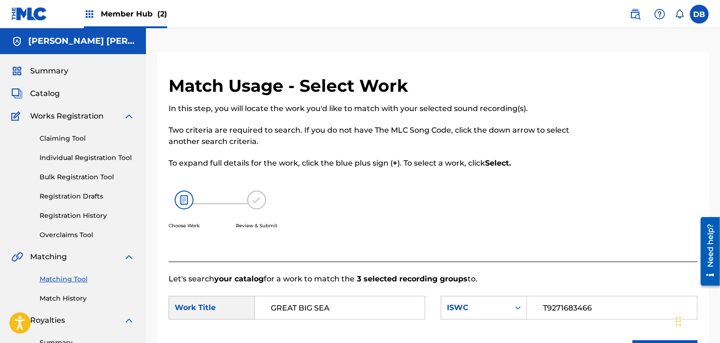
click at [598, 178] on div at bounding box center [636, 168] width 121 height 186
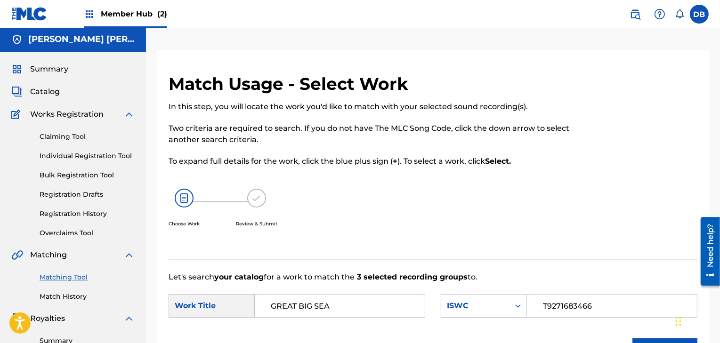
scroll to position [0, 0]
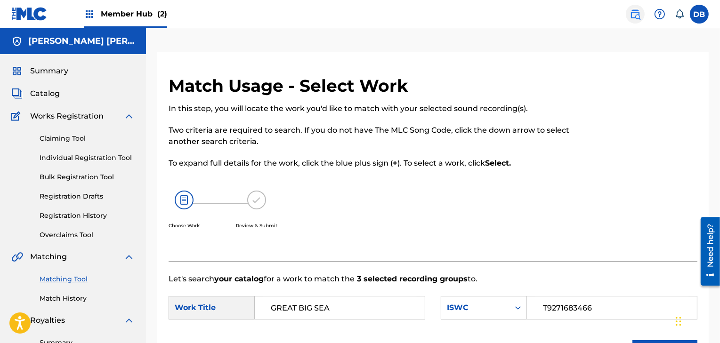
click at [630, 10] on img at bounding box center [635, 13] width 11 height 11
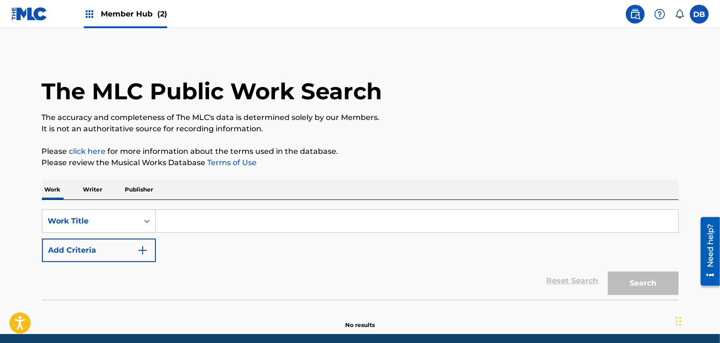
click at [93, 193] on p "Writer" at bounding box center [93, 190] width 25 height 20
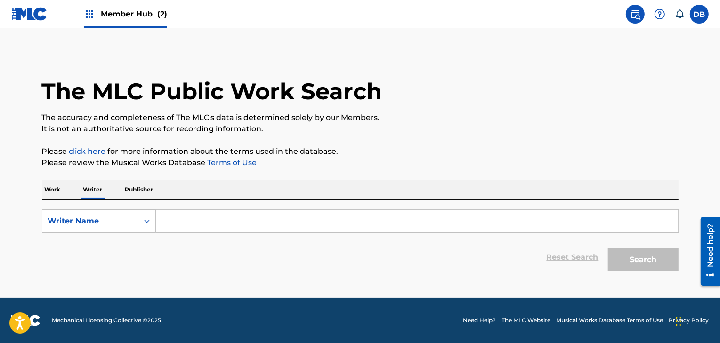
click at [141, 186] on p "Publisher" at bounding box center [139, 190] width 34 height 20
click at [167, 209] on div "SearchWithCriteria08b7614f-048c-4774-a37d-e3158d2c72a3 Publisher Name Reset Sea…" at bounding box center [360, 238] width 637 height 76
click at [171, 219] on input "Search Form" at bounding box center [417, 221] width 522 height 23
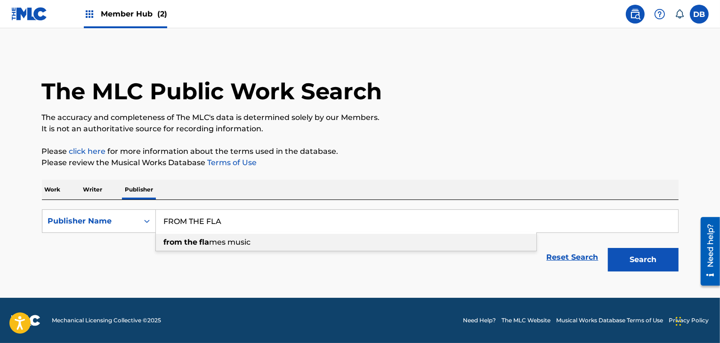
click at [187, 241] on strong "the" at bounding box center [191, 242] width 13 height 9
type input "from the flames music"
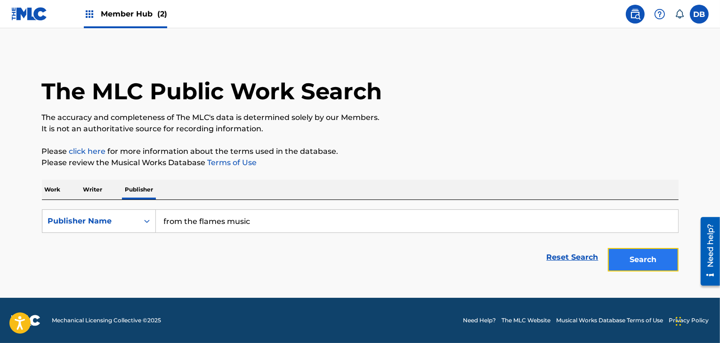
click at [645, 259] on button "Search" at bounding box center [643, 260] width 71 height 24
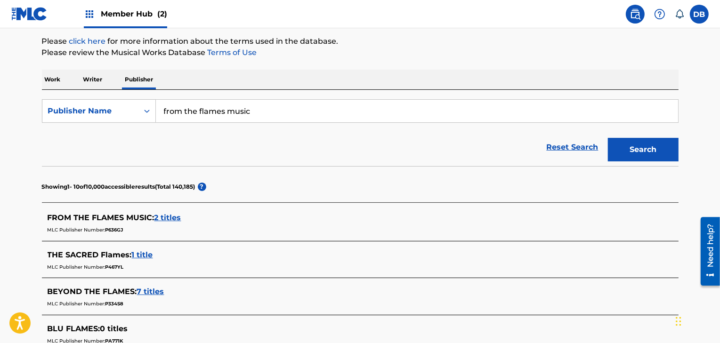
scroll to position [112, 0]
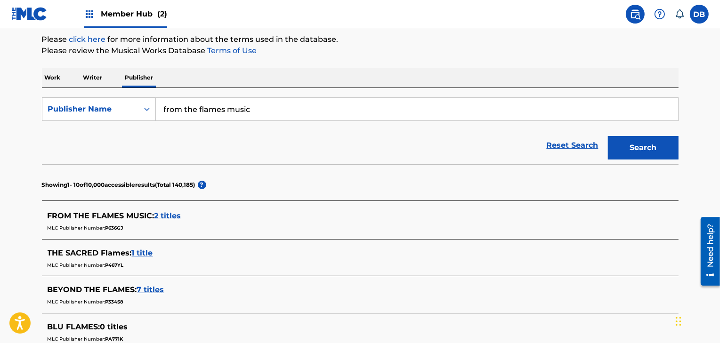
click at [170, 218] on span "2 titles" at bounding box center [167, 215] width 27 height 9
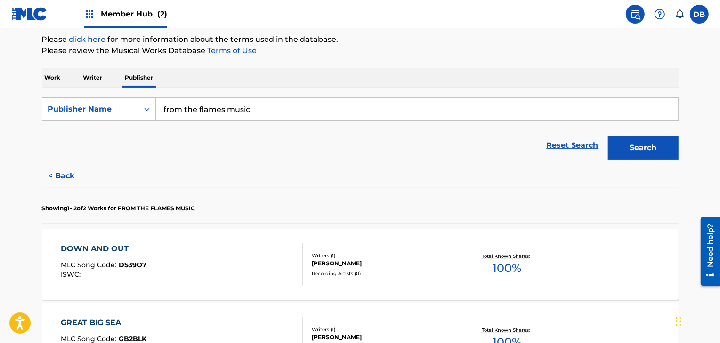
scroll to position [157, 0]
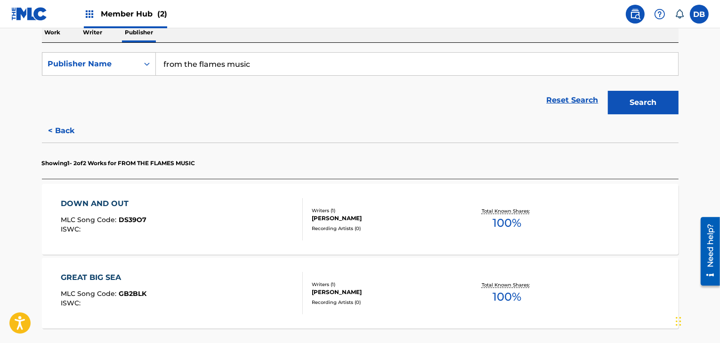
click at [400, 97] on div "Reset Search Search" at bounding box center [360, 100] width 637 height 38
click at [391, 119] on div "< Back Showing 1 - 2 of 2 Works for FROM THE FLAMES MUSIC DOWN AND OUT MLC Song…" at bounding box center [360, 253] width 637 height 269
click at [79, 203] on div "DOWN AND OUT" at bounding box center [104, 203] width 86 height 11
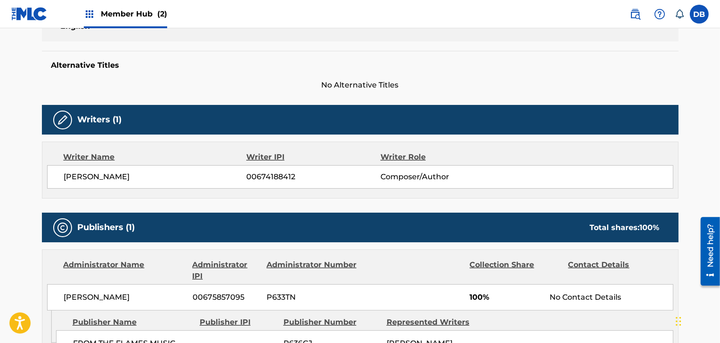
scroll to position [226, 0]
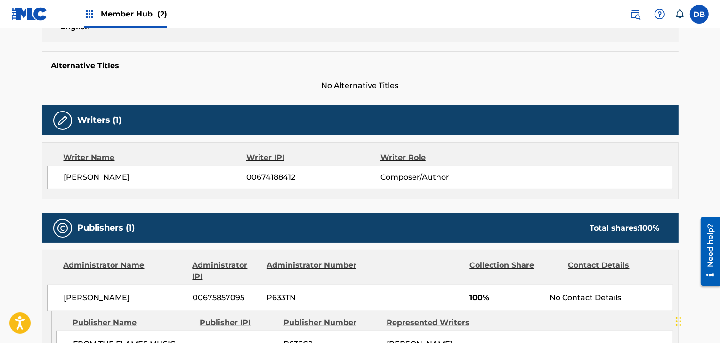
click at [260, 161] on div "Writer IPI" at bounding box center [313, 157] width 134 height 11
click at [111, 121] on h5 "Writers (1)" at bounding box center [100, 120] width 44 height 11
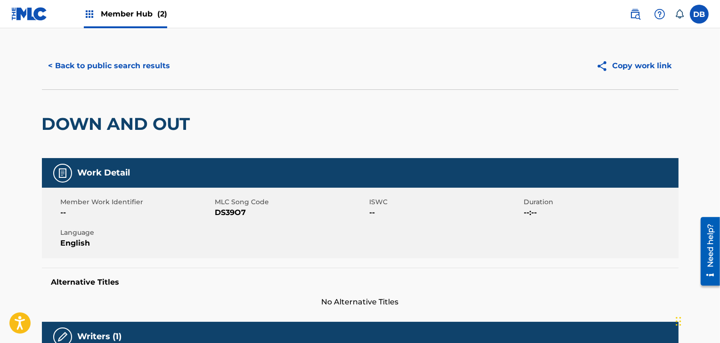
scroll to position [0, 0]
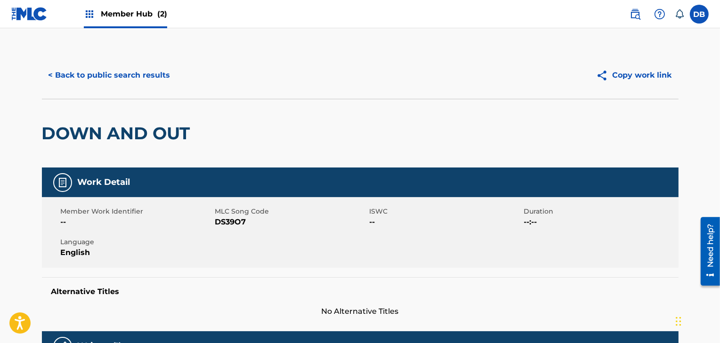
click at [119, 12] on span "Member Hub (2)" at bounding box center [134, 13] width 66 height 11
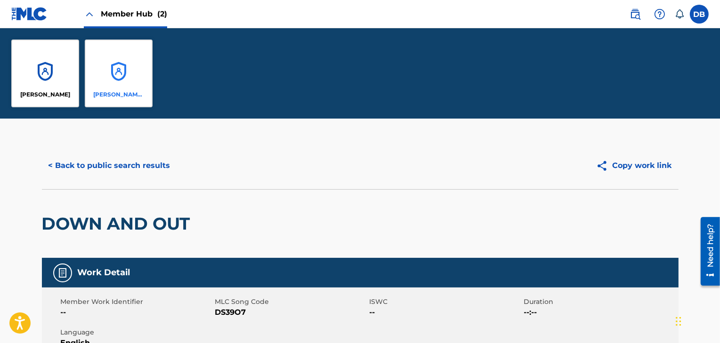
click at [100, 85] on div "[PERSON_NAME] [PERSON_NAME]" at bounding box center [119, 74] width 68 height 68
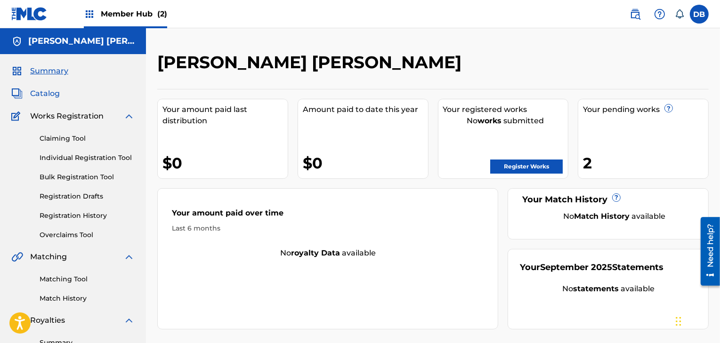
click at [49, 93] on span "Catalog" at bounding box center [45, 93] width 30 height 11
